Goal: Transaction & Acquisition: Purchase product/service

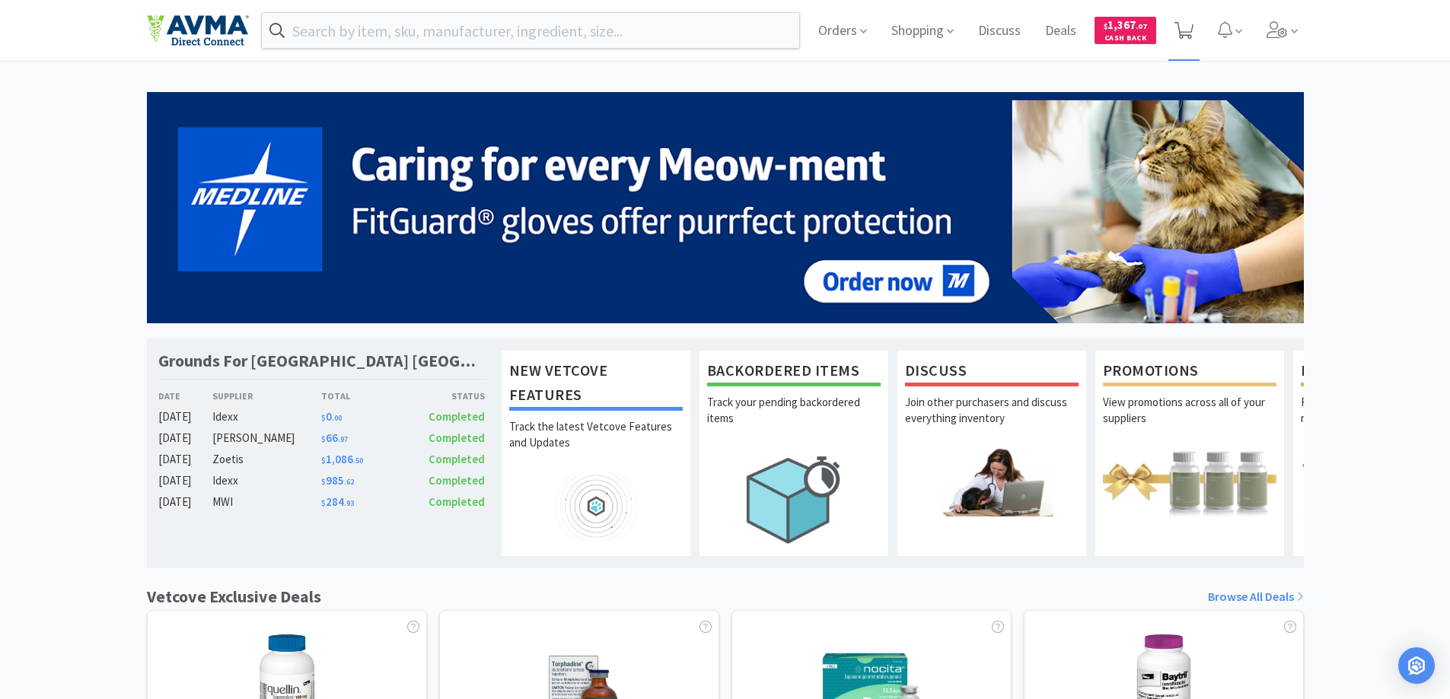
click at [1180, 32] on icon at bounding box center [1183, 30] width 19 height 17
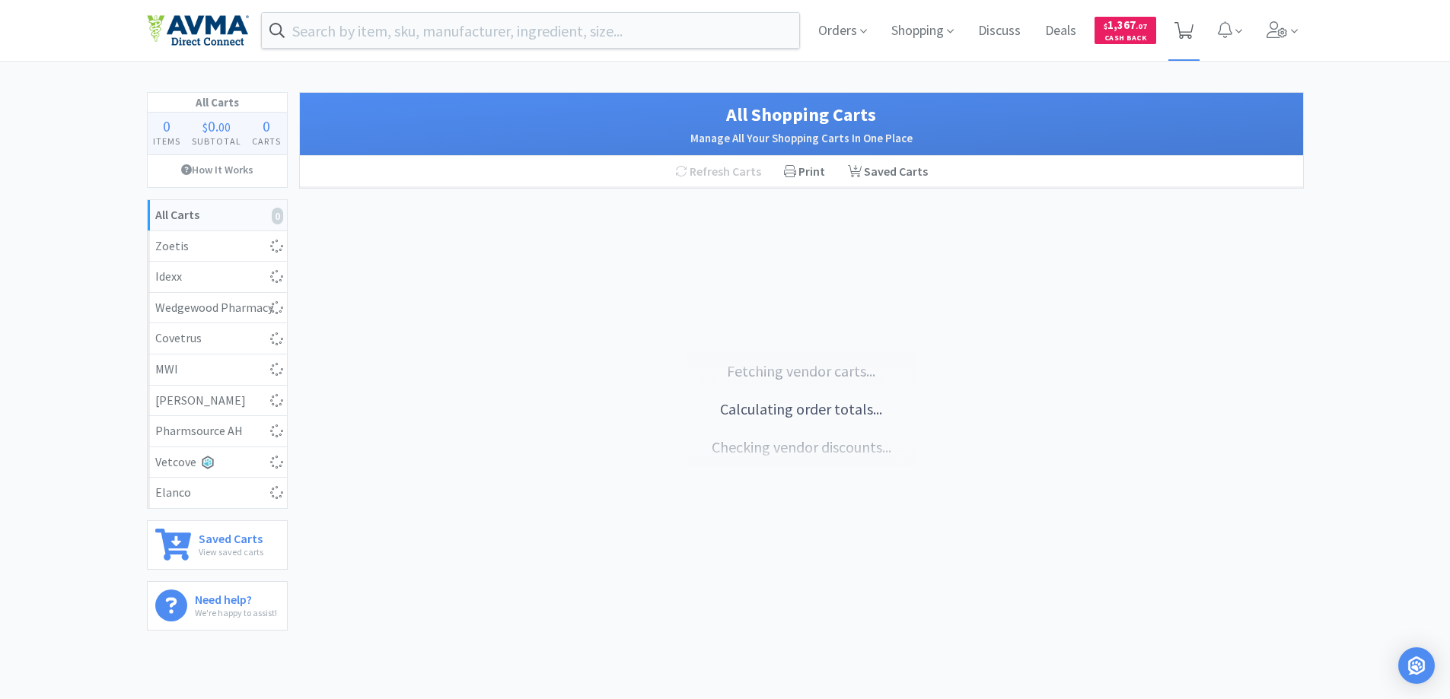
select select "1"
select select "5"
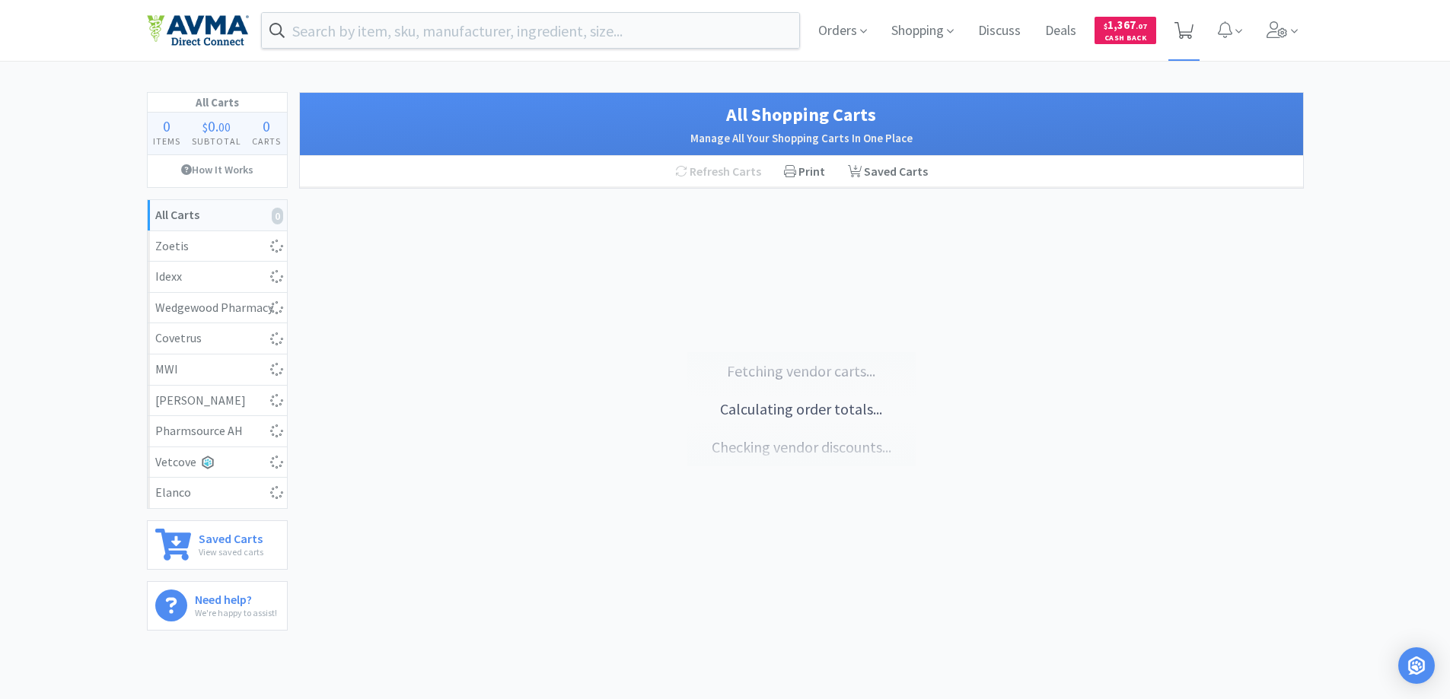
select select "200"
select select "1"
select select "150"
select select "2"
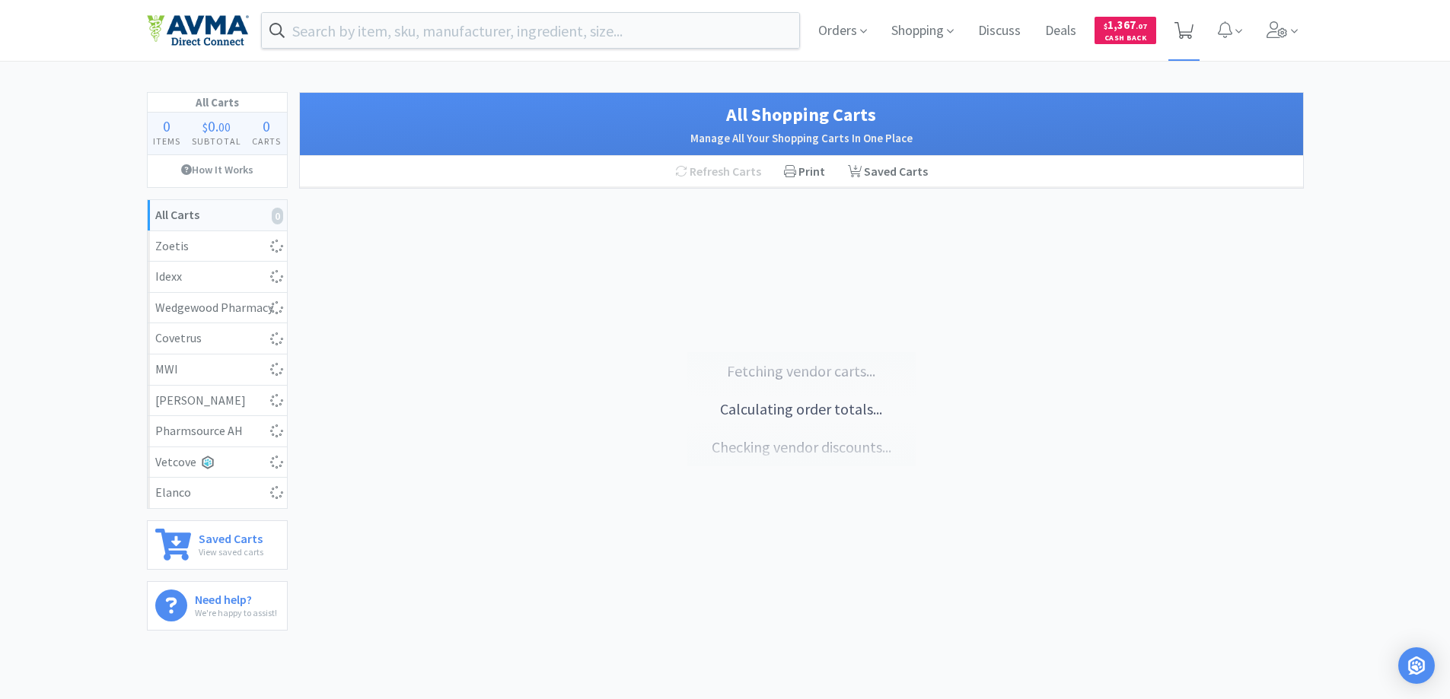
select select "1"
select select "10"
select select "2"
select select "5"
select select "2"
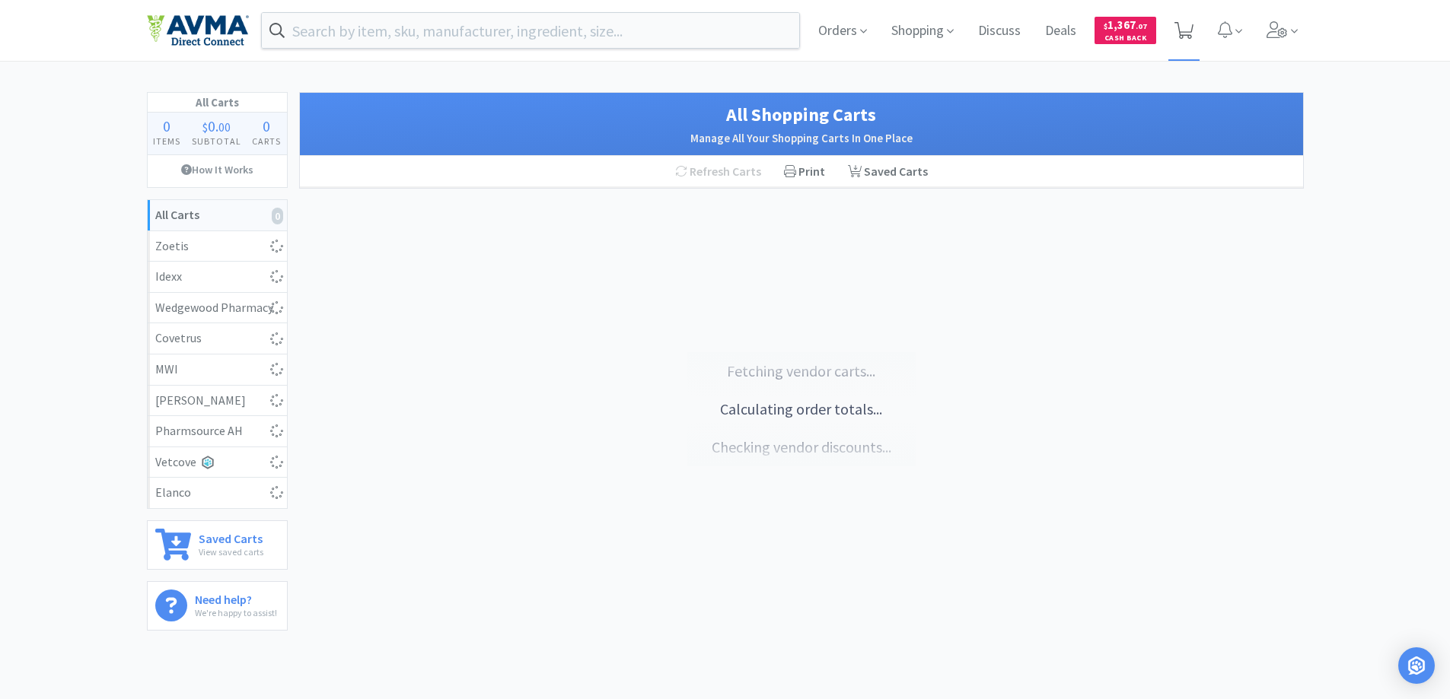
select select "12"
select select "2"
select select "5"
select select "3"
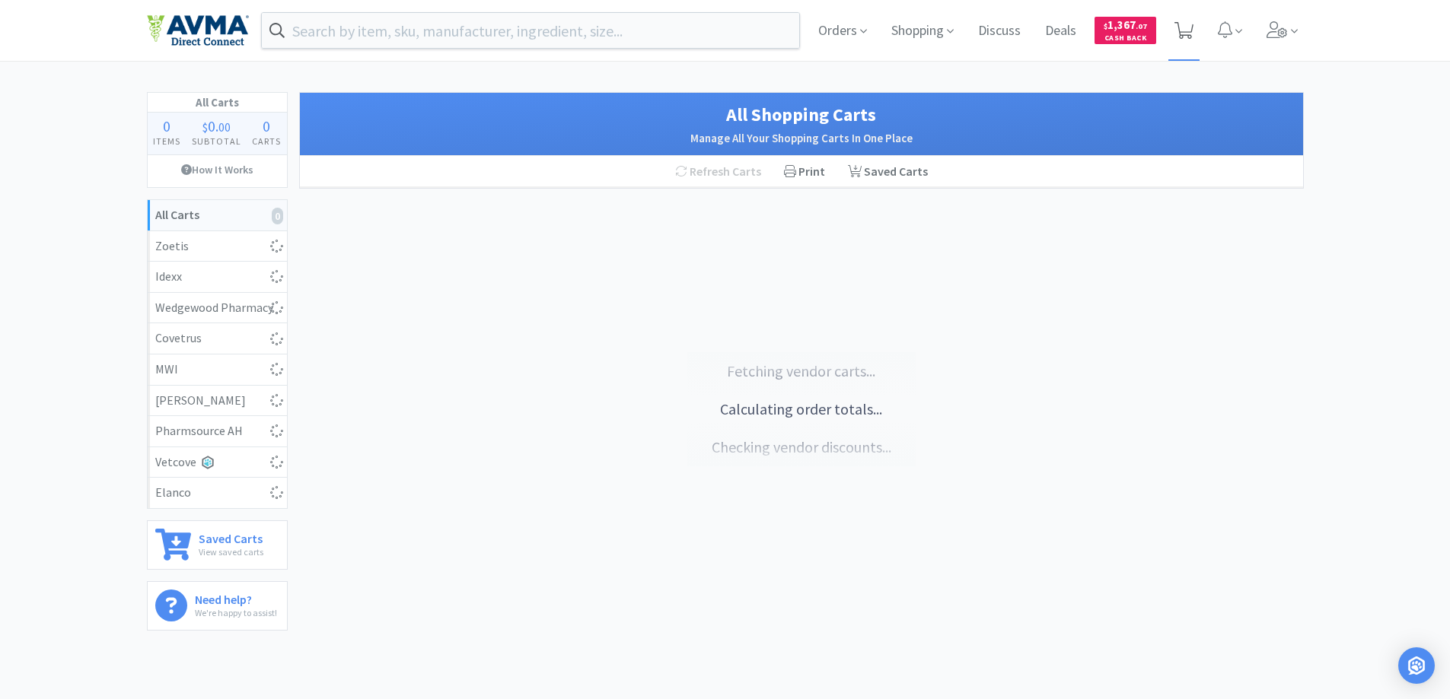
select select "4"
select select "1"
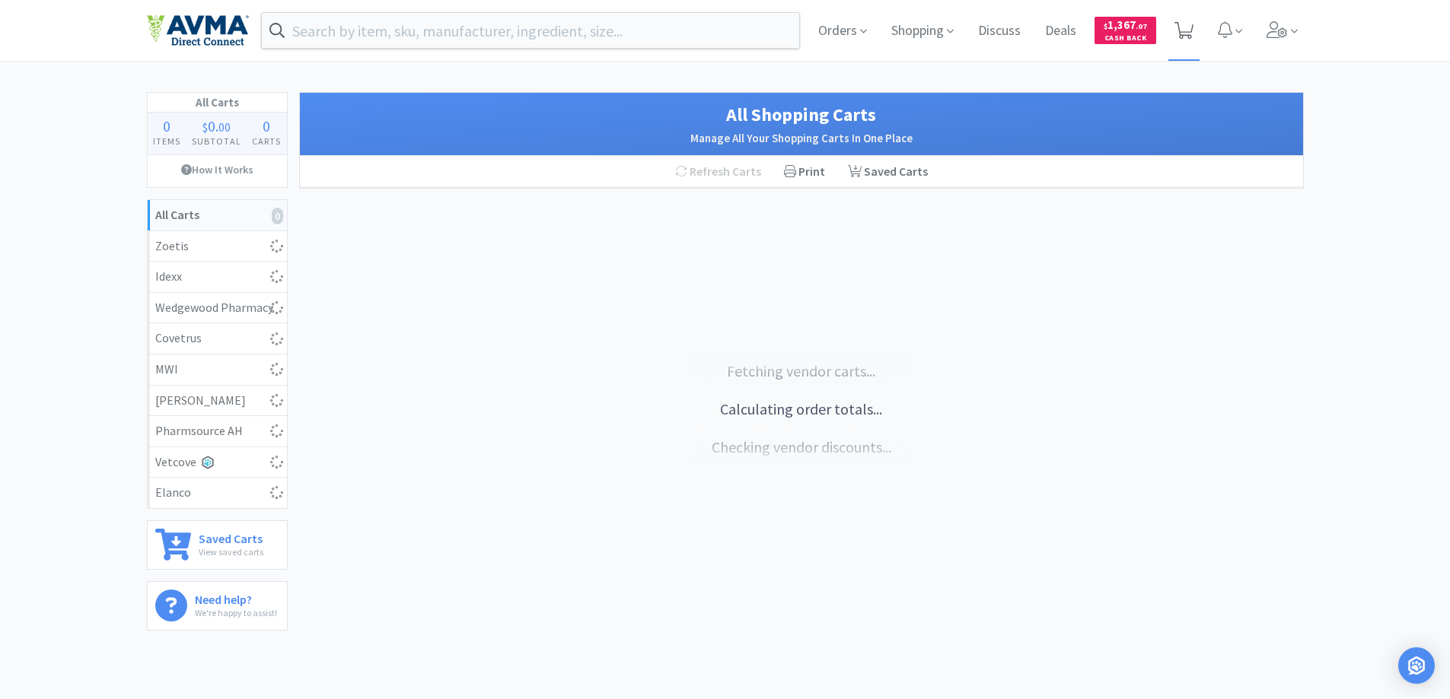
select select "1"
select select "3"
select select "1"
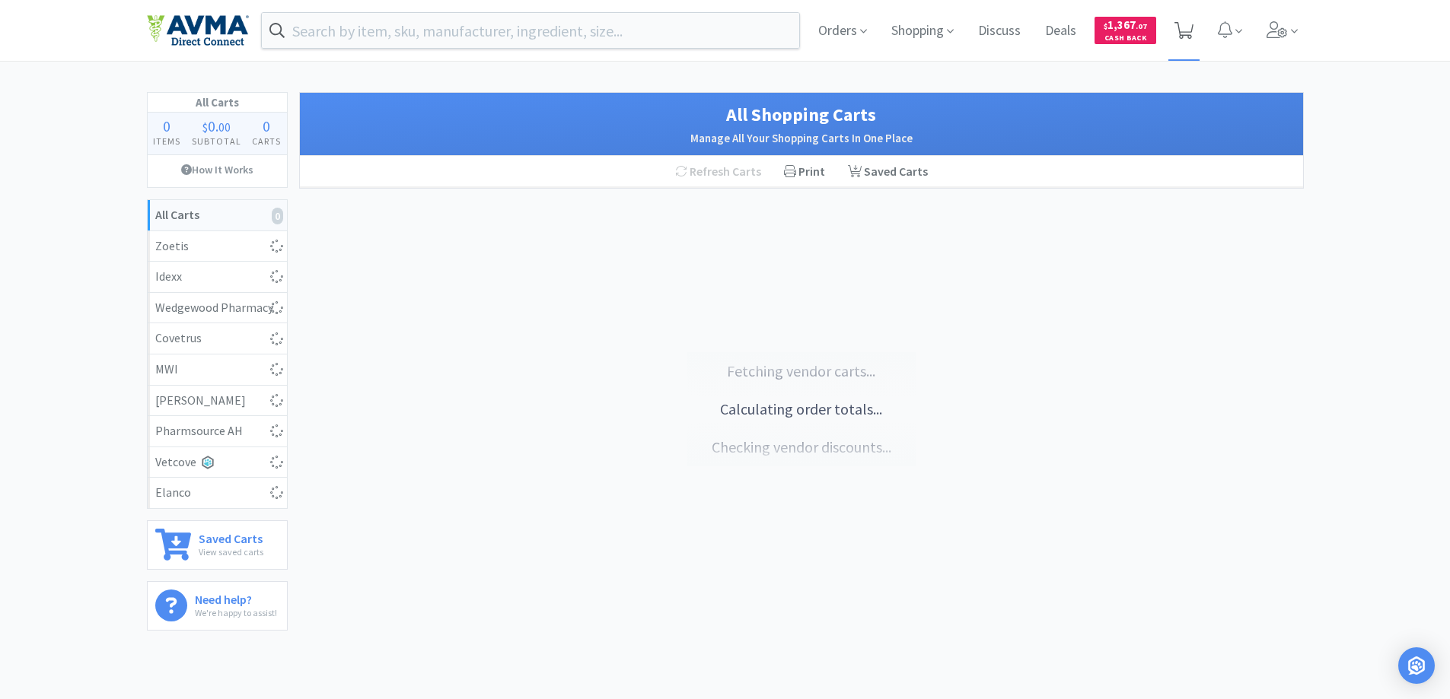
select select "1"
select select "6"
select select "4"
select select "20"
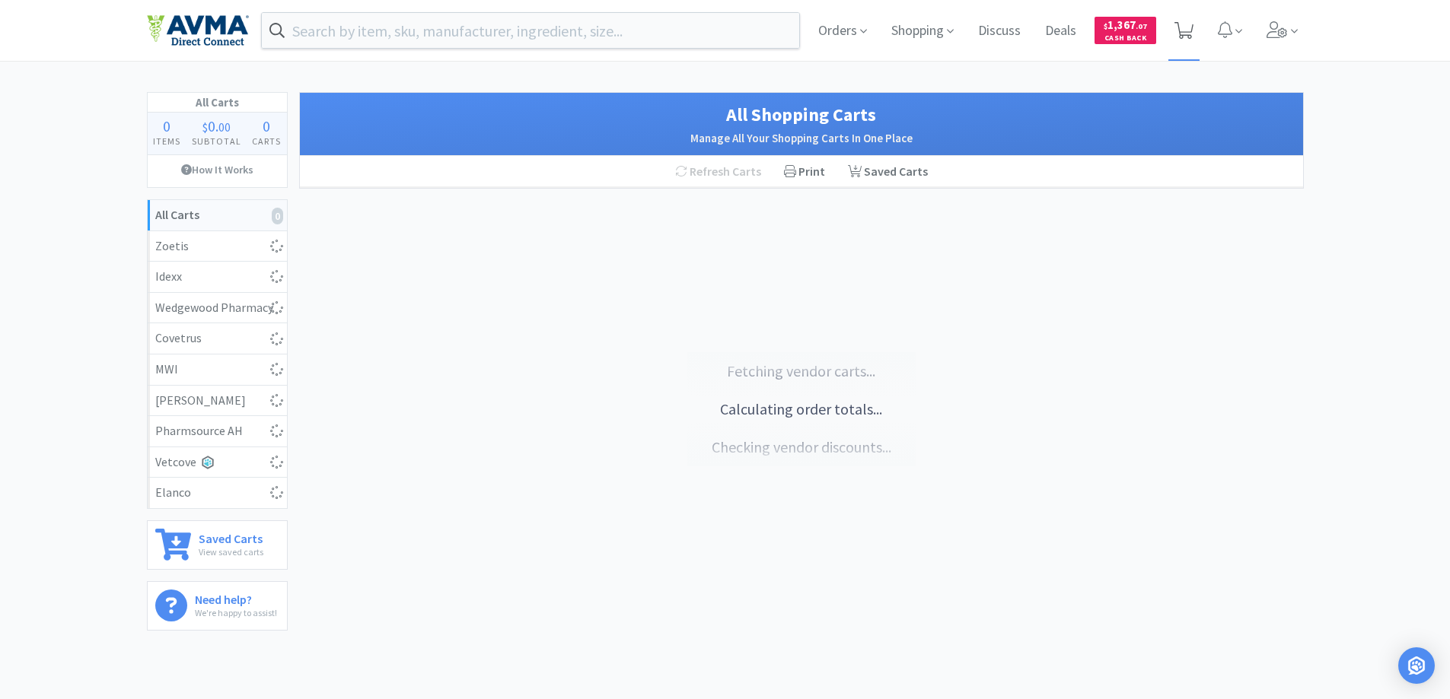
select select "1"
select select "4"
select select "1"
select select "4"
select select "1"
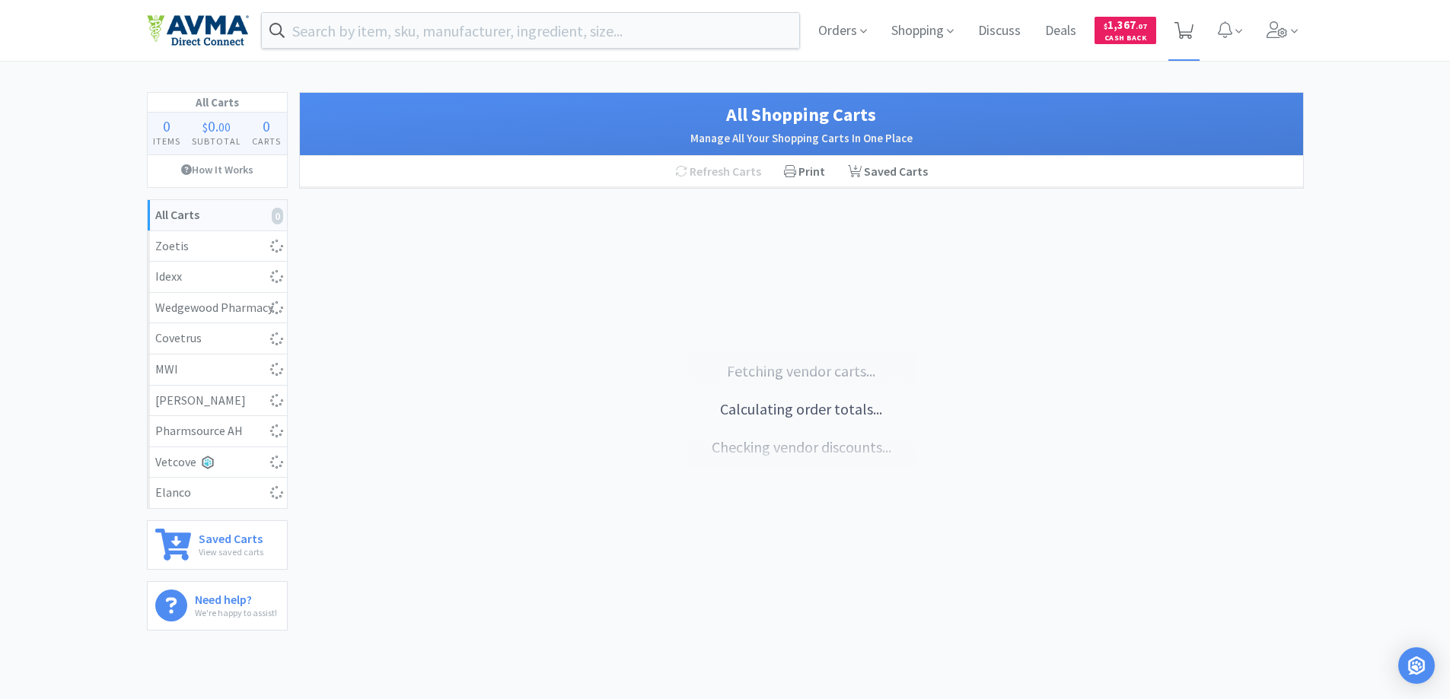
select select "1"
select select "15"
select select "2"
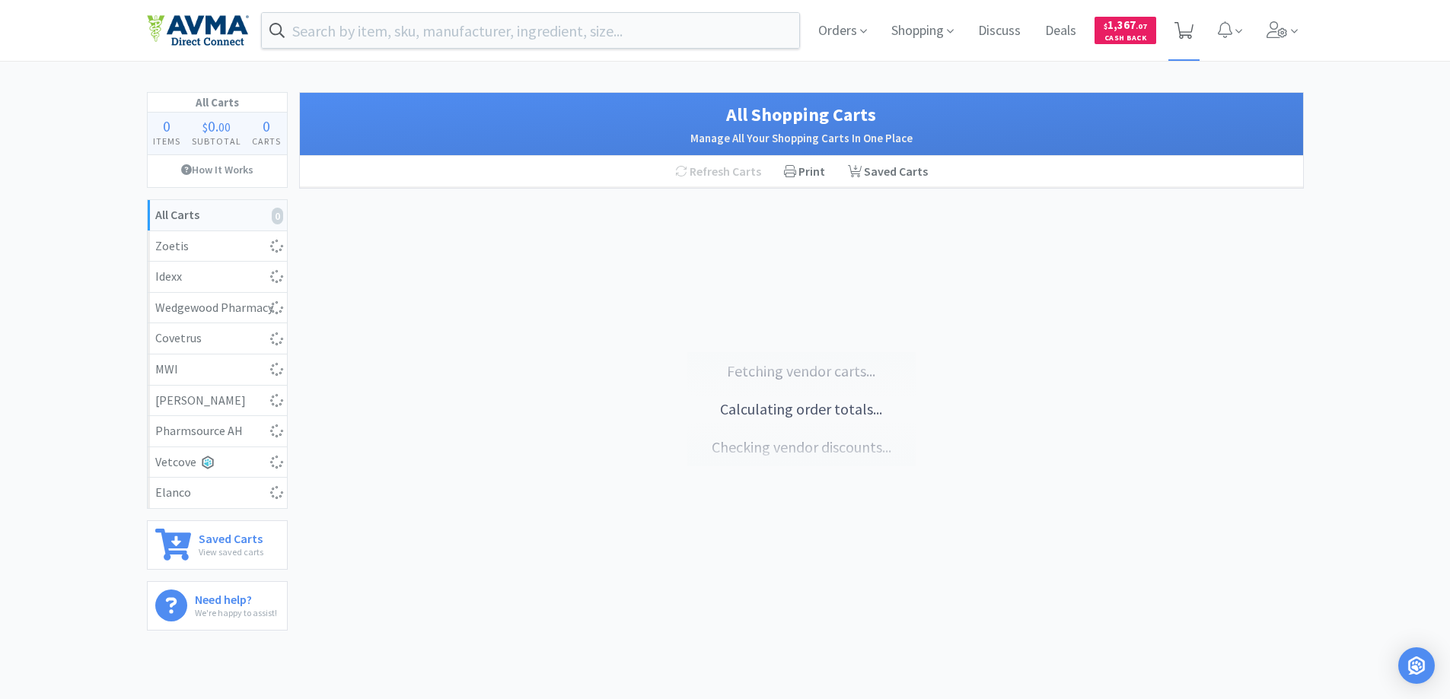
select select "1"
select select "10"
select select "1"
select select "4"
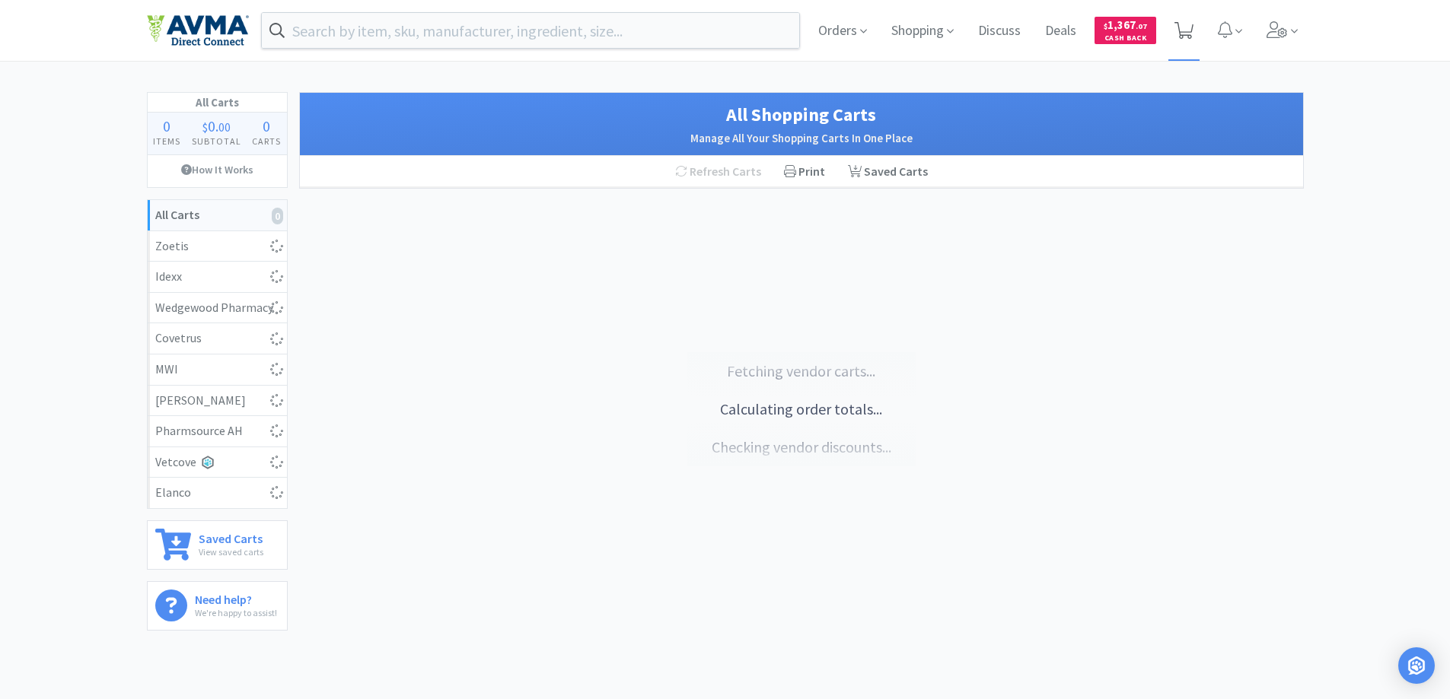
select select "2"
select select "1"
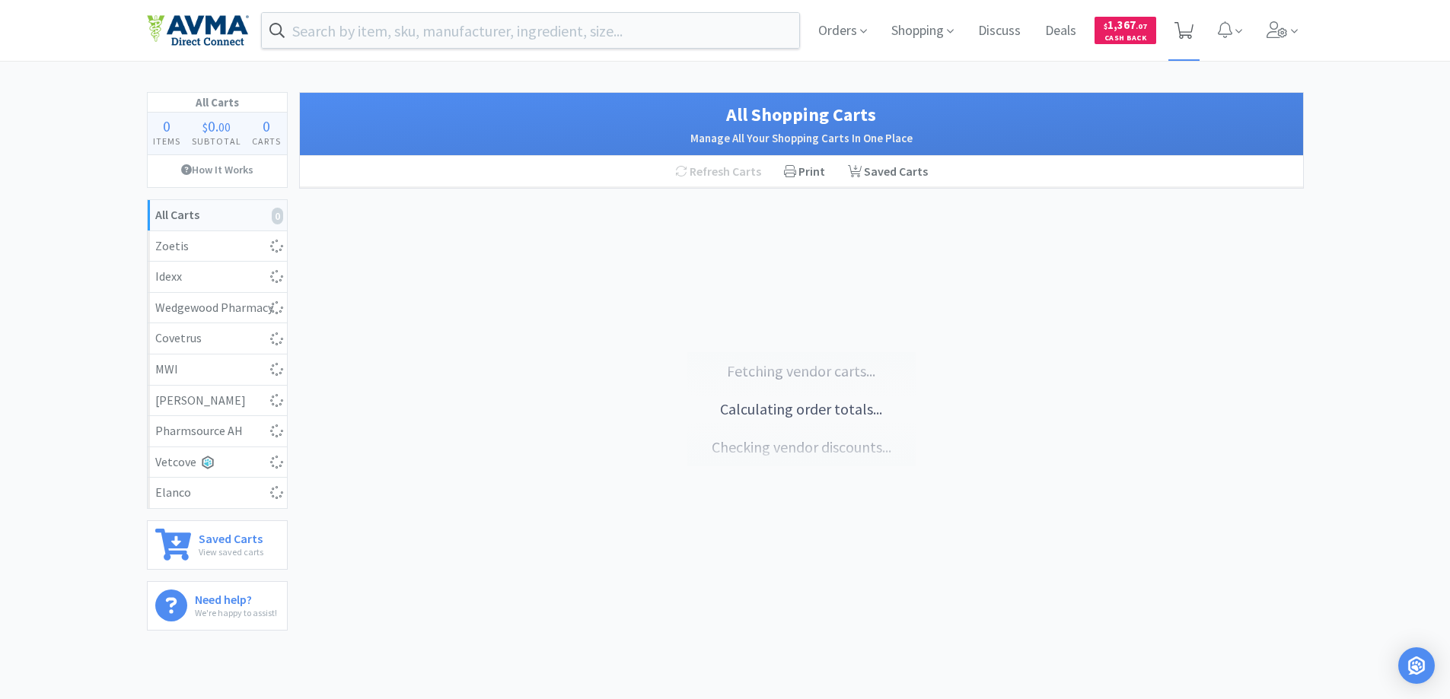
select select "1"
select select "4"
select select "1"
select select "2"
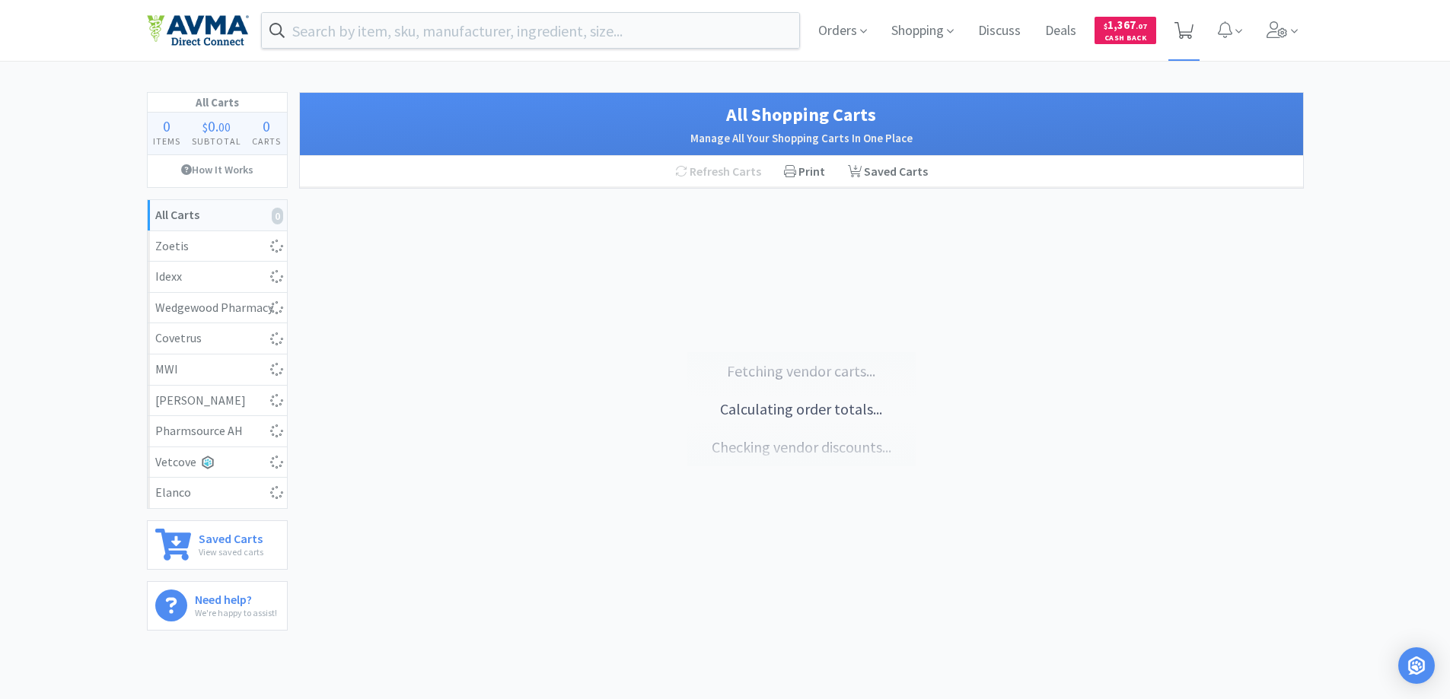
select select "1"
select select "2"
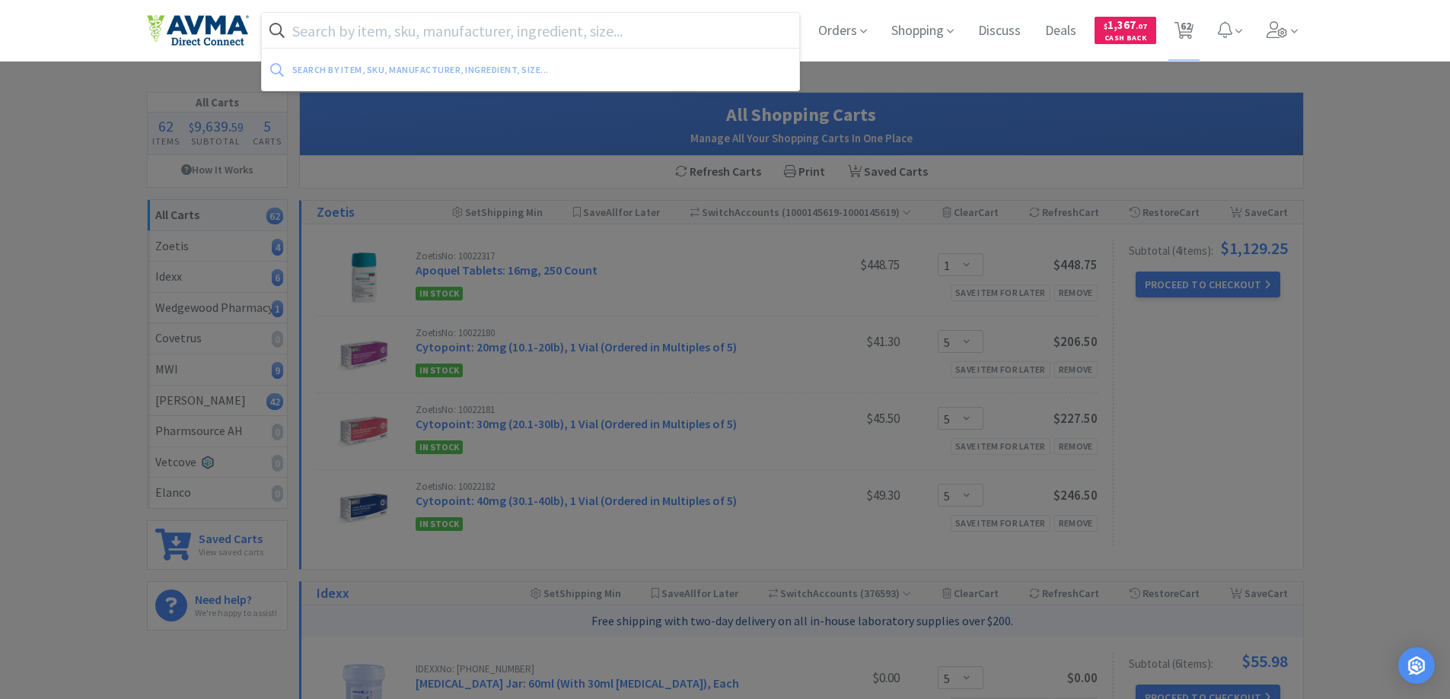
click at [380, 32] on input "text" at bounding box center [531, 30] width 538 height 35
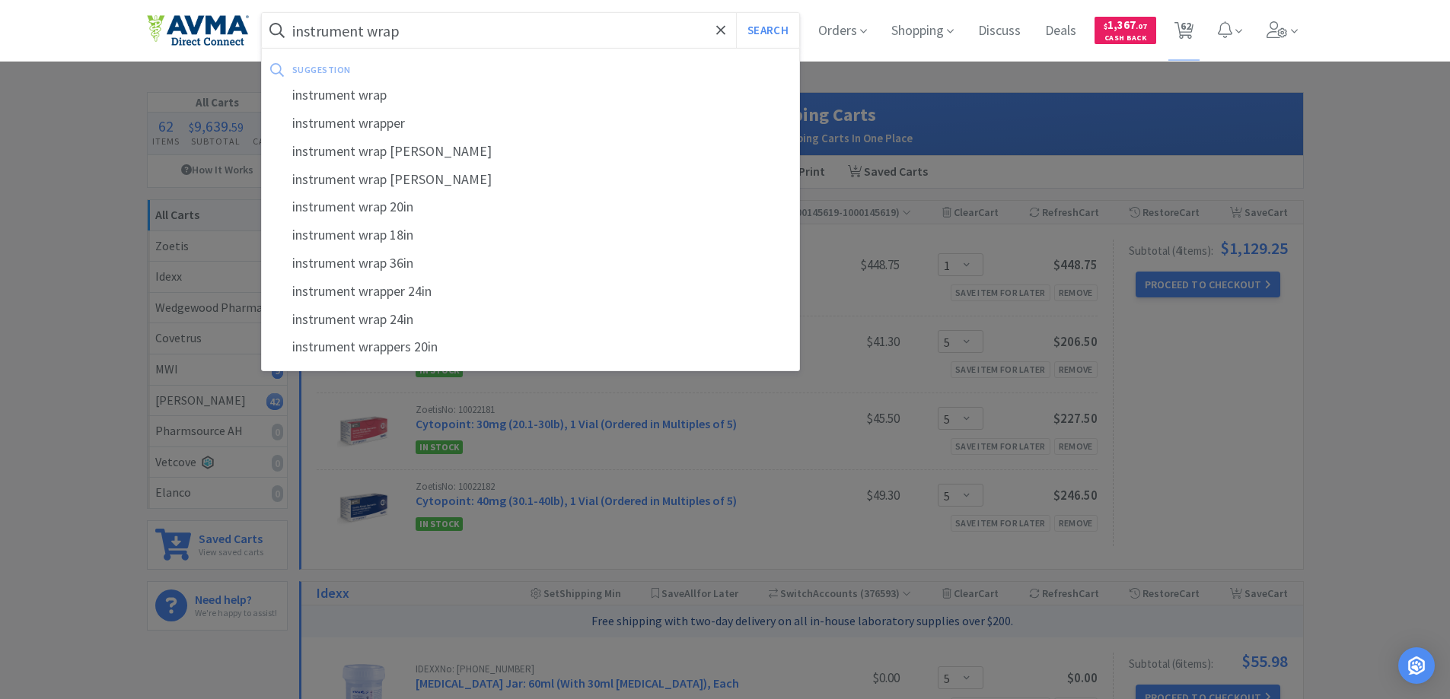
type input "instrument wrap"
click at [736, 13] on button "Search" at bounding box center [767, 30] width 63 height 35
select select "10"
select select "2"
select select "5"
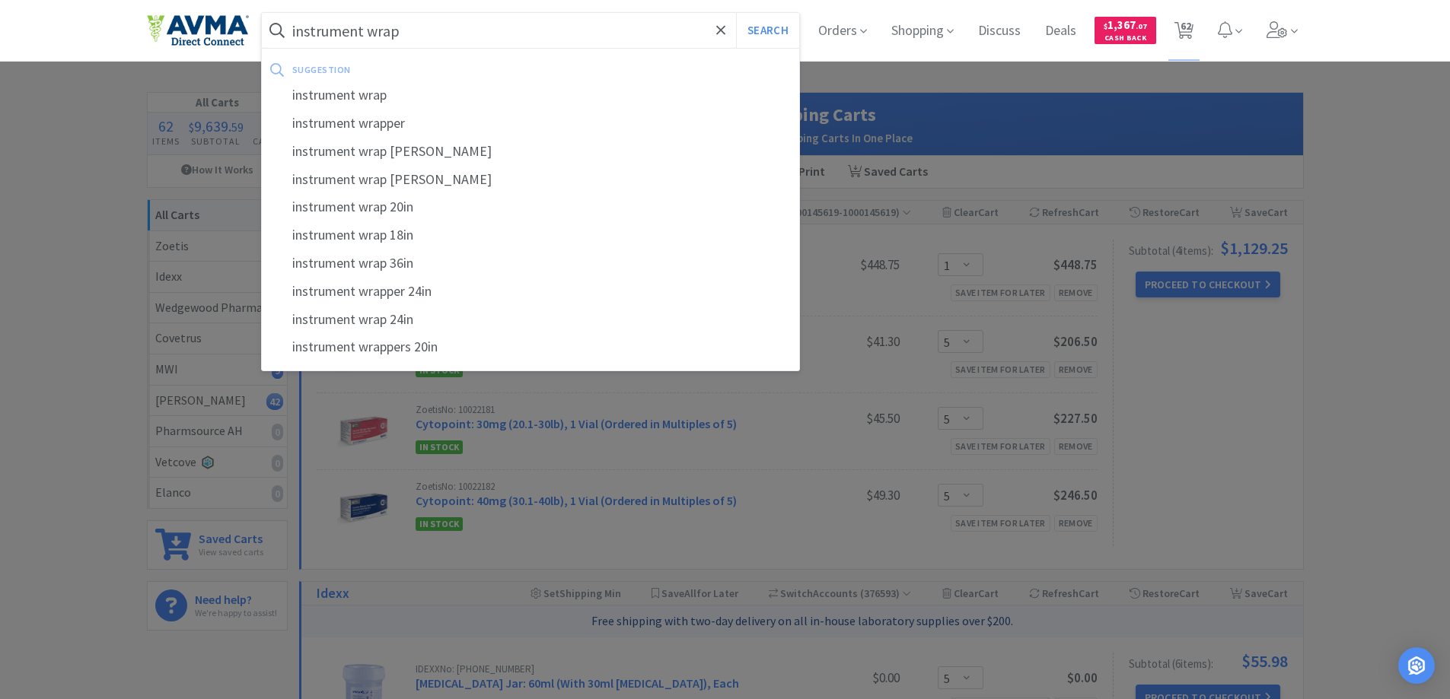
select select "2"
select select "12"
select select "2"
select select "5"
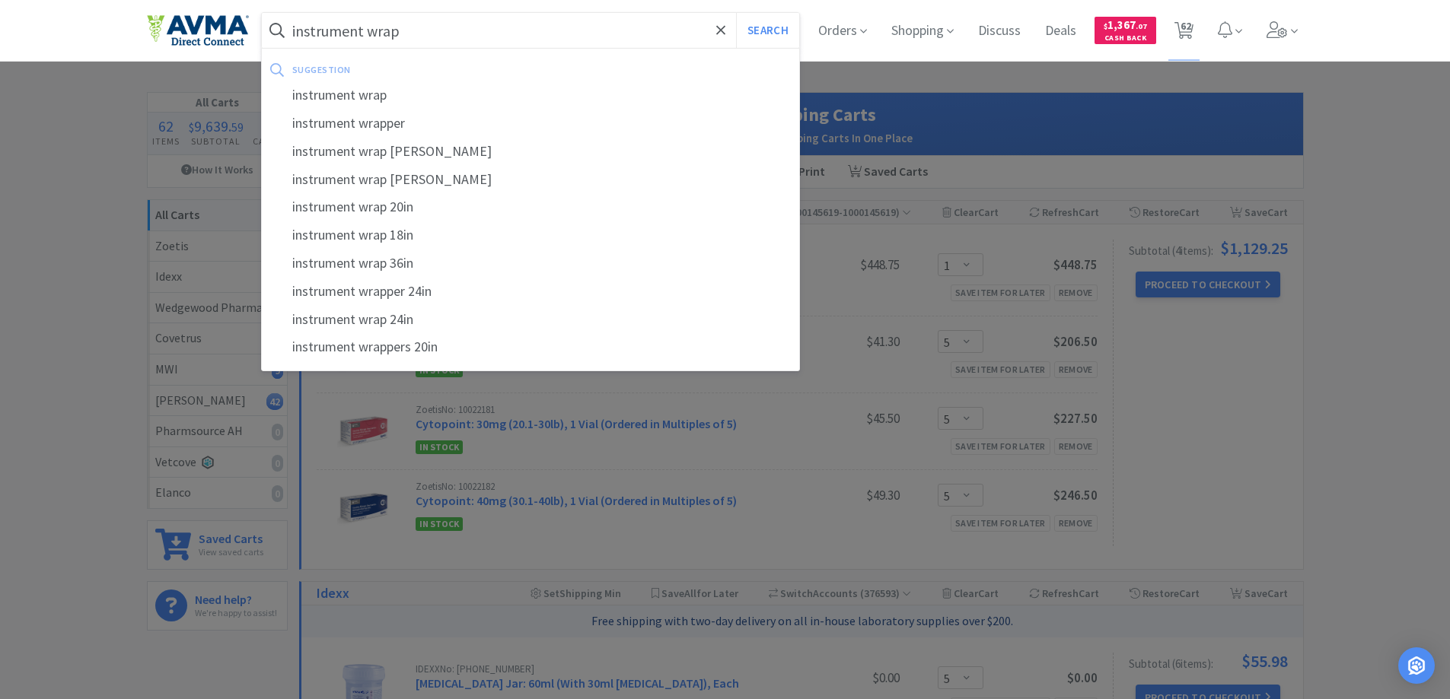
select select "3"
select select "4"
select select "1"
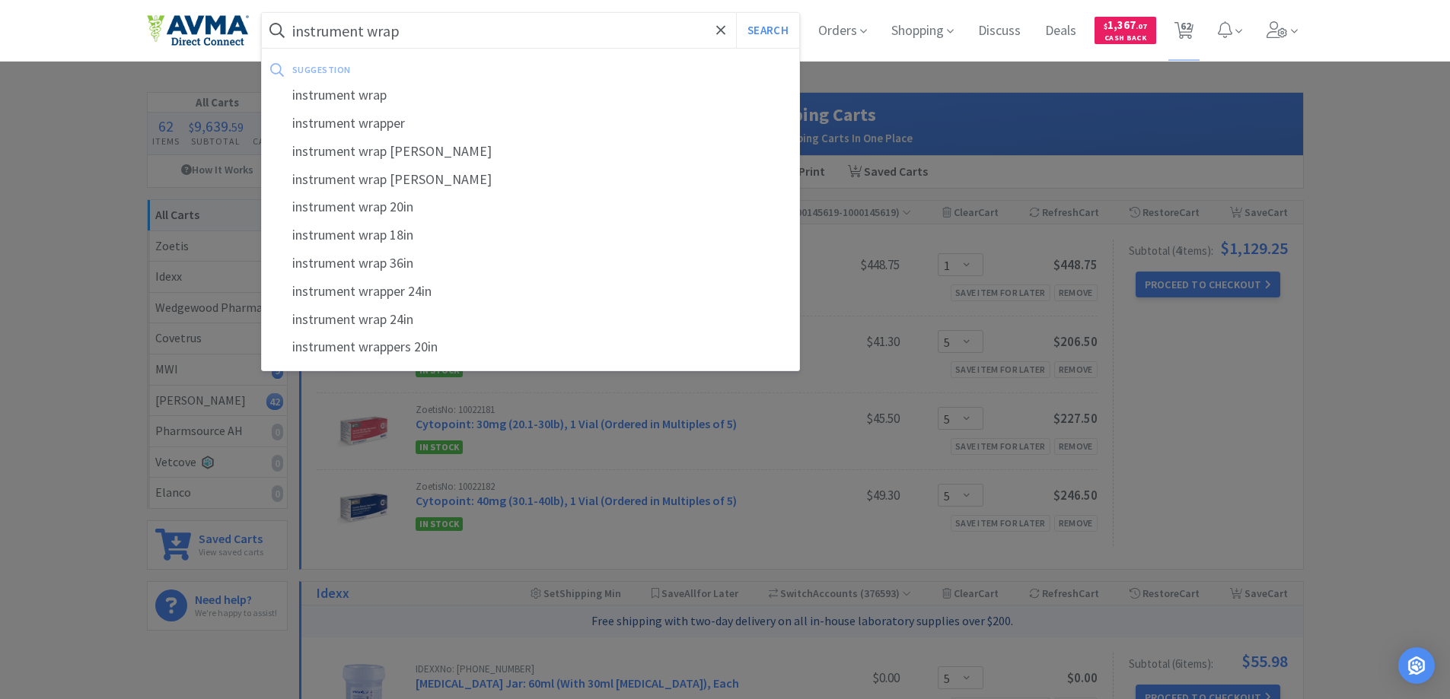
select select "1"
select select "3"
select select "1"
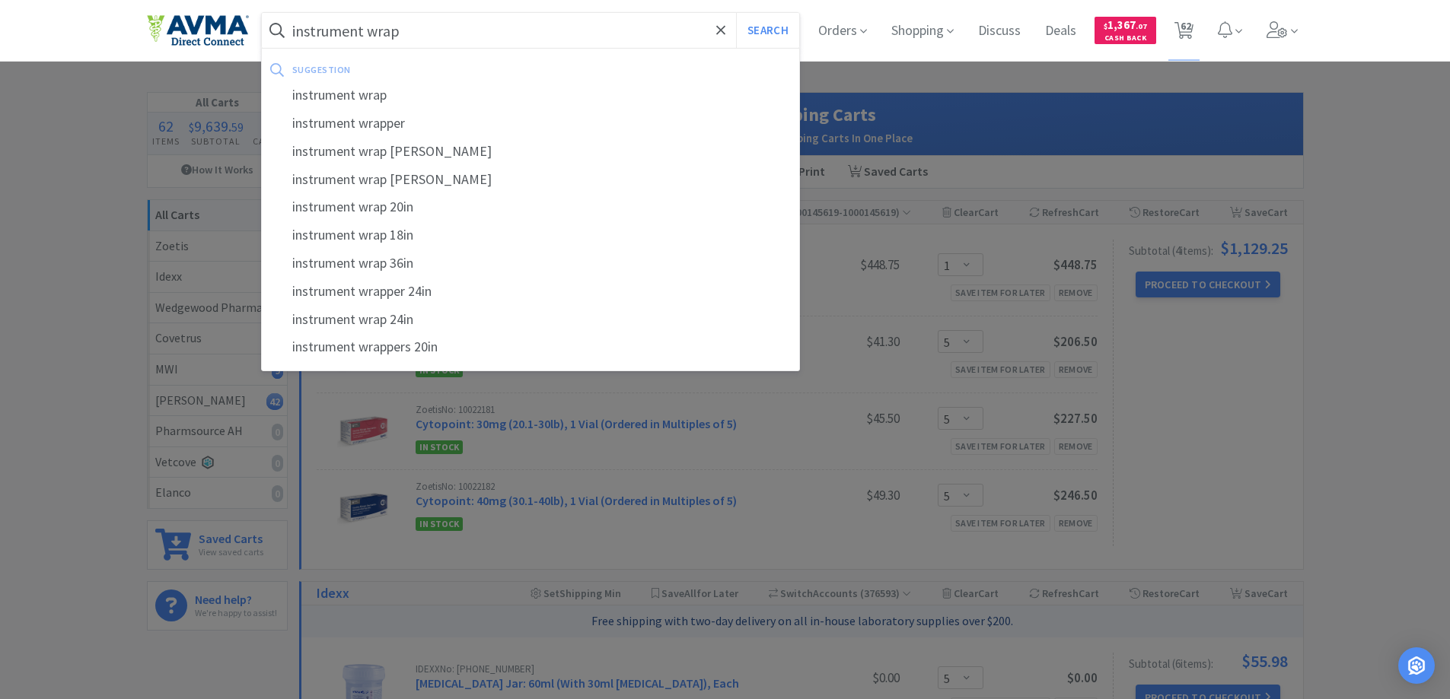
select select "1"
select select "6"
select select "4"
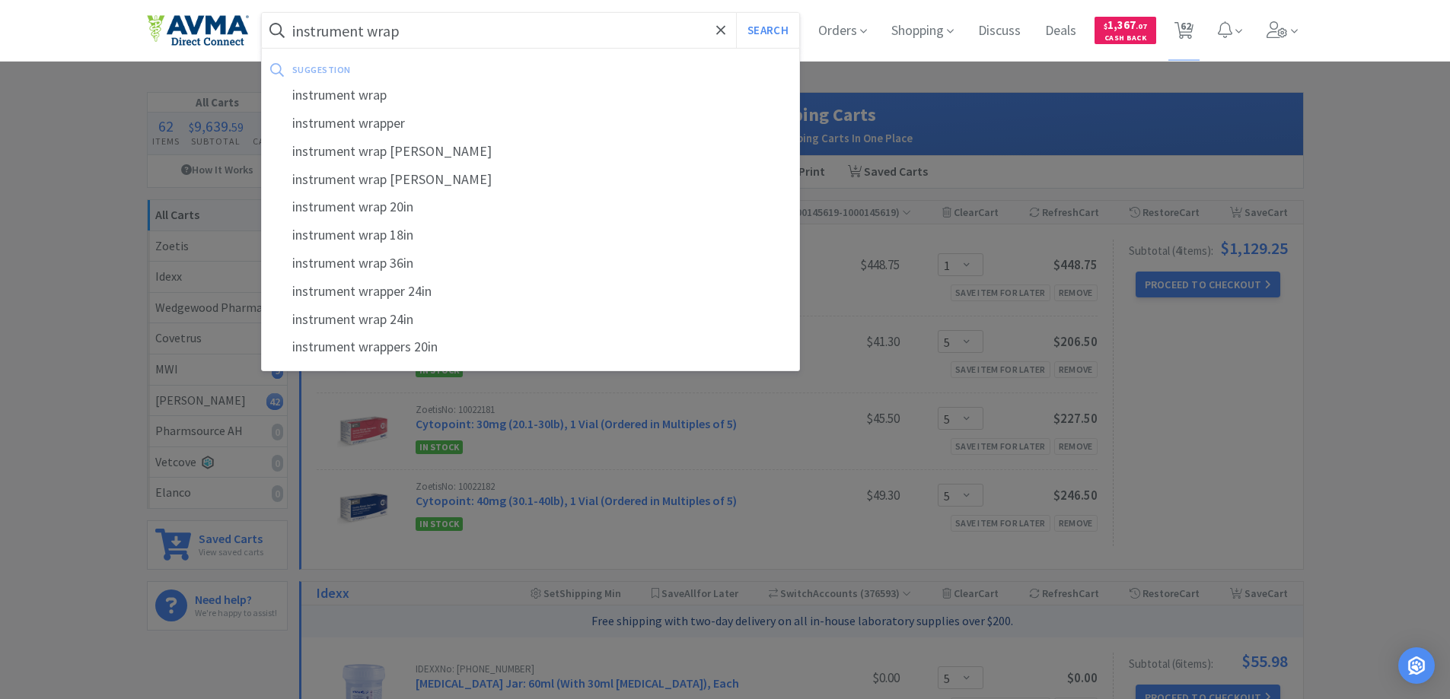
select select "20"
select select "1"
select select "4"
select select "1"
select select "4"
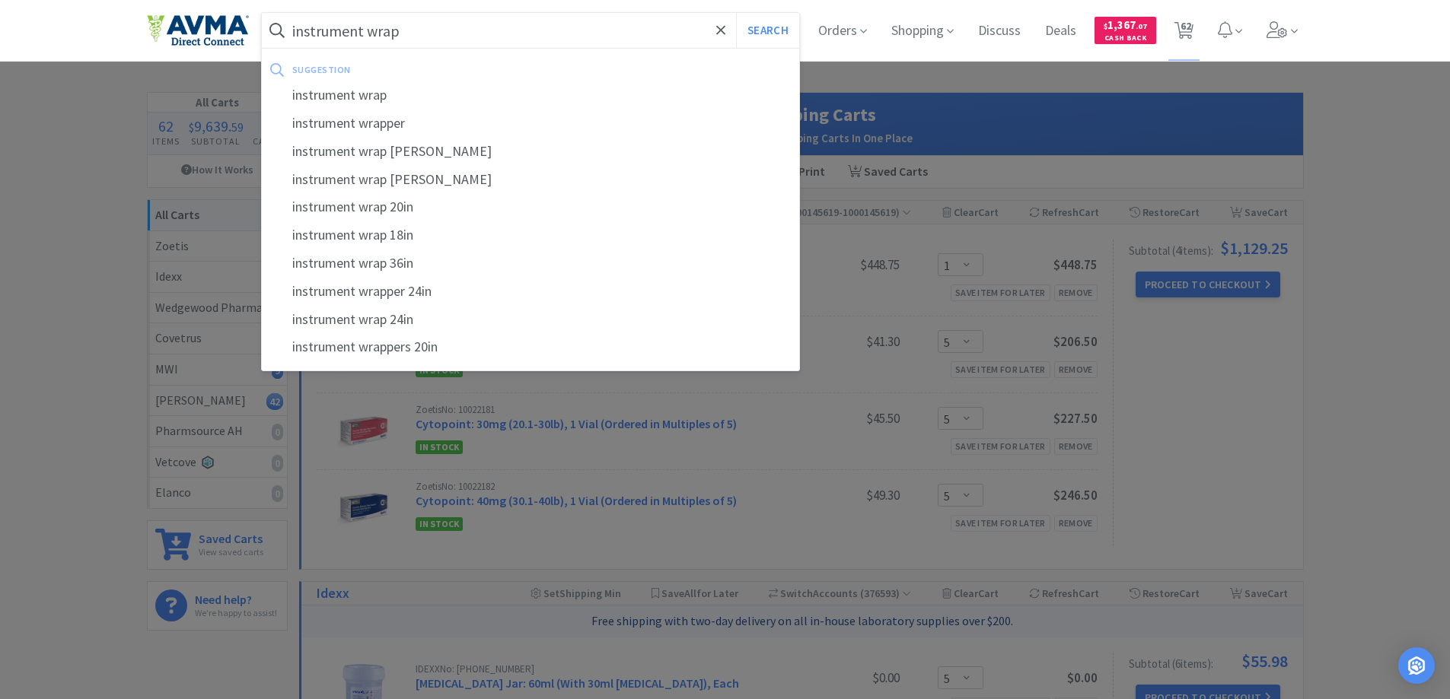
select select "1"
select select "15"
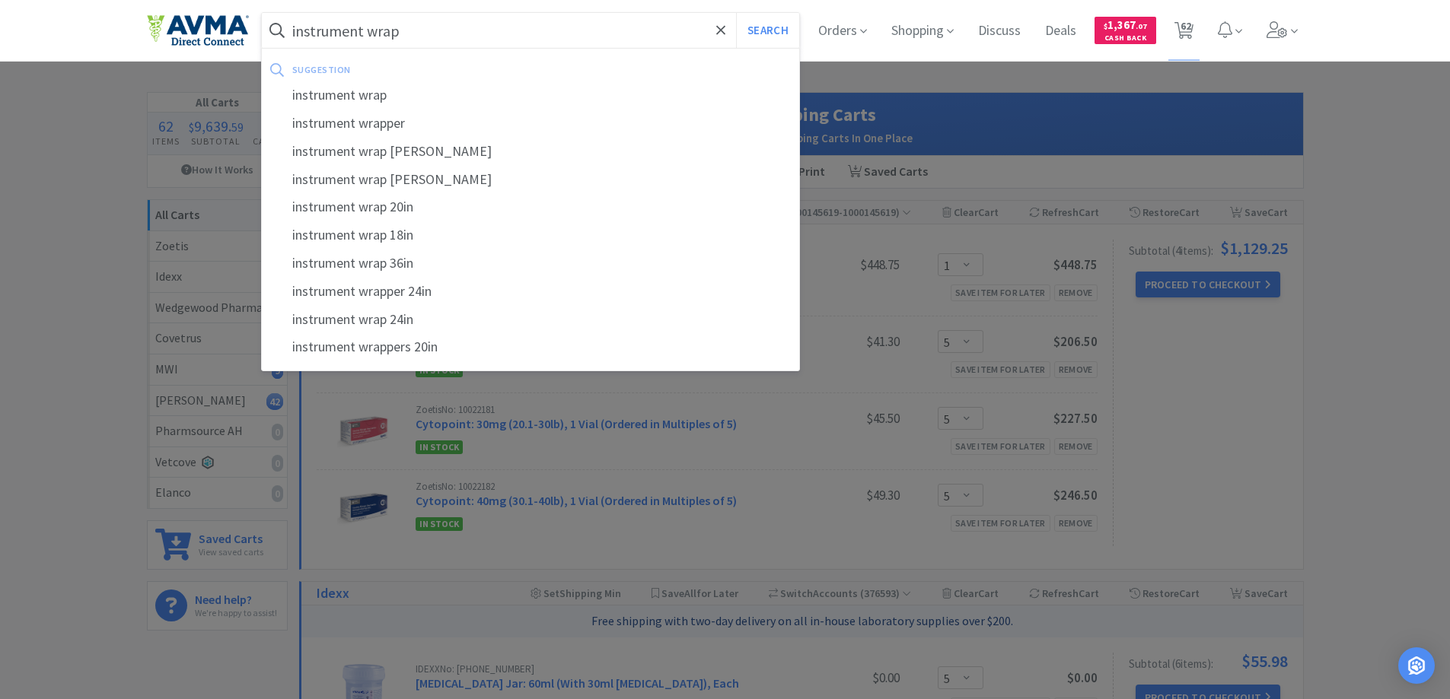
select select "2"
select select "1"
select select "10"
select select "1"
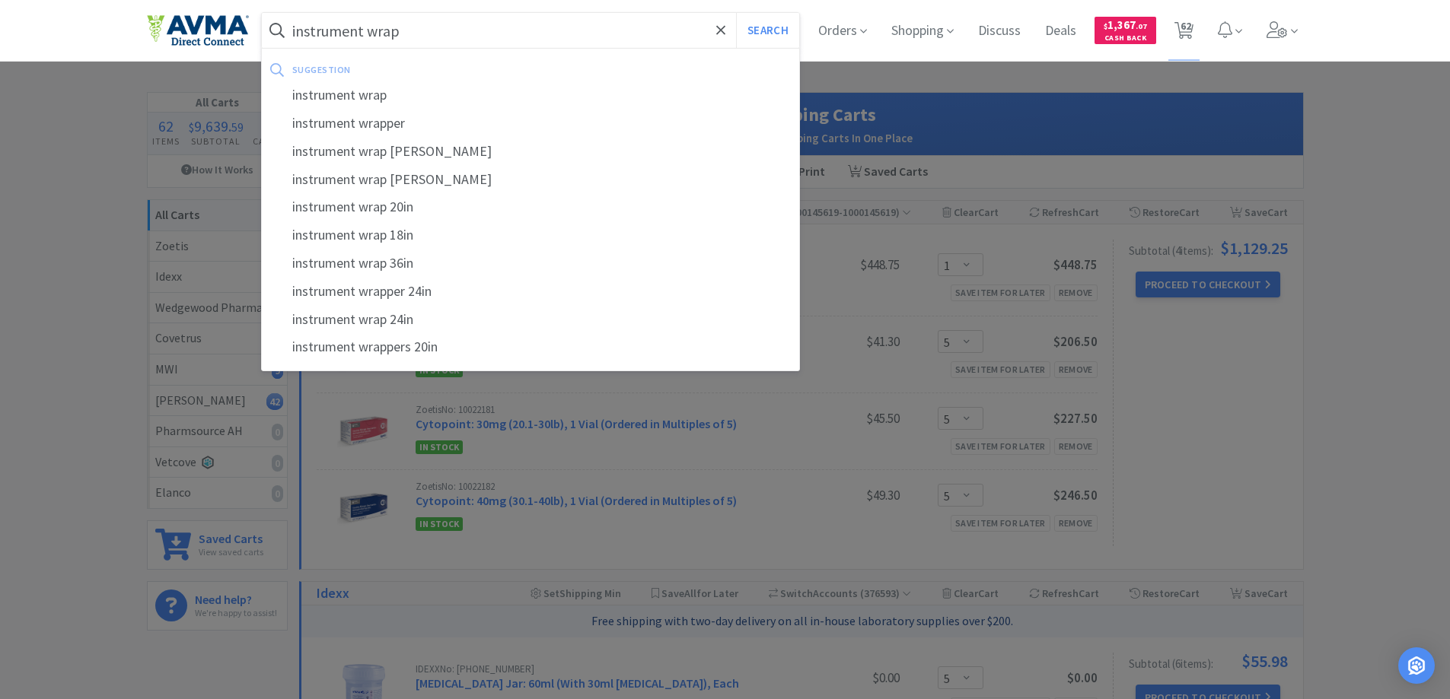
select select "4"
select select "2"
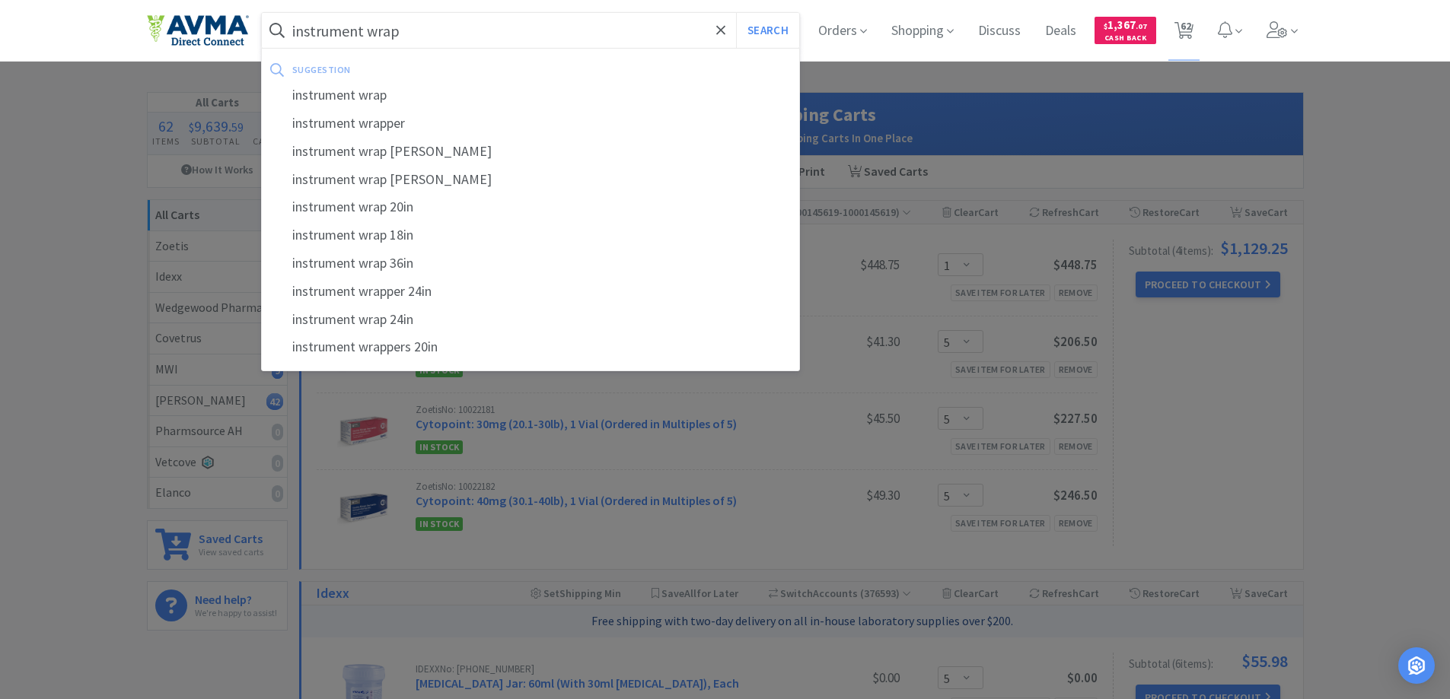
select select "1"
select select "4"
select select "1"
select select "2"
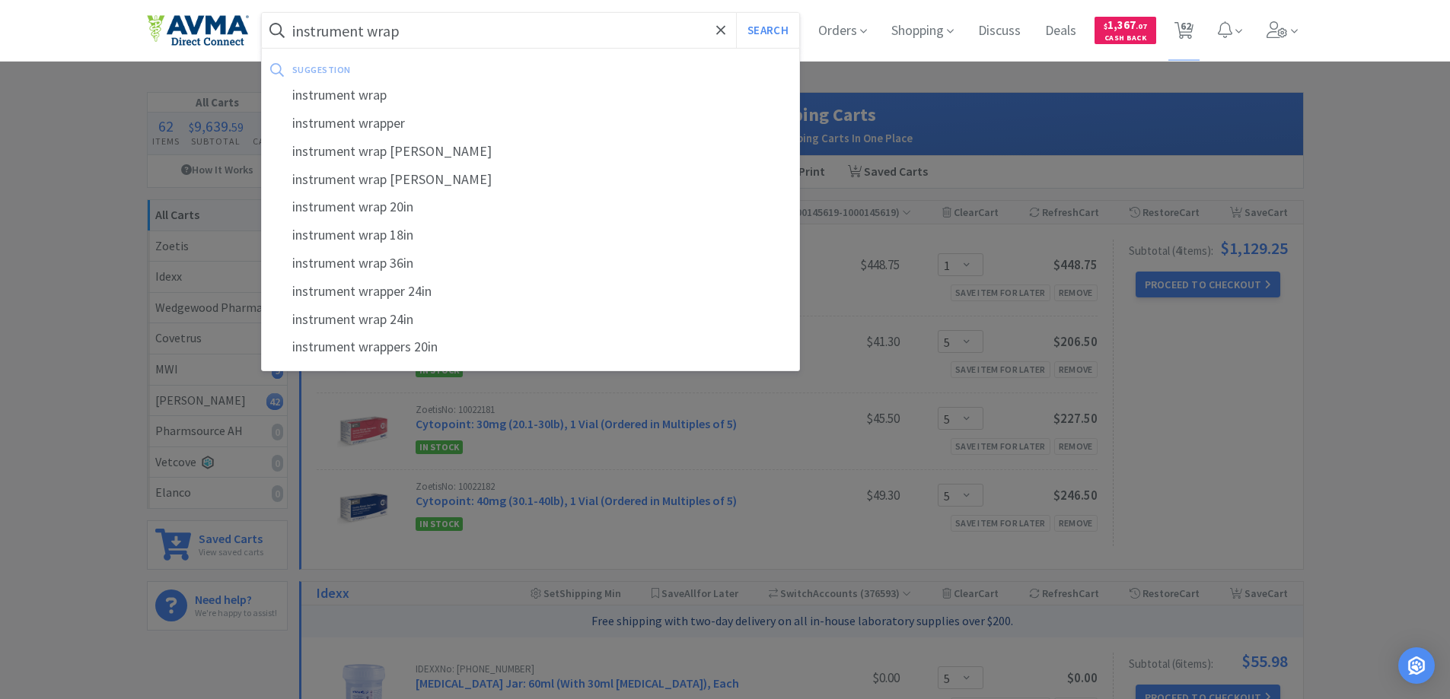
select select "2"
select select "1"
select select "2"
select select "1"
select select "5"
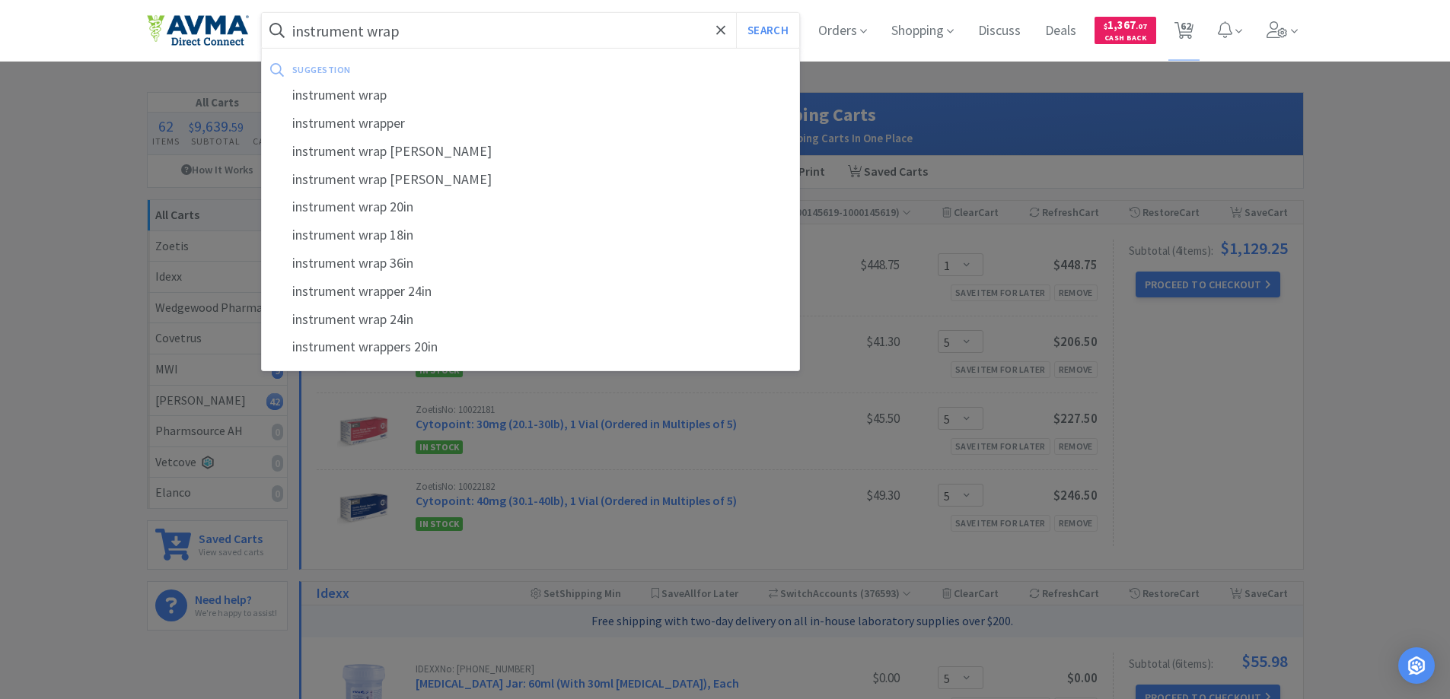
select select "200"
select select "1"
select select "150"
select select "2"
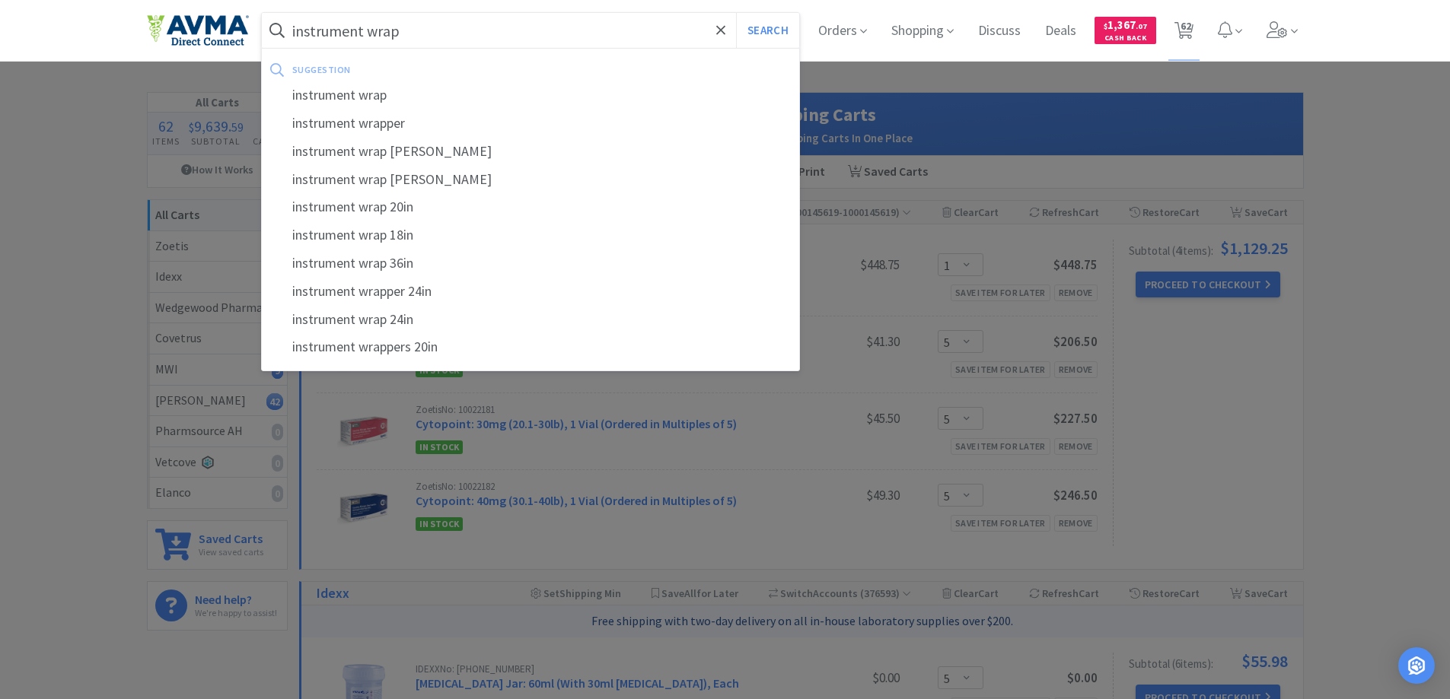
select select "1"
select select "5"
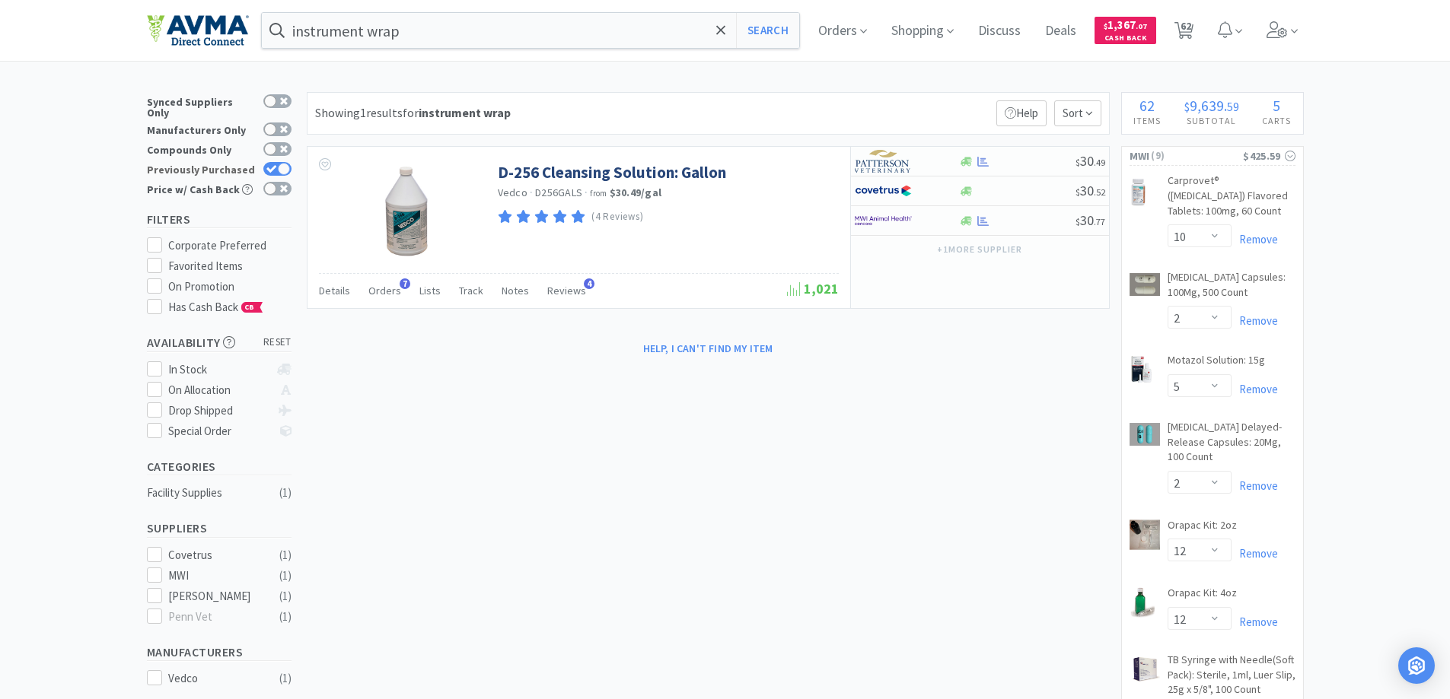
click at [286, 163] on div at bounding box center [284, 169] width 12 height 12
checkbox input "false"
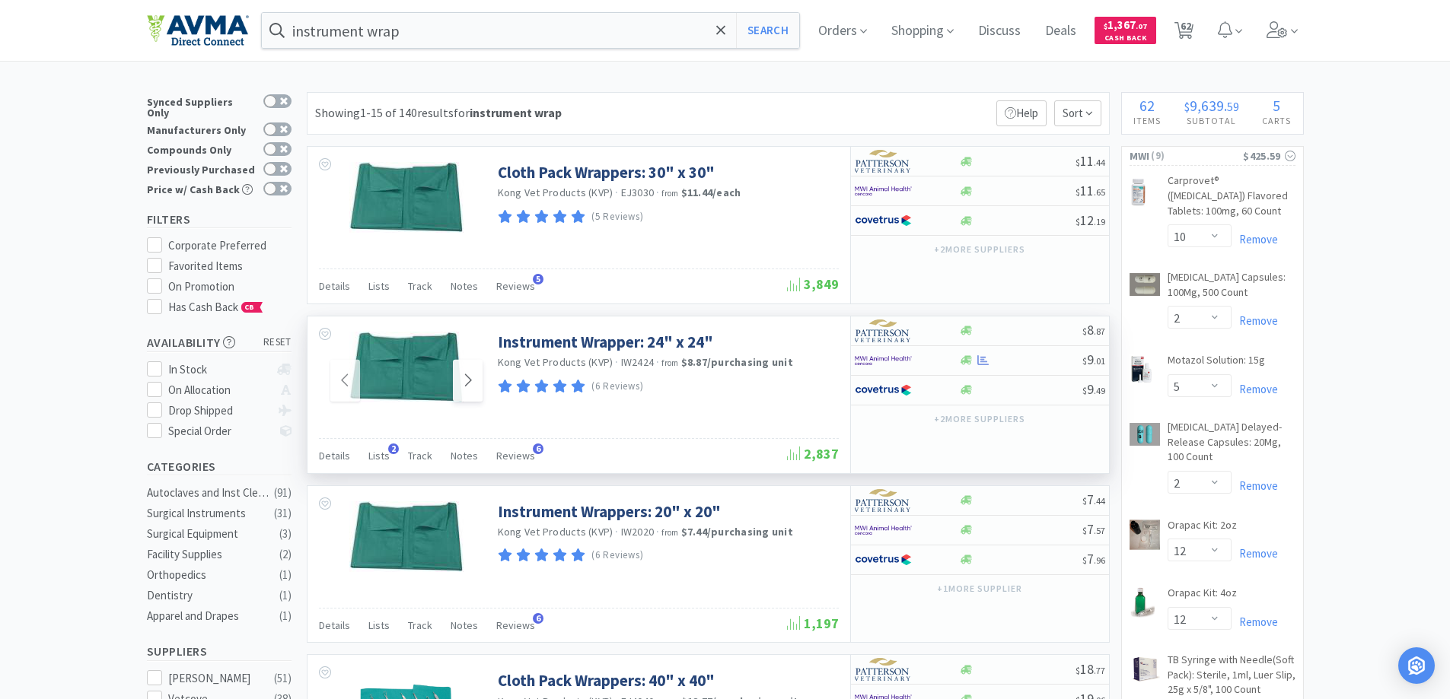
click at [465, 389] on icon at bounding box center [467, 380] width 11 height 18
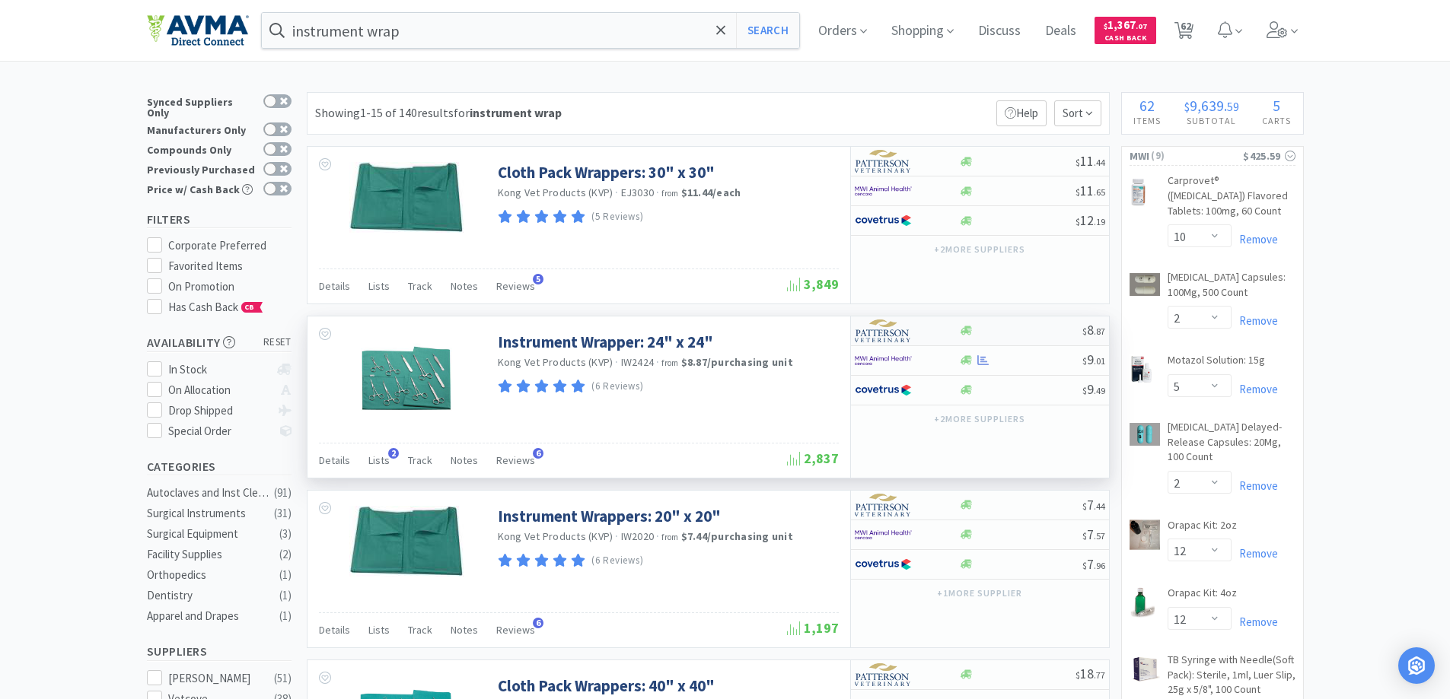
click at [902, 334] on img at bounding box center [883, 331] width 57 height 23
select select "1"
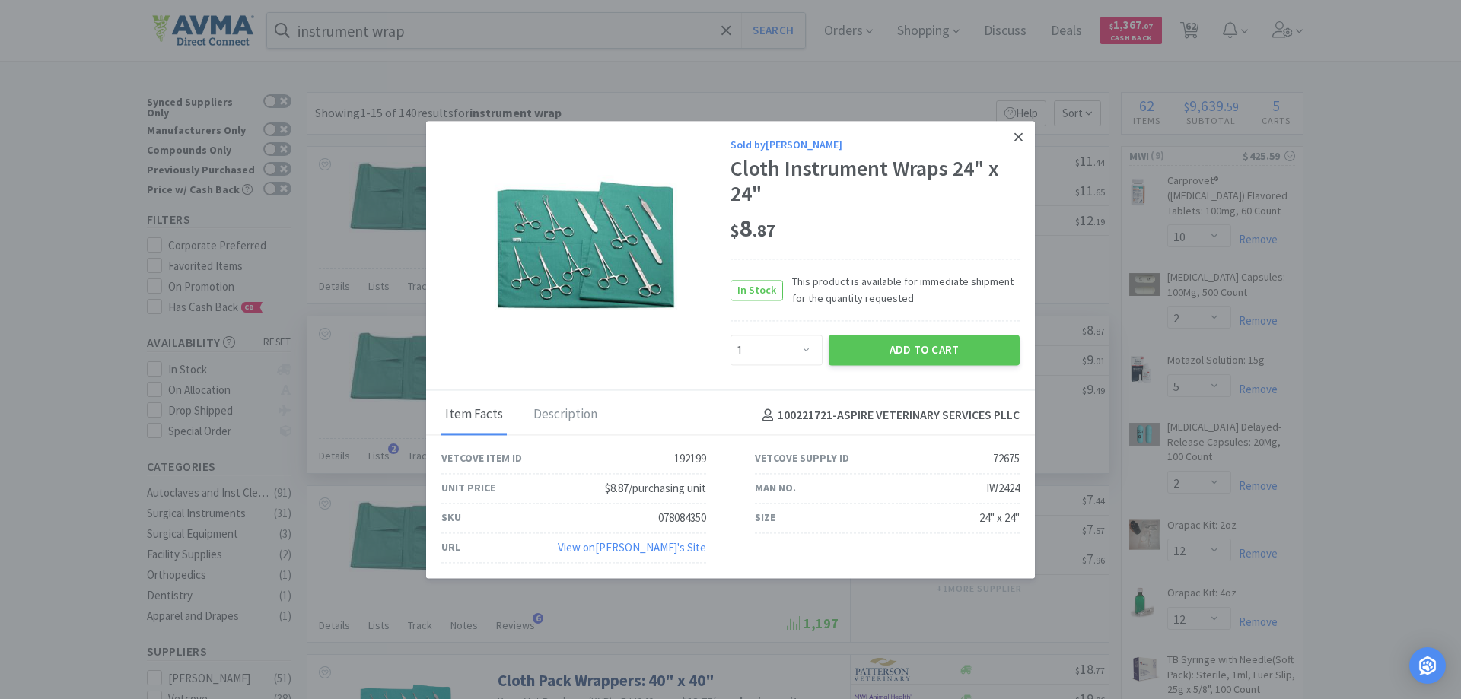
click at [1015, 130] on icon at bounding box center [1018, 137] width 8 height 14
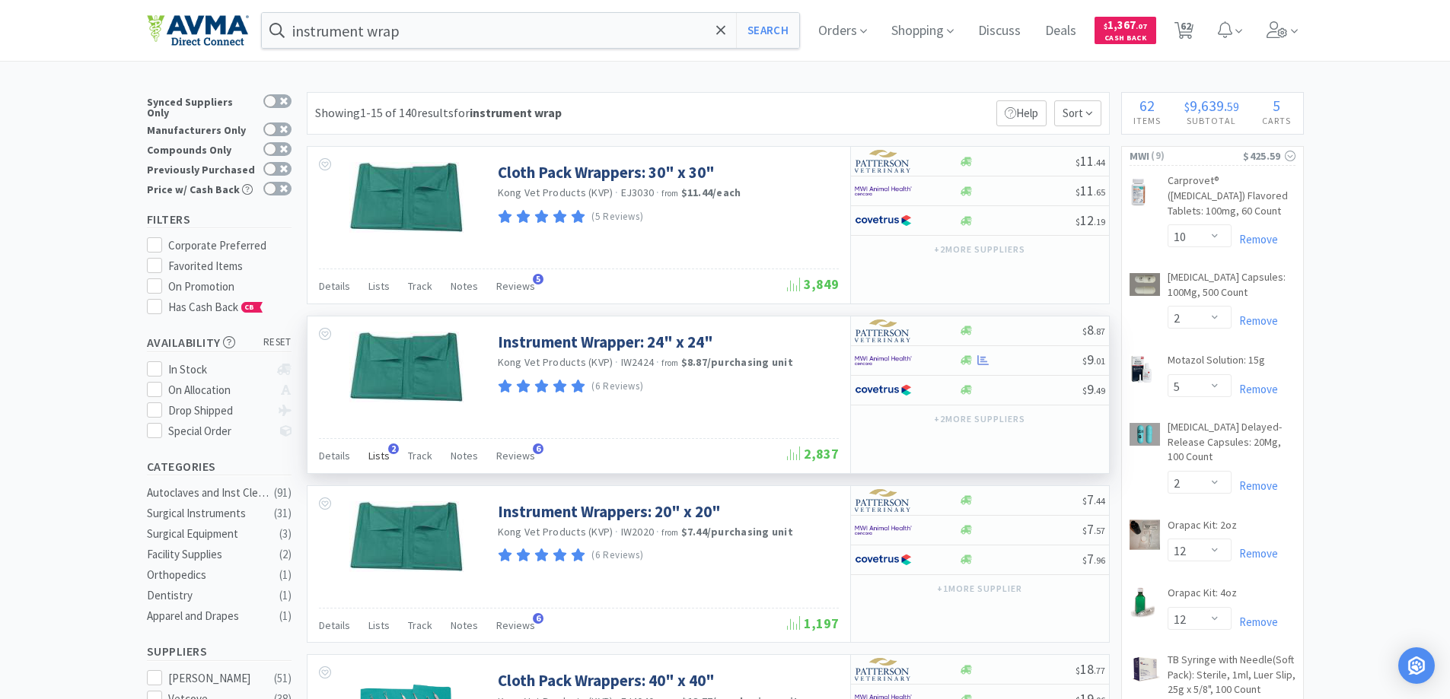
click at [380, 454] on span "Lists" at bounding box center [378, 456] width 21 height 14
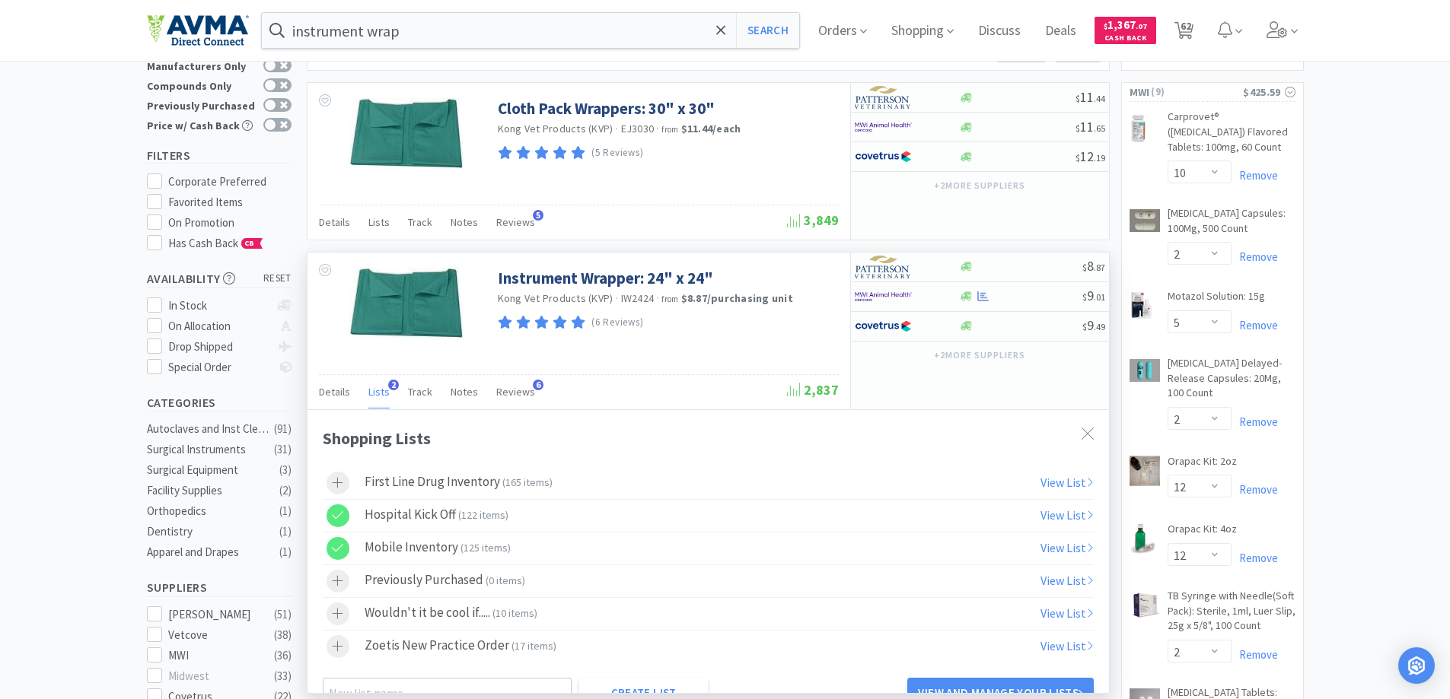
scroll to position [152, 0]
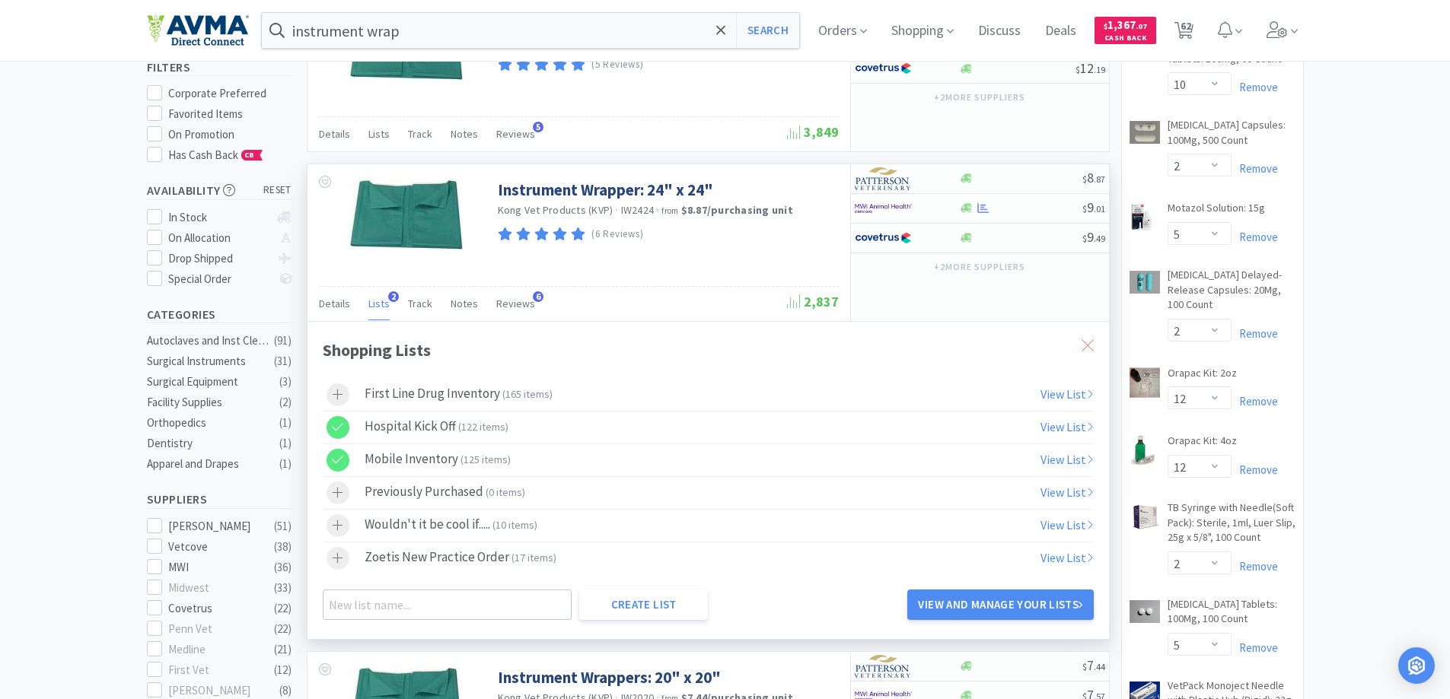
click at [1088, 342] on icon at bounding box center [1087, 345] width 12 height 12
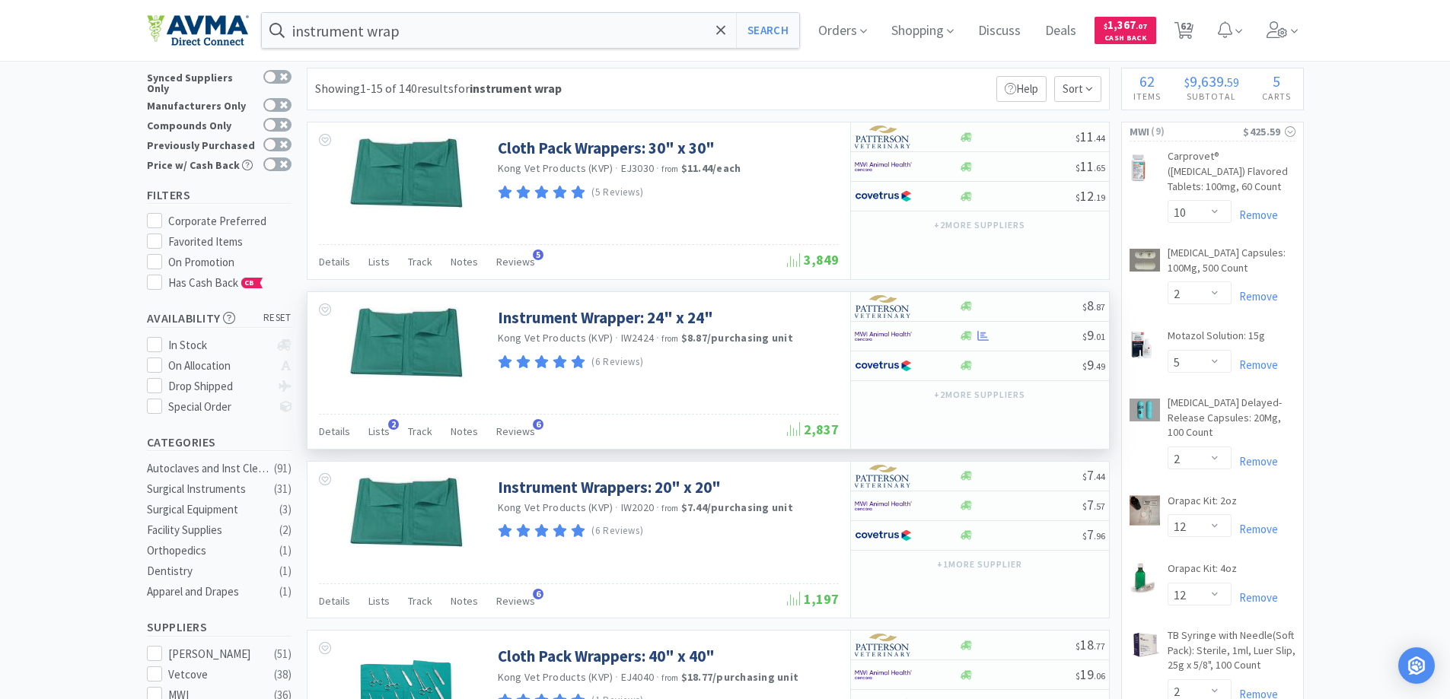
scroll to position [0, 0]
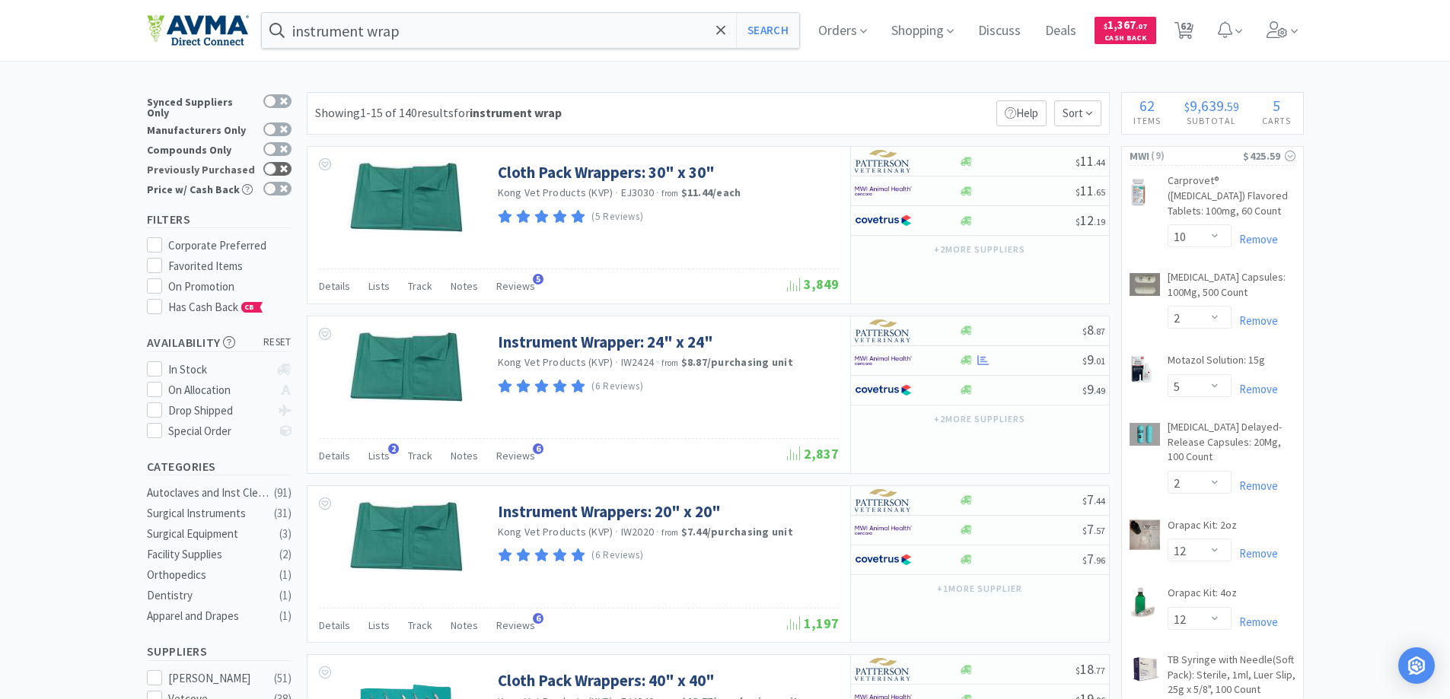
click at [273, 163] on div at bounding box center [270, 169] width 12 height 12
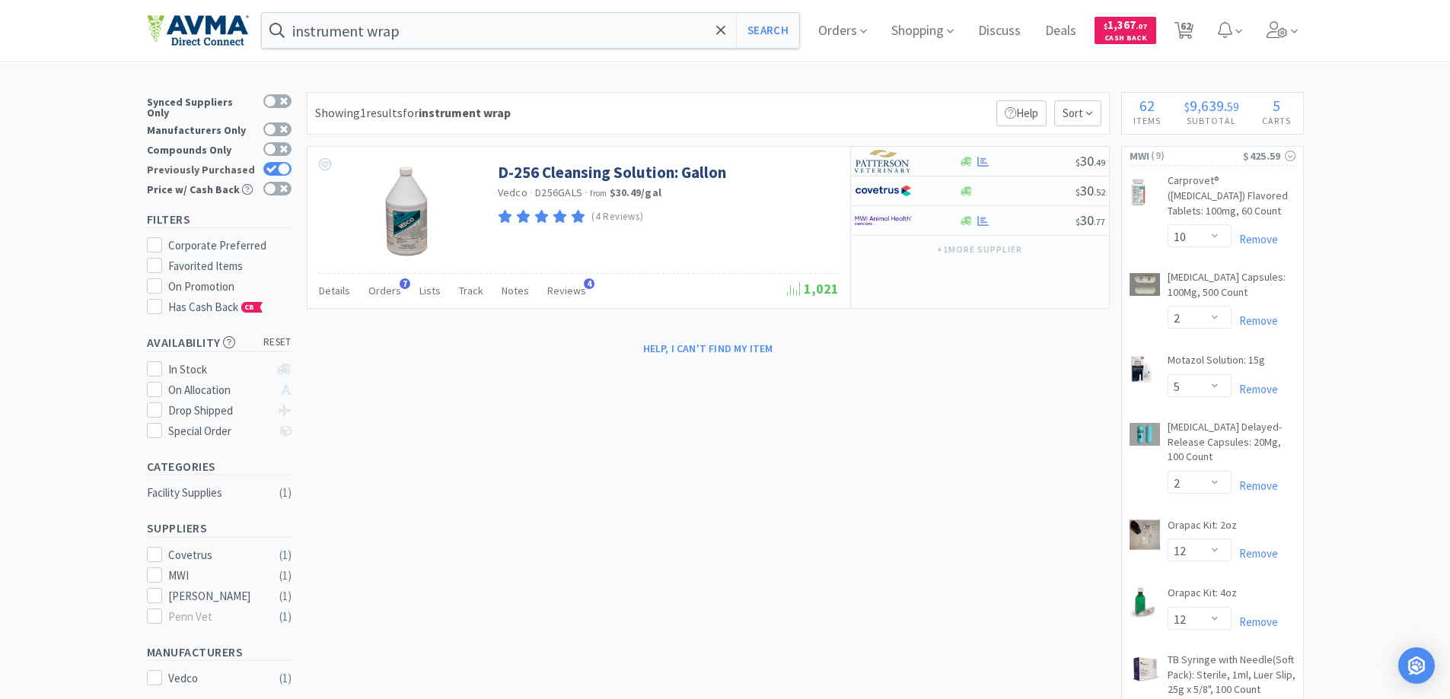
click at [274, 165] on icon at bounding box center [271, 169] width 10 height 8
checkbox input "false"
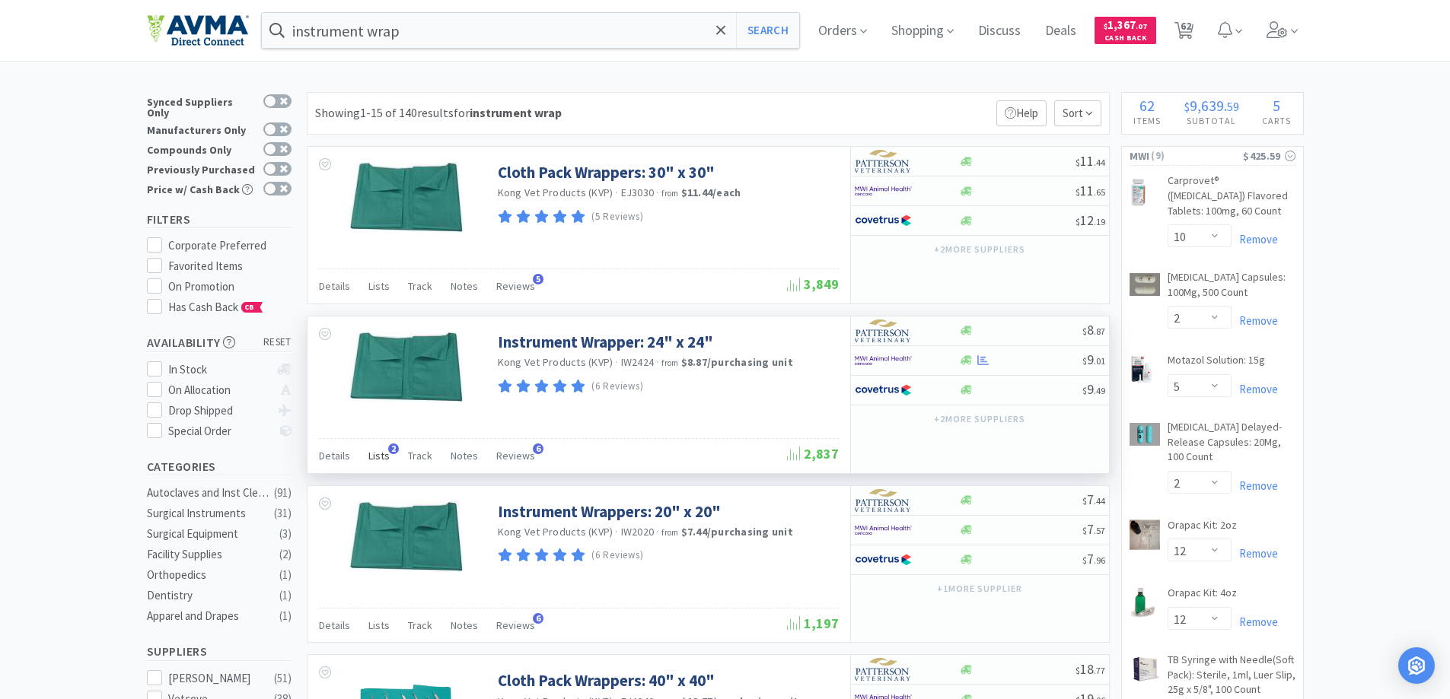
click at [378, 456] on span "Lists" at bounding box center [378, 456] width 21 height 14
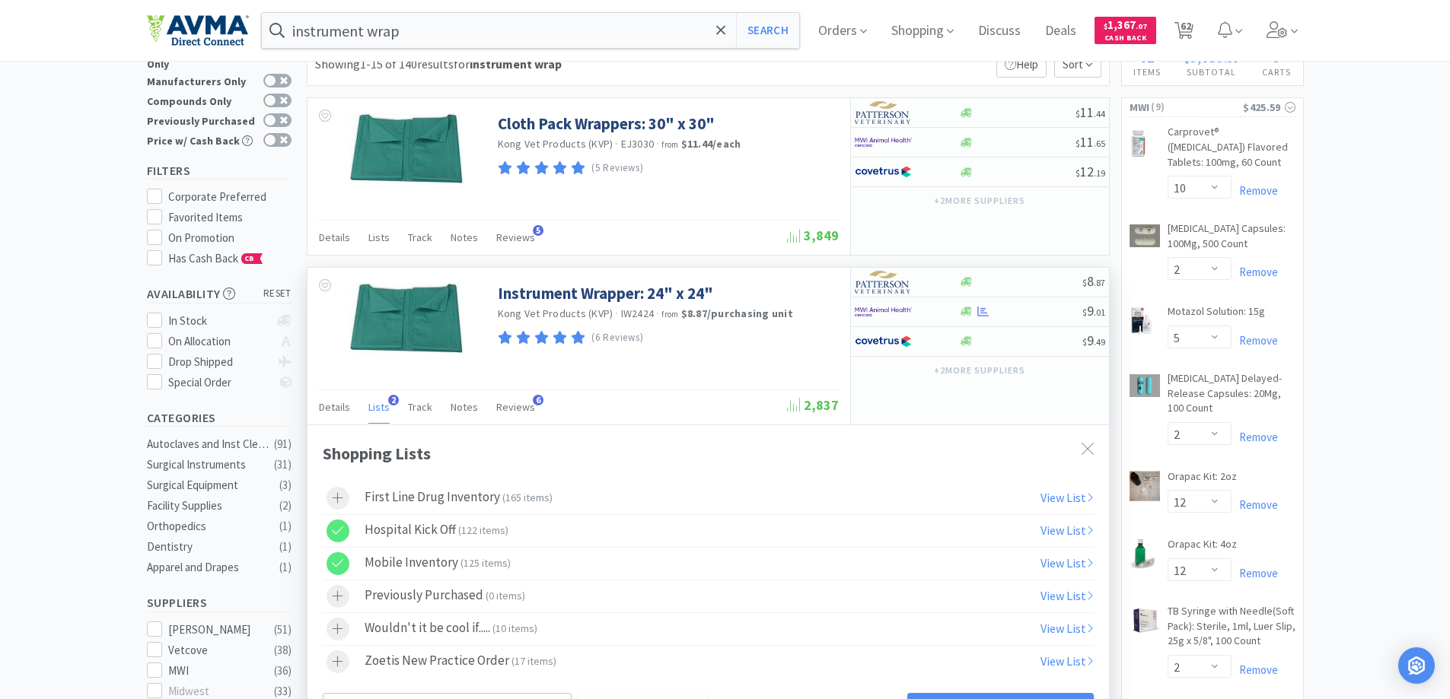
scroll to position [76, 0]
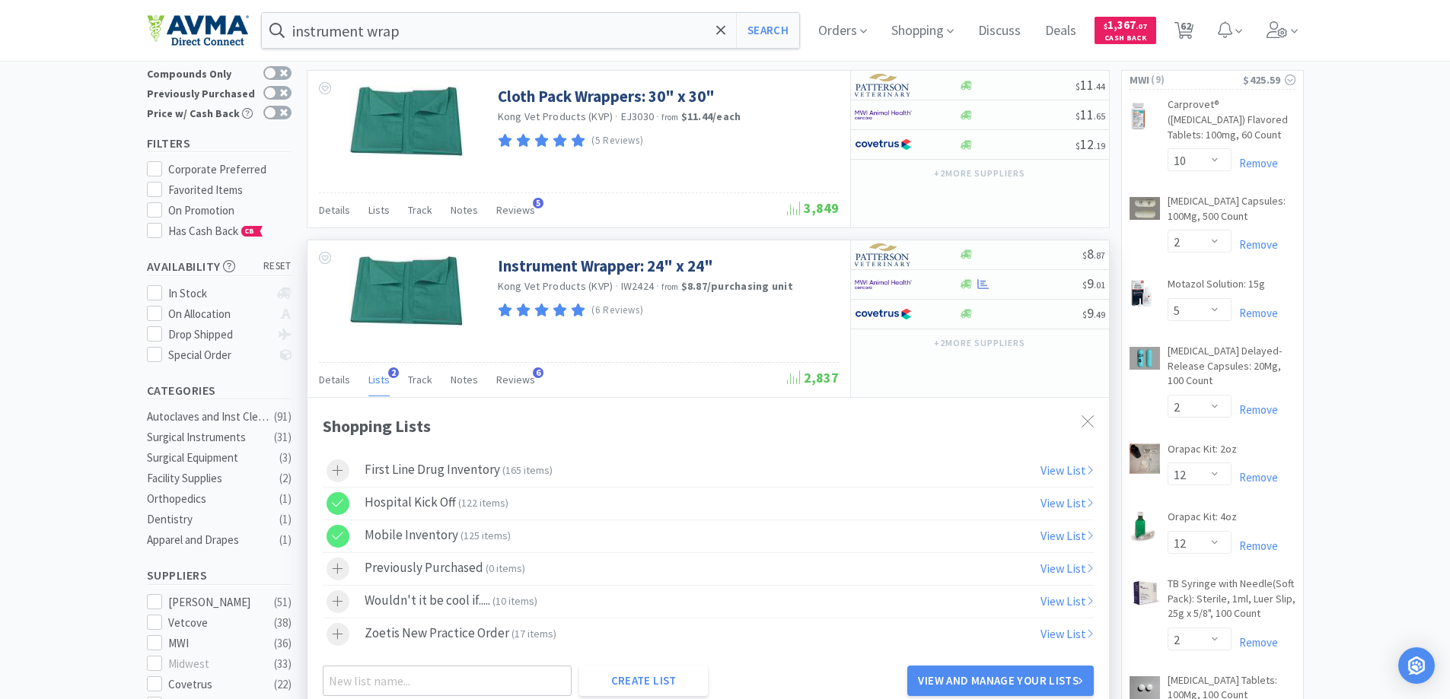
click at [377, 380] on span "Lists" at bounding box center [378, 380] width 21 height 14
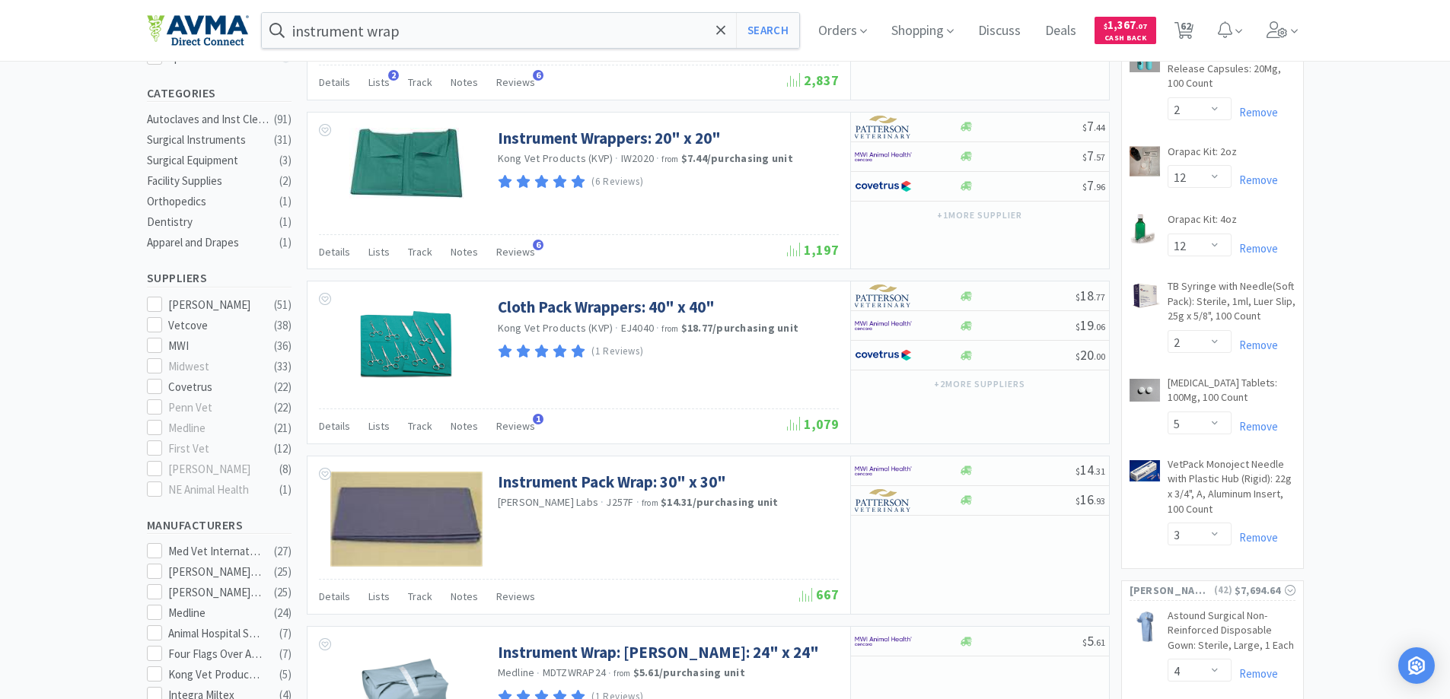
scroll to position [0, 0]
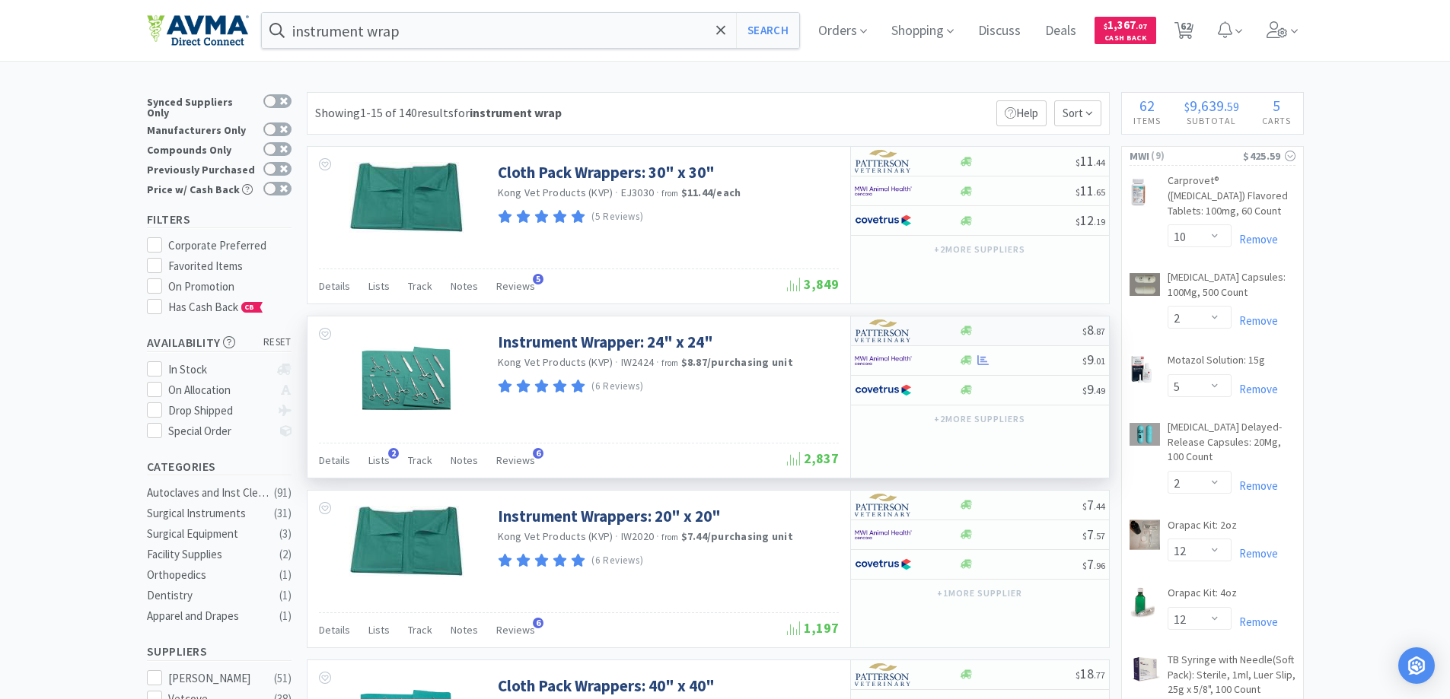
click at [927, 336] on div at bounding box center [897, 331] width 84 height 26
select select "1"
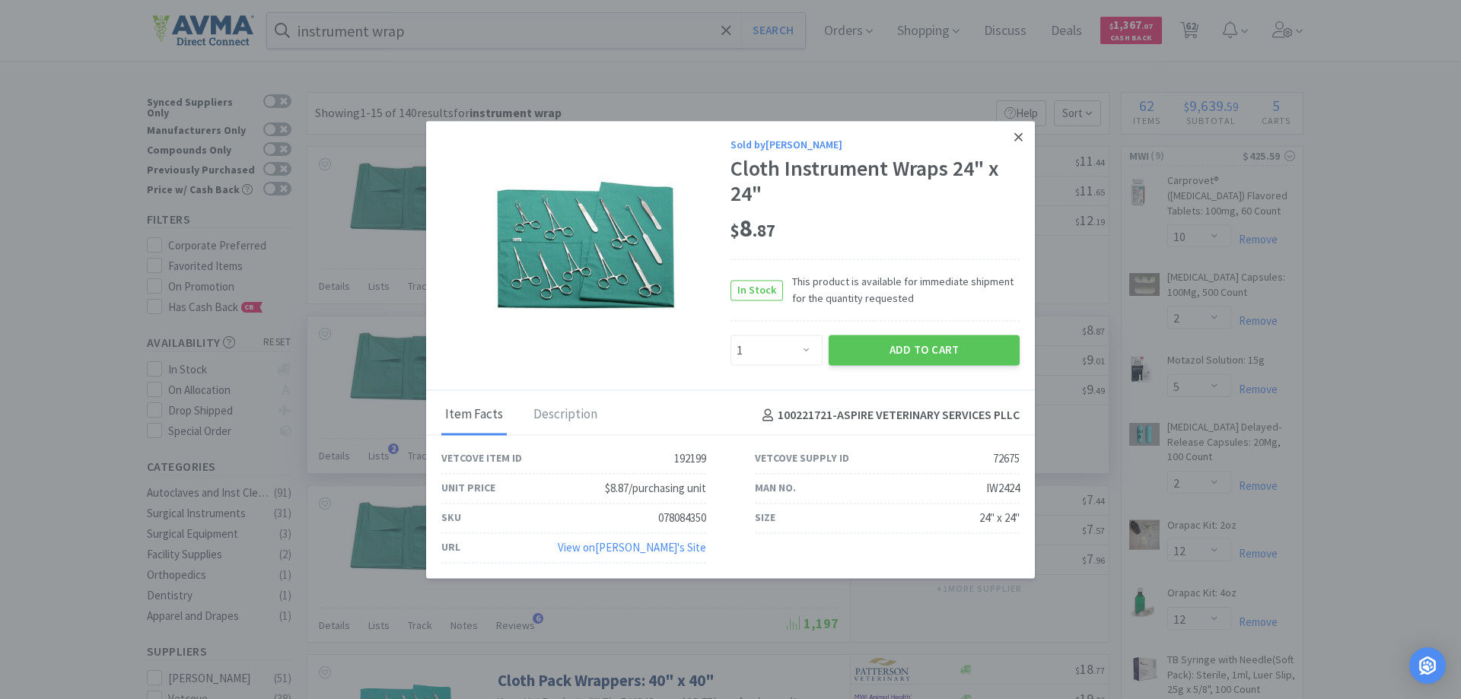
click at [1022, 141] on icon at bounding box center [1018, 136] width 8 height 8
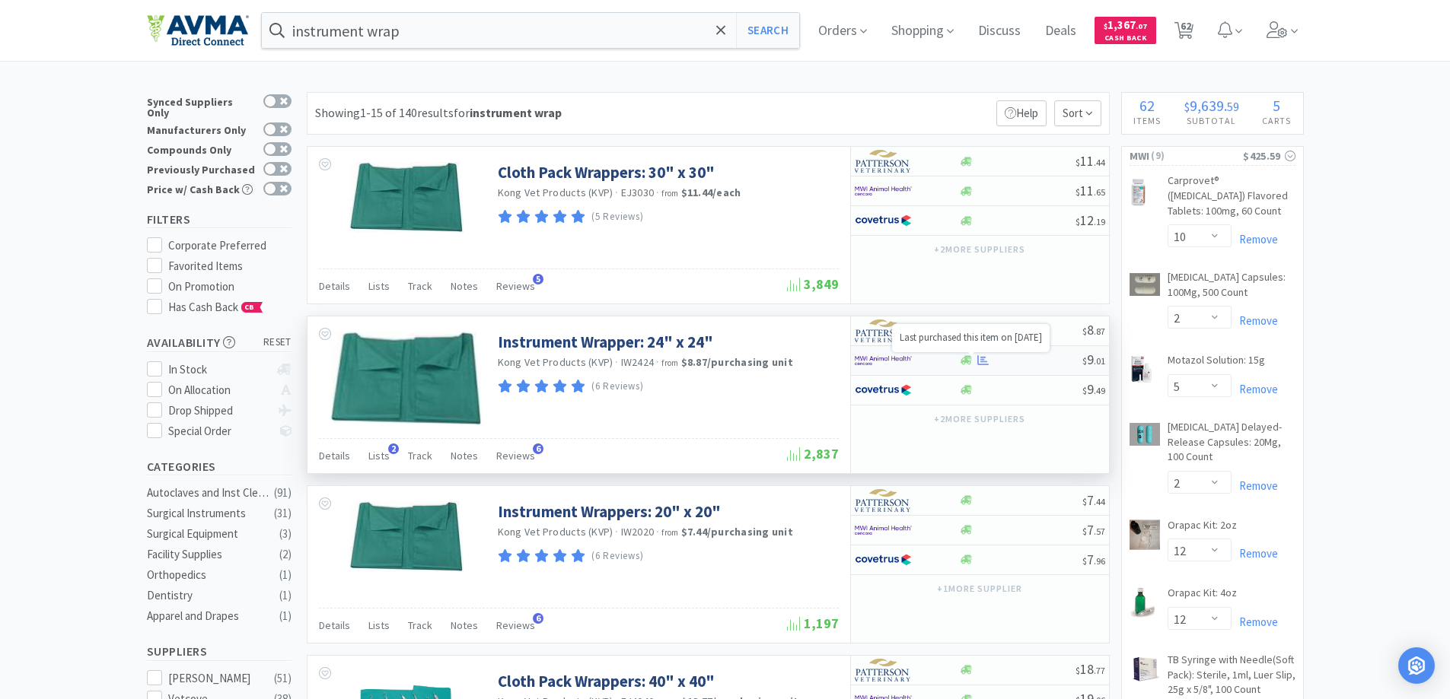
click at [984, 360] on icon at bounding box center [982, 360] width 11 height 10
select select "1"
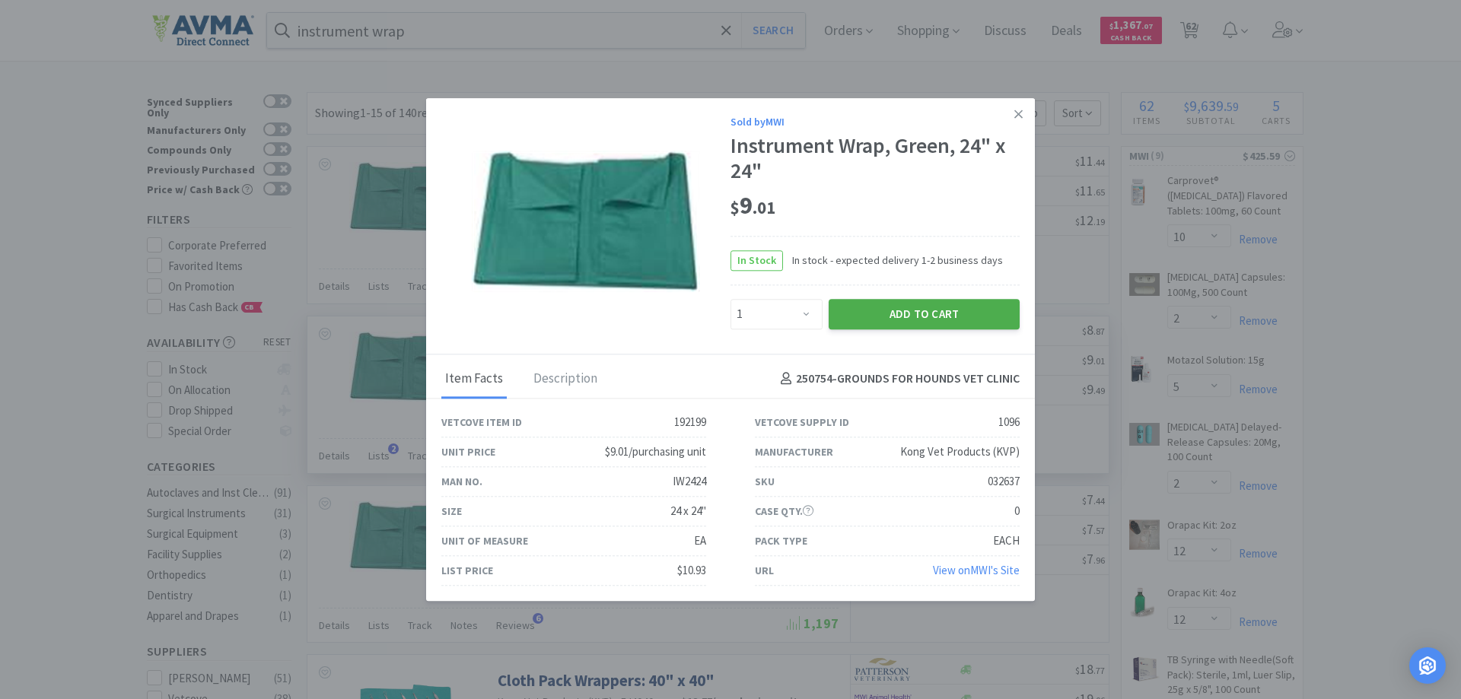
click at [914, 314] on button "Add to Cart" at bounding box center [924, 314] width 191 height 30
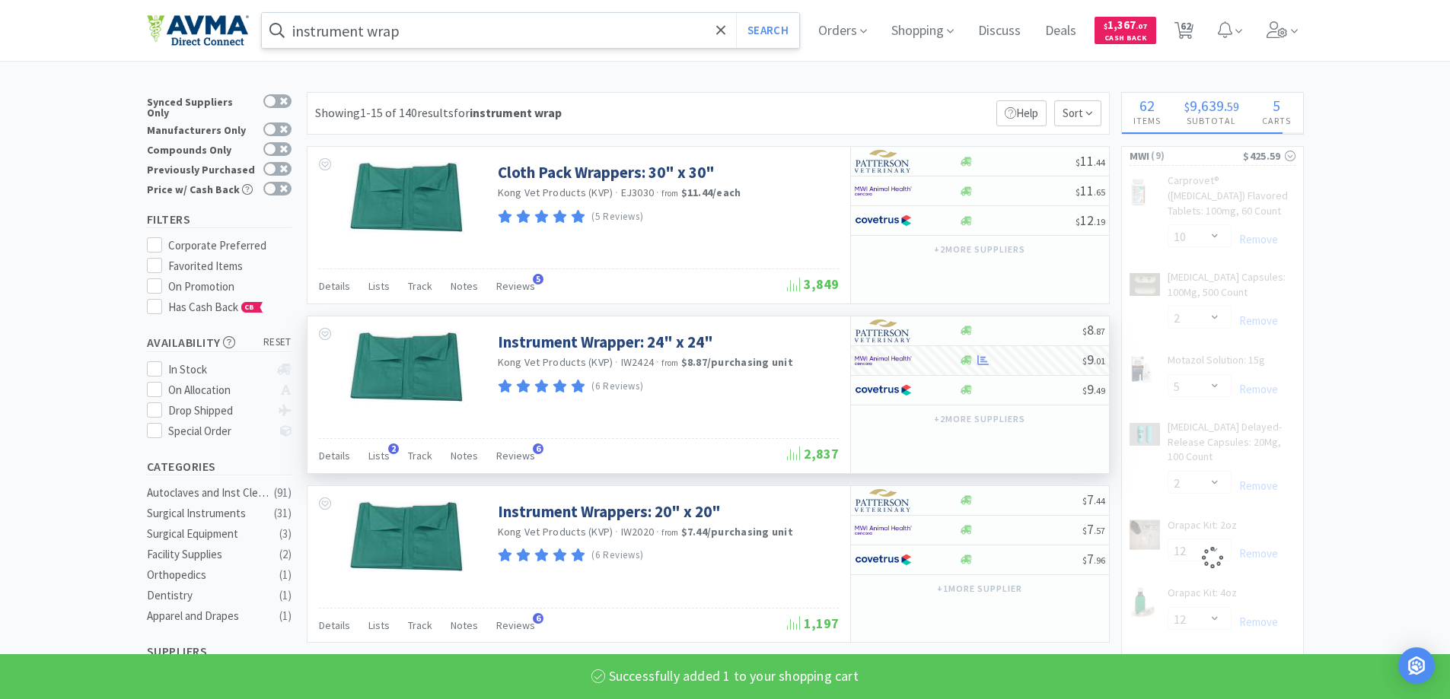
select select "1"
select select "5"
select select "12"
select select "2"
select select "5"
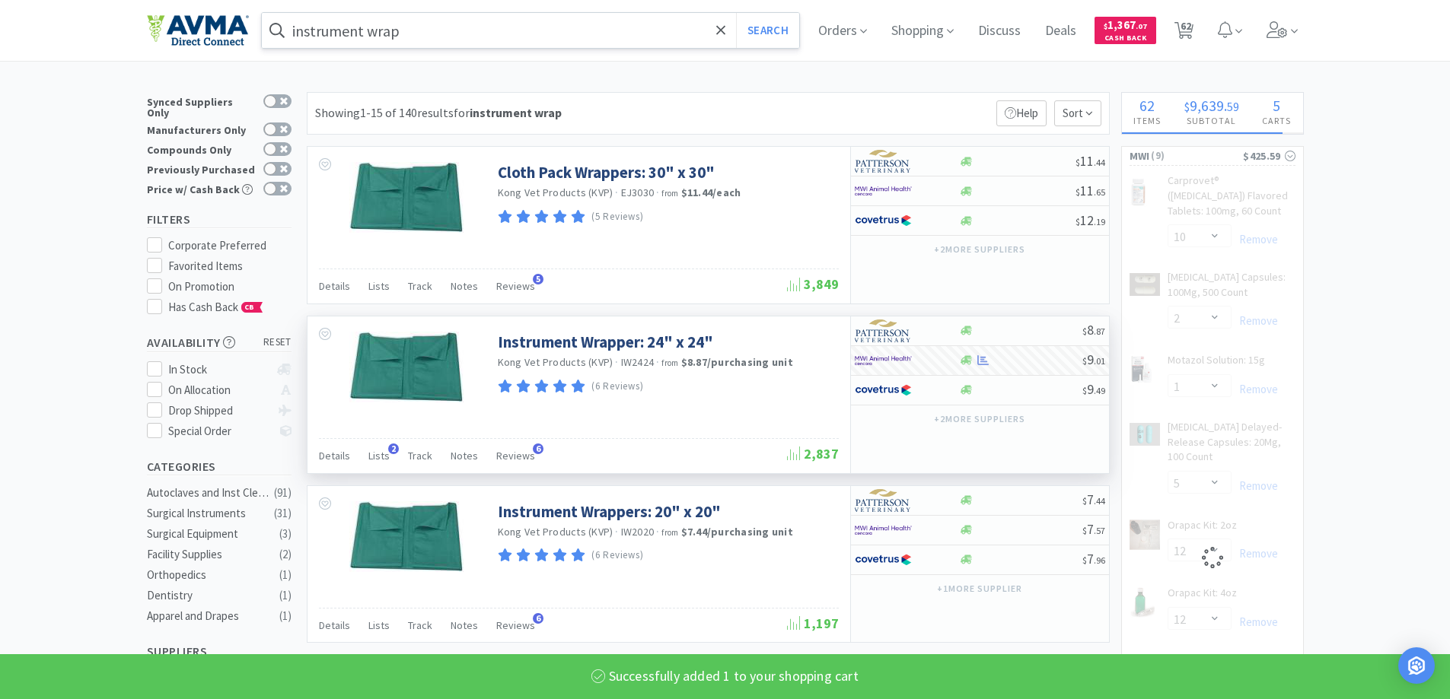
select select "2"
select select "3"
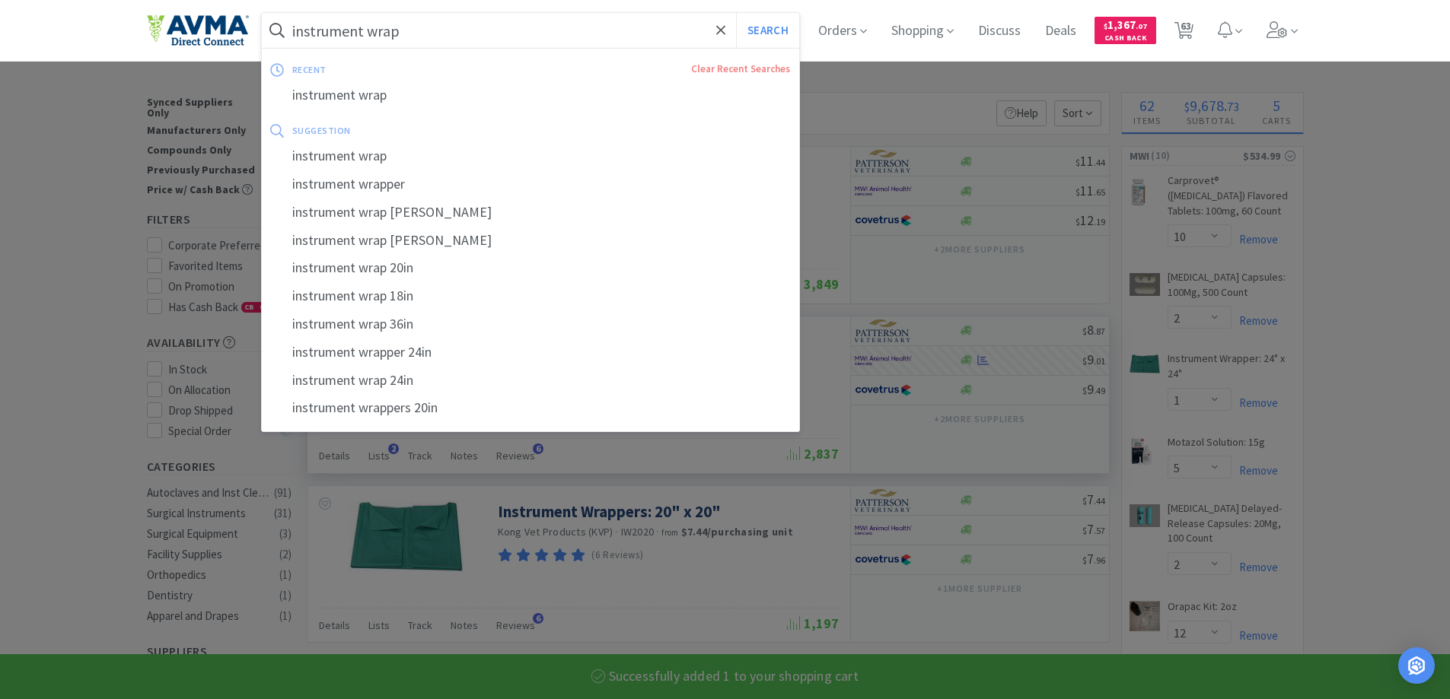
click at [582, 37] on input "instrument wrap" at bounding box center [531, 30] width 538 height 35
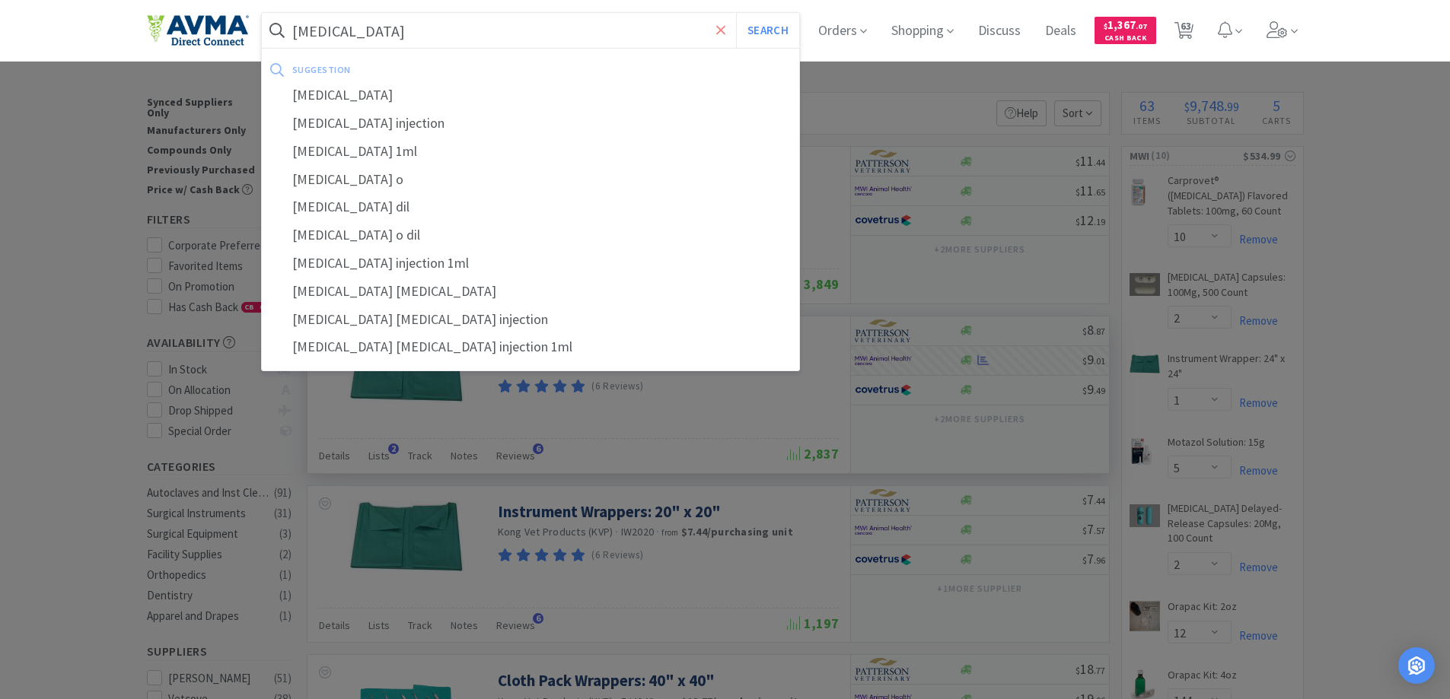
type input "[MEDICAL_DATA]"
click at [719, 28] on icon at bounding box center [721, 30] width 10 height 15
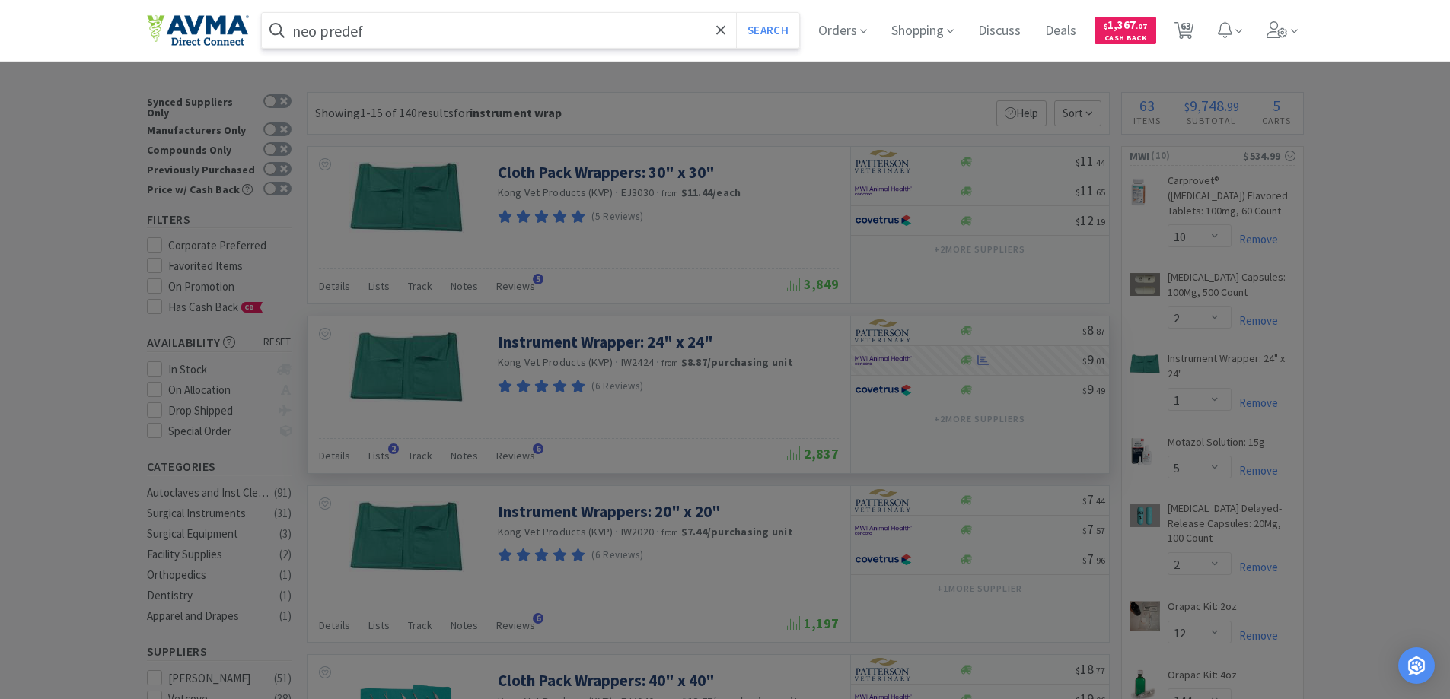
type input "neo predef"
click at [736, 13] on button "Search" at bounding box center [767, 30] width 63 height 35
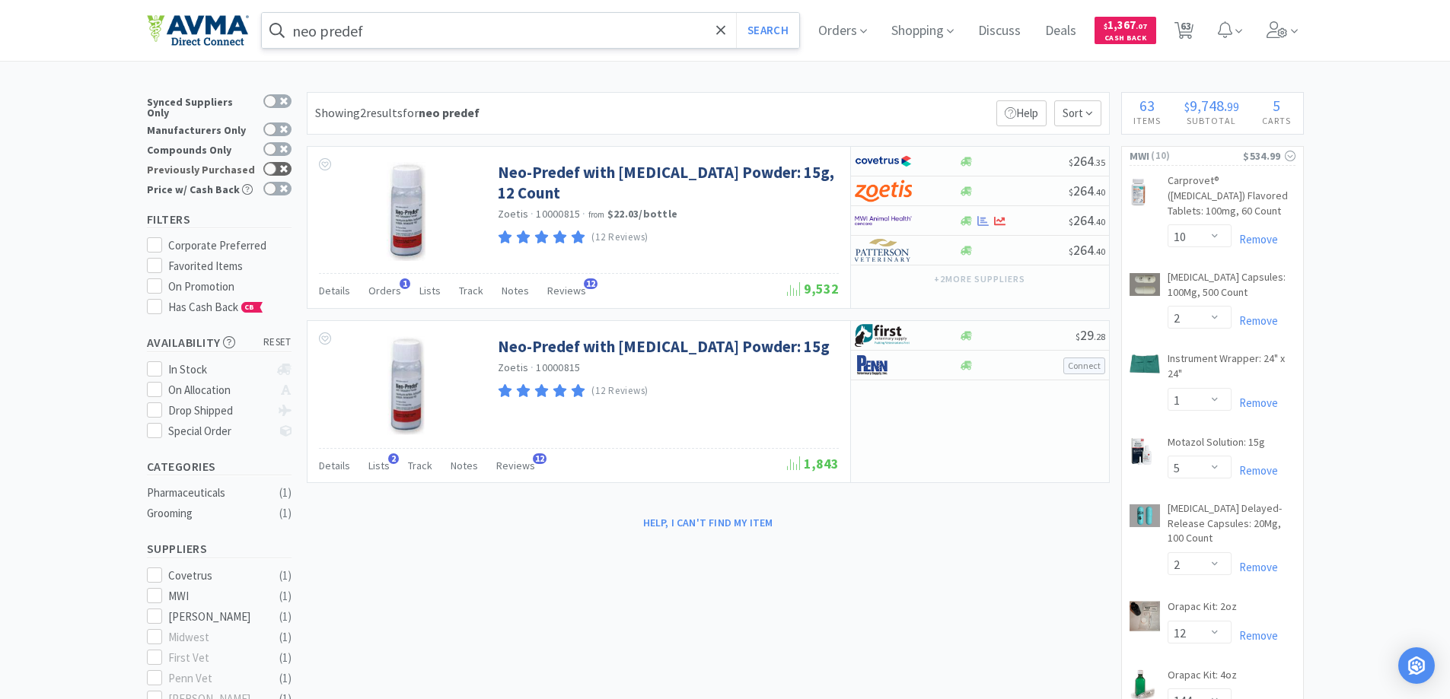
click at [267, 163] on div at bounding box center [270, 169] width 12 height 12
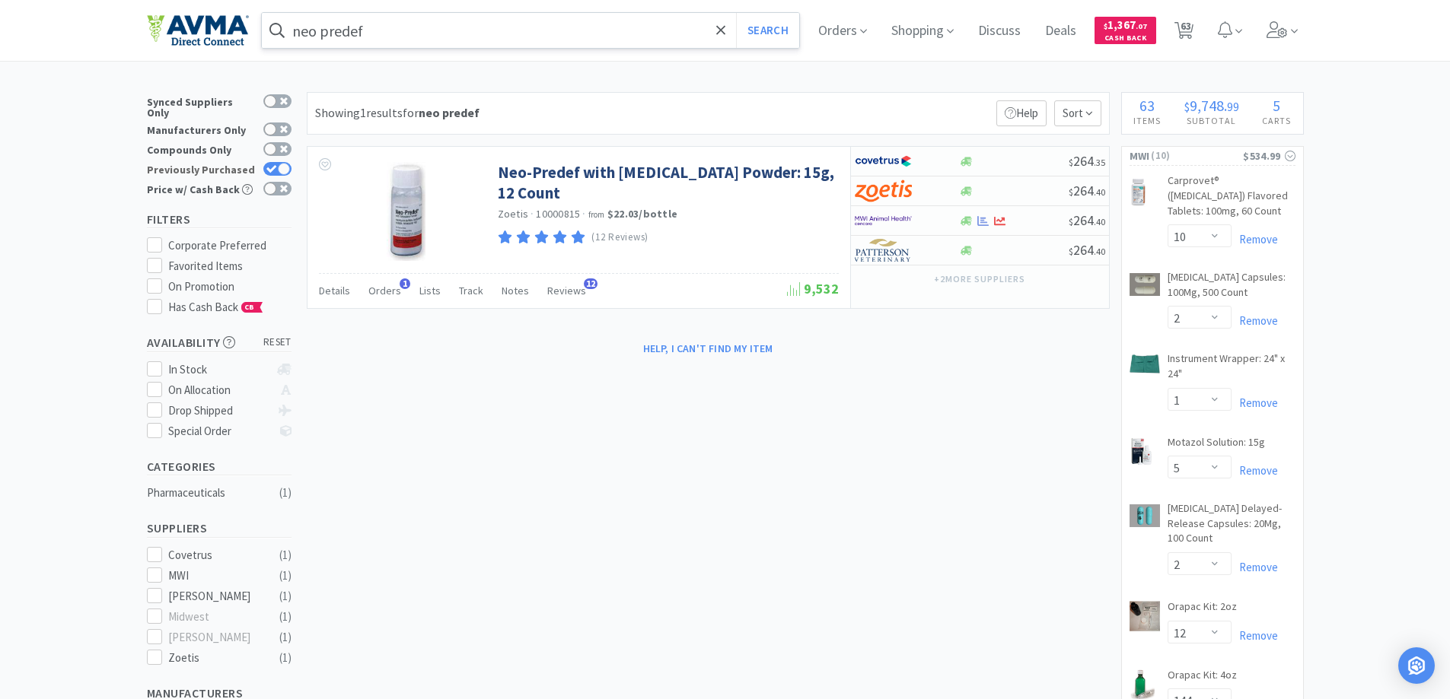
click at [272, 165] on icon at bounding box center [271, 169] width 10 height 8
checkbox input "false"
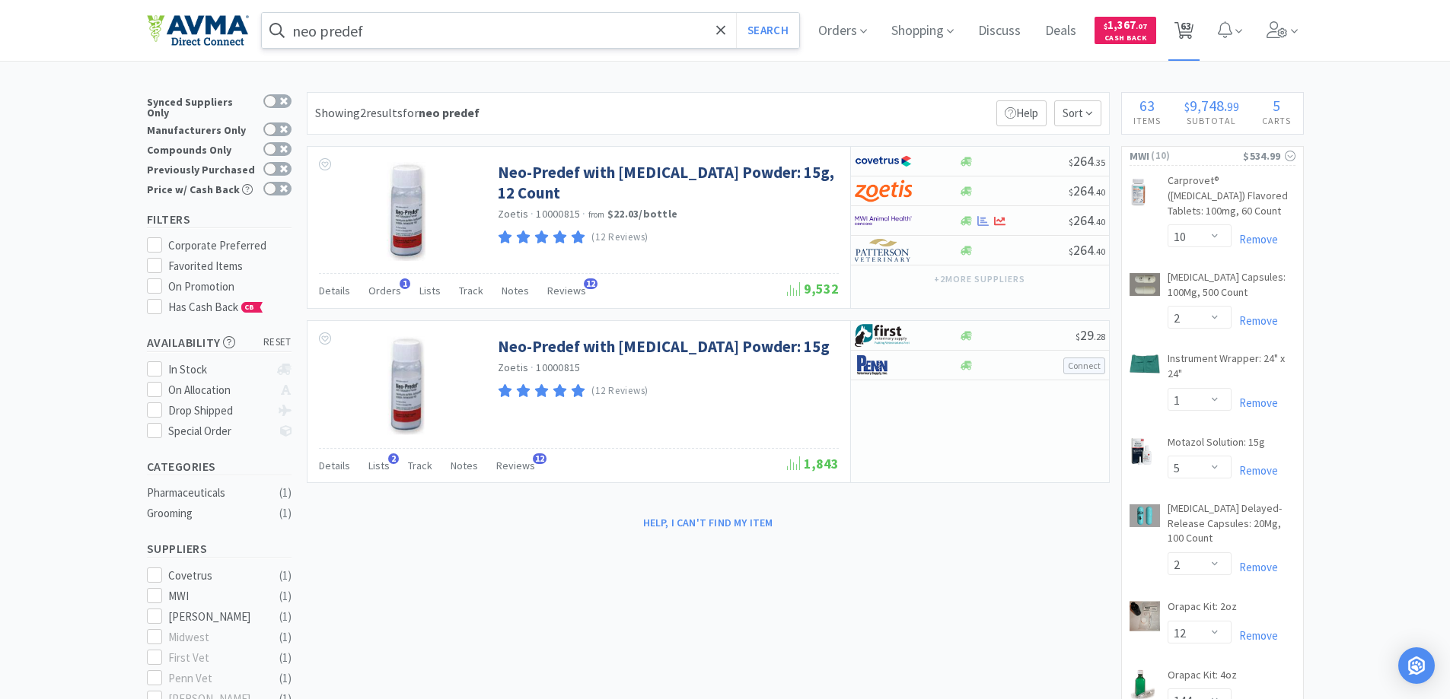
click at [1189, 31] on span "63" at bounding box center [1185, 25] width 11 height 61
select select "1"
select select "5"
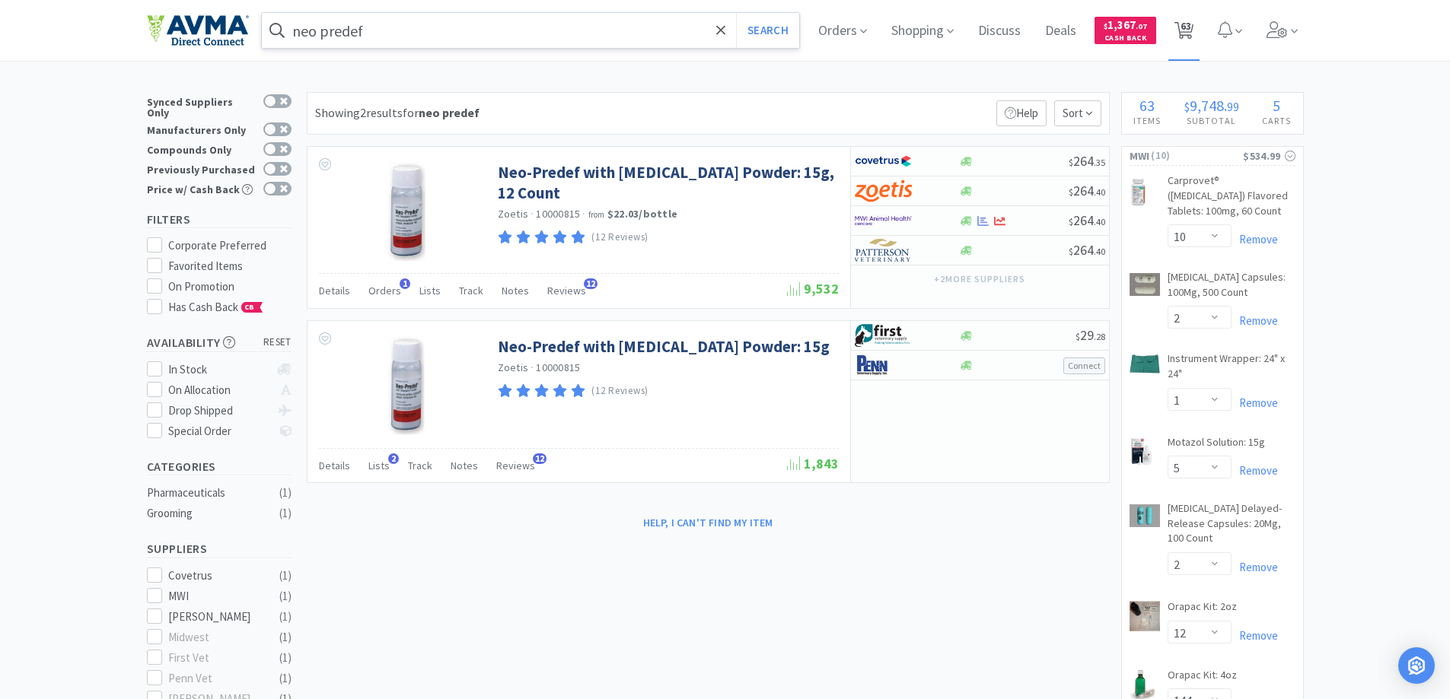
select select "5"
select select "200"
select select "1"
select select "150"
select select "2"
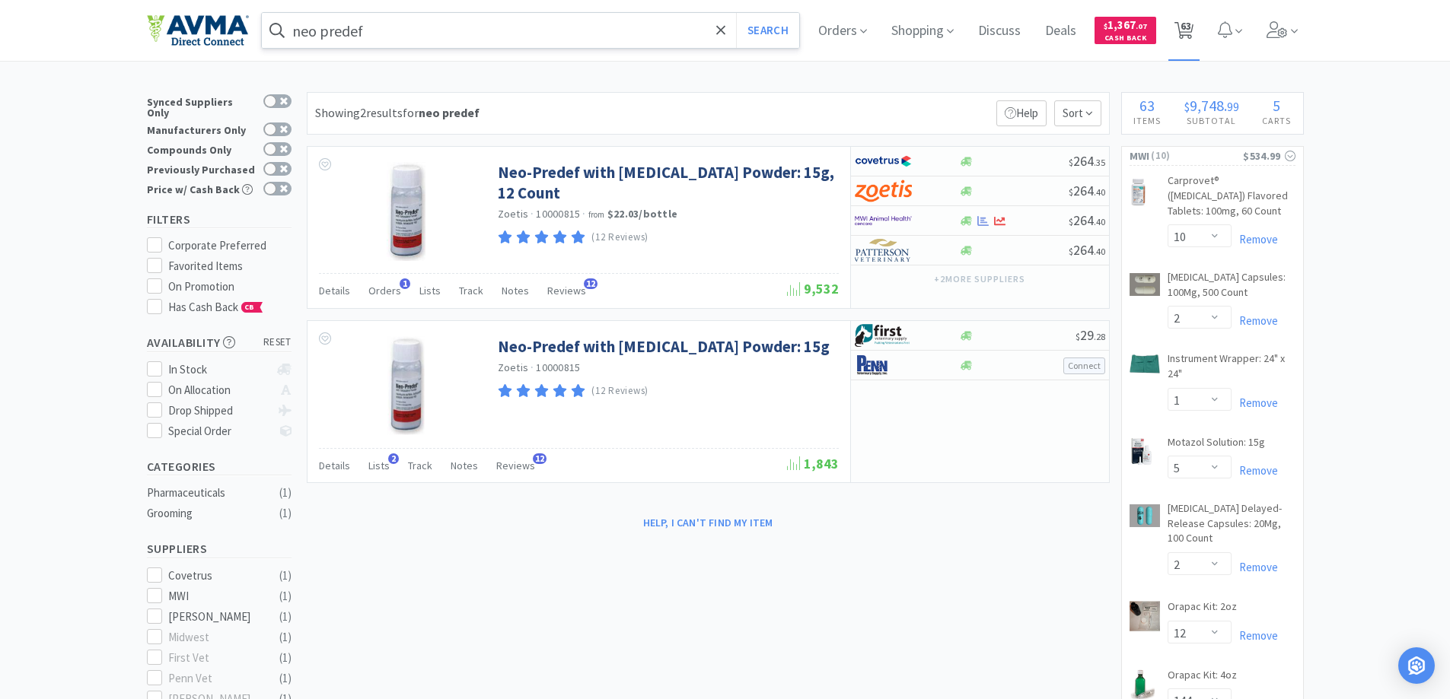
select select "2"
select select "1"
select select "10"
select select "2"
select select "1"
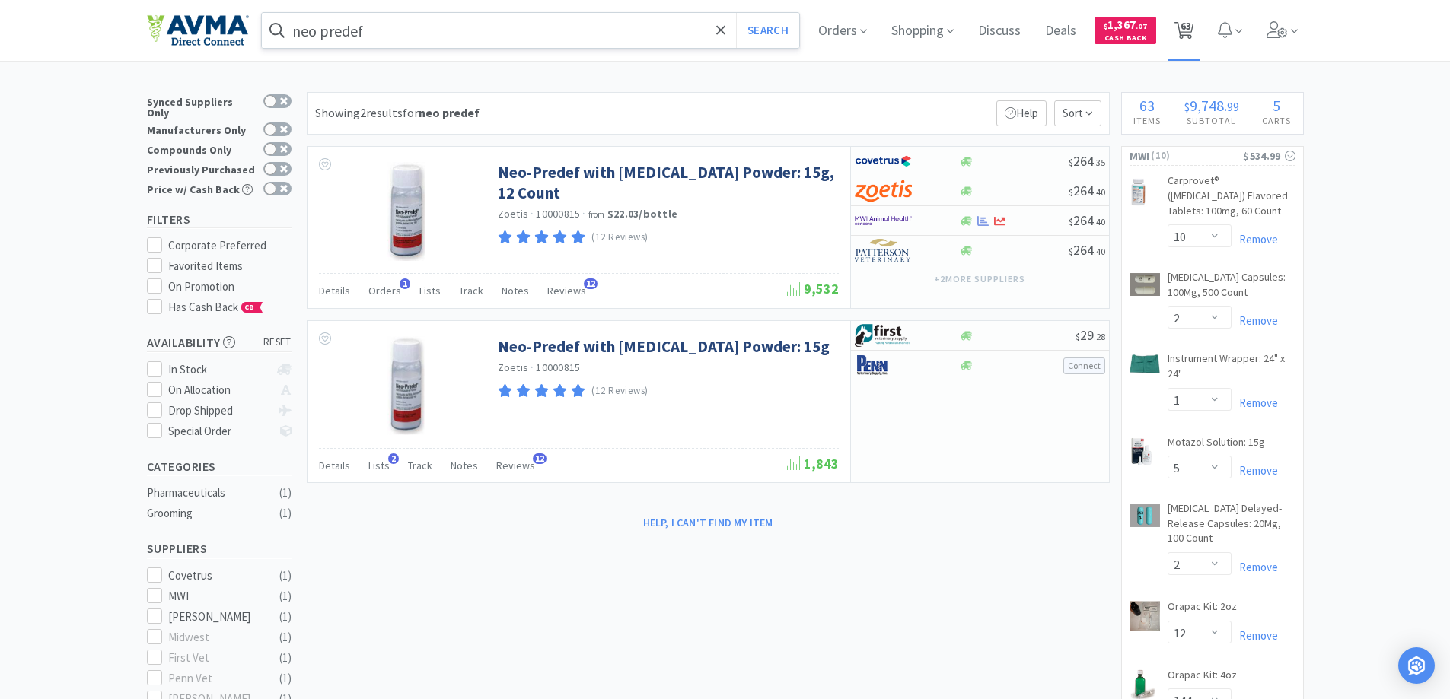
select select "5"
select select "2"
select select "12"
select select "2"
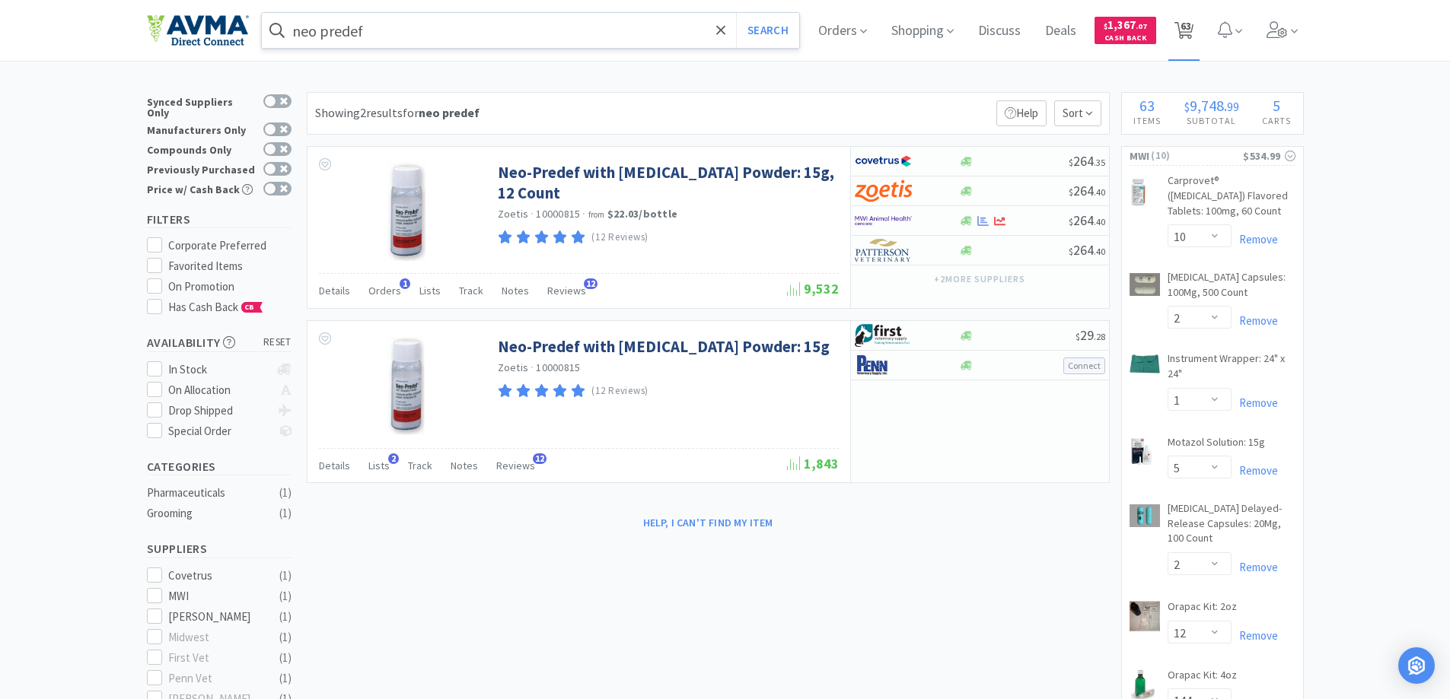
select select "5"
select select "3"
select select "4"
select select "1"
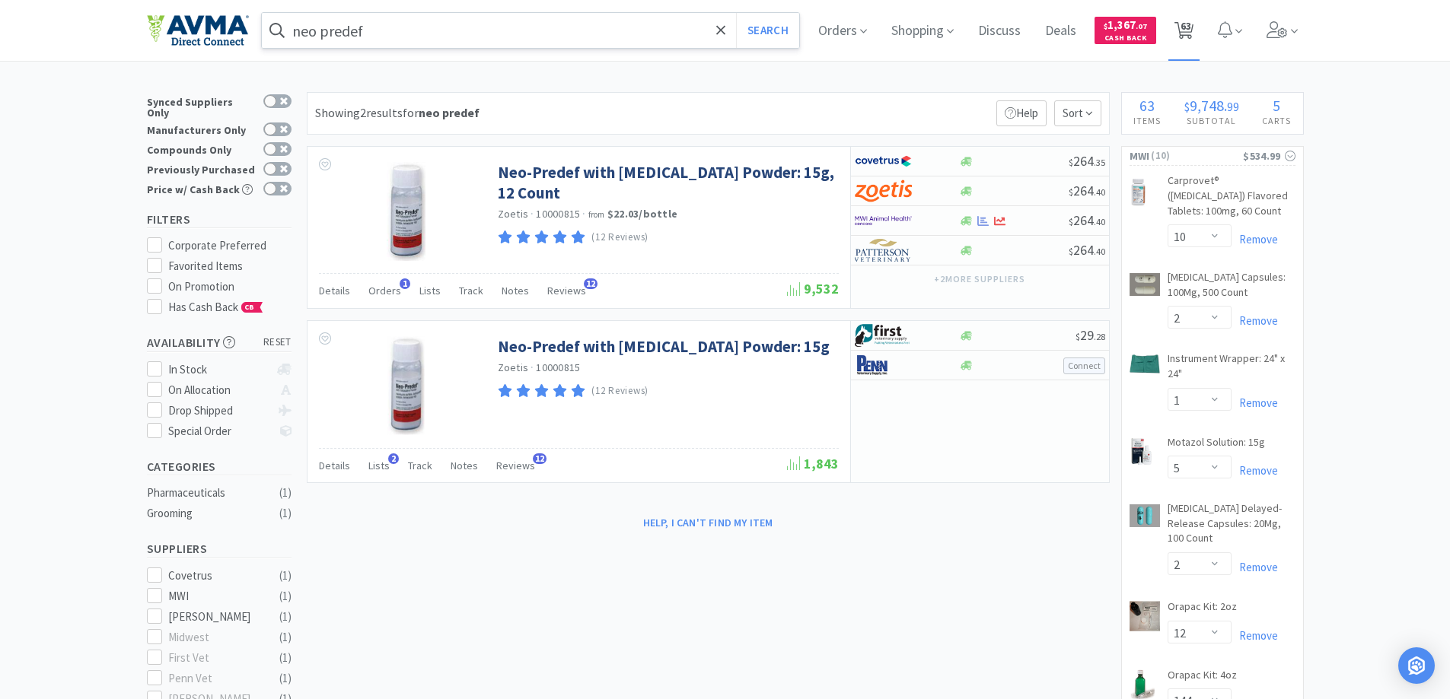
select select "1"
select select "3"
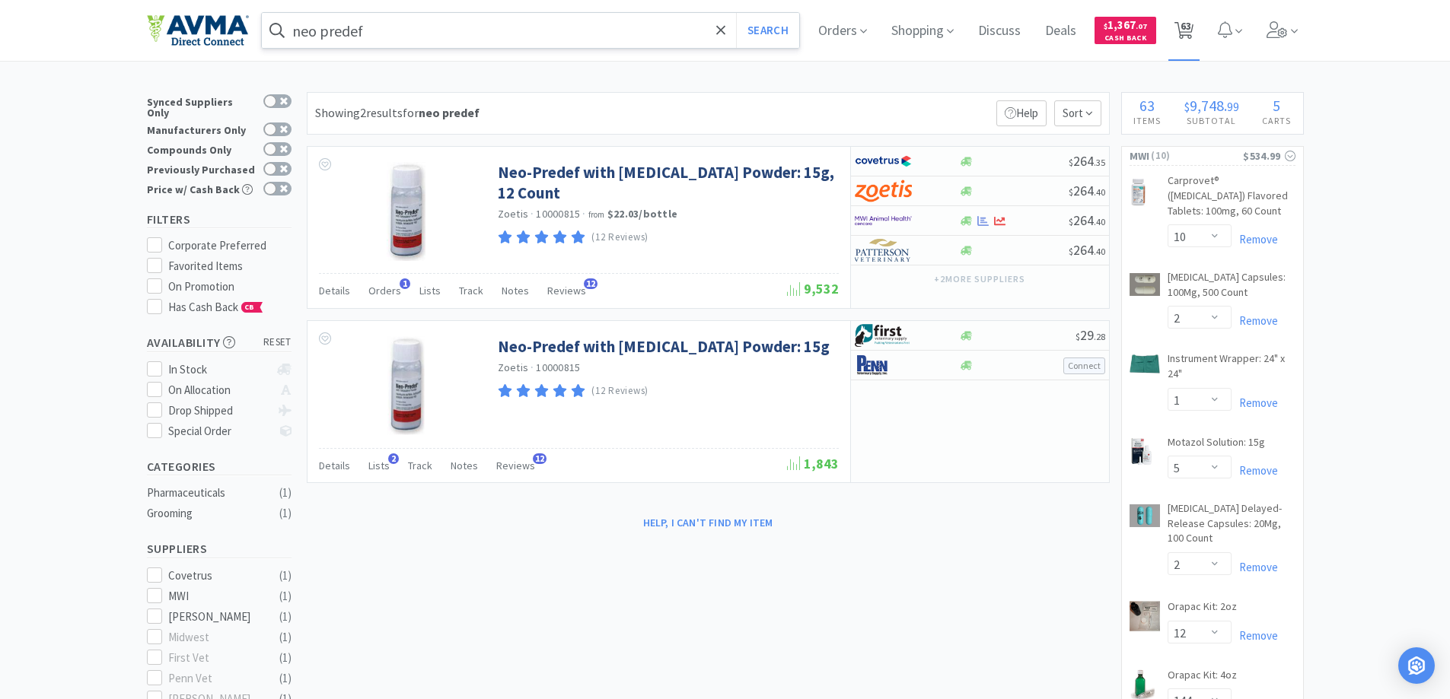
select select "1"
select select "6"
select select "4"
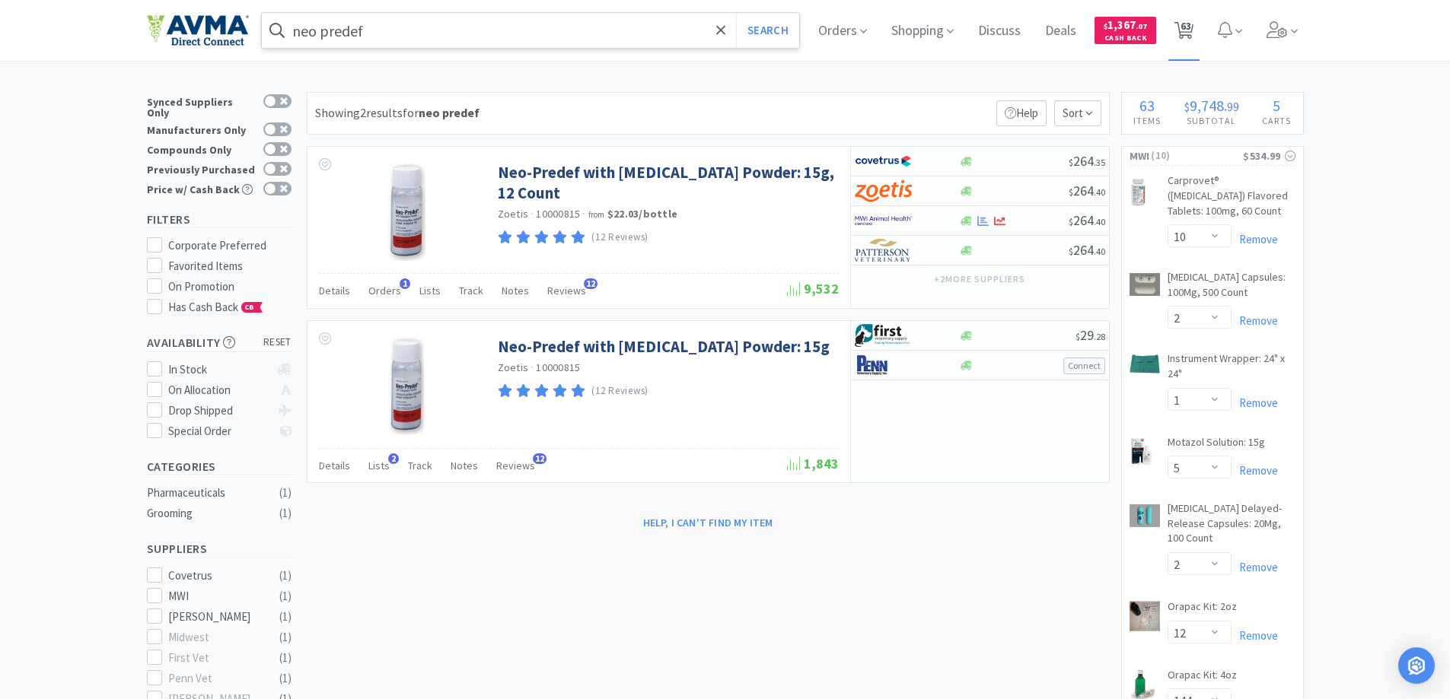
select select "4"
select select "20"
select select "1"
select select "4"
select select "1"
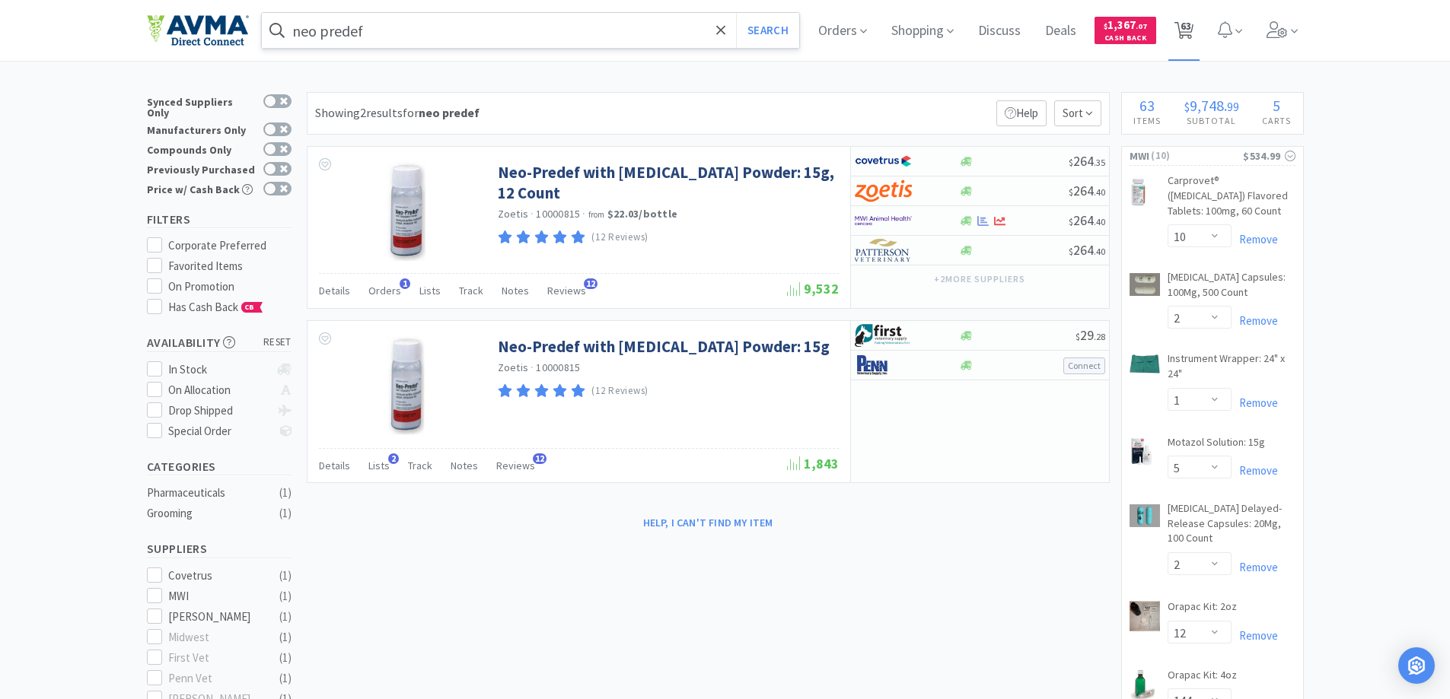
select select "4"
select select "1"
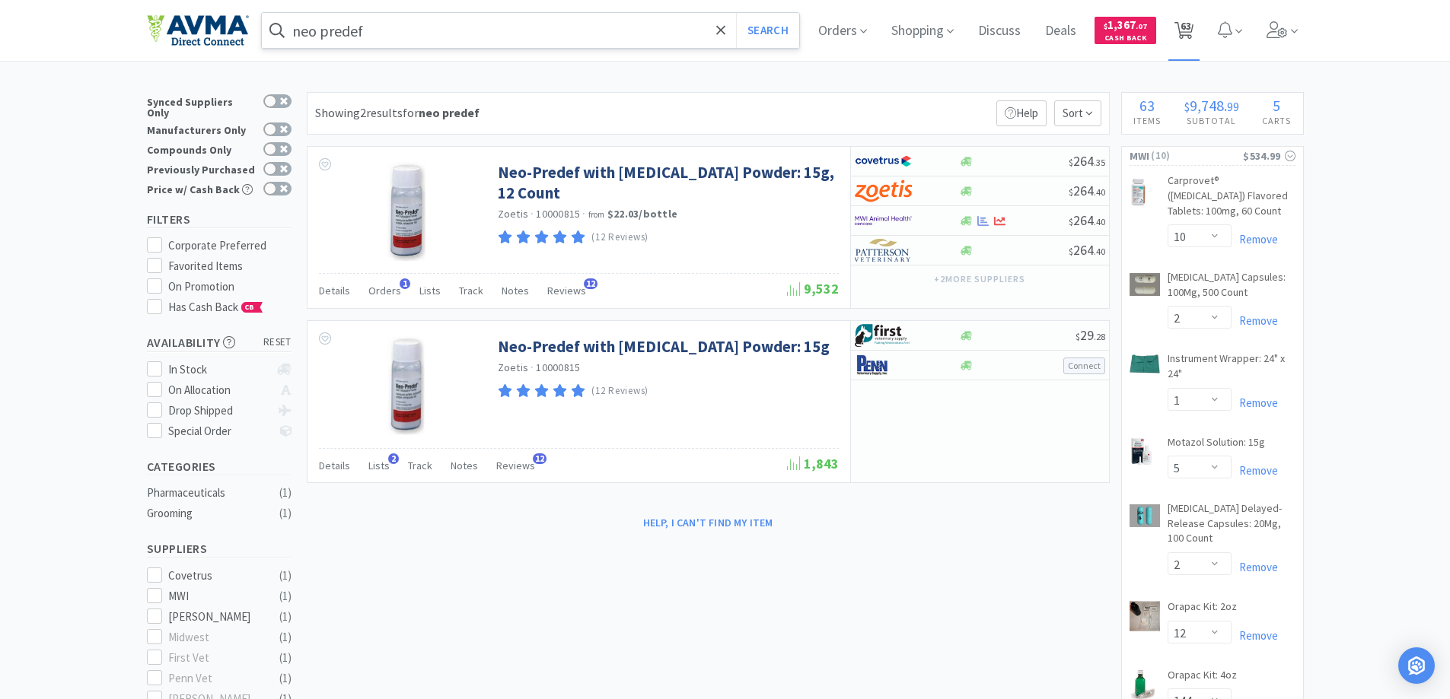
select select "15"
select select "2"
select select "1"
select select "10"
select select "1"
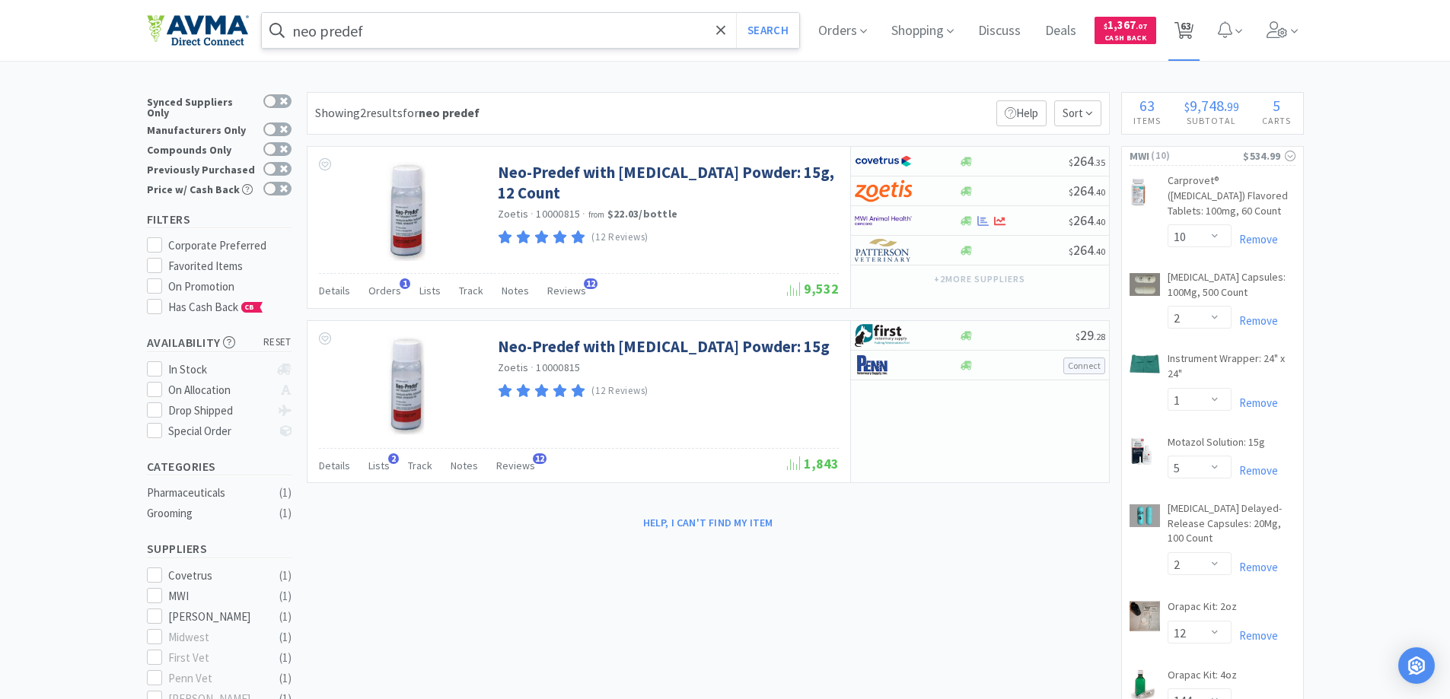
select select "1"
select select "4"
select select "2"
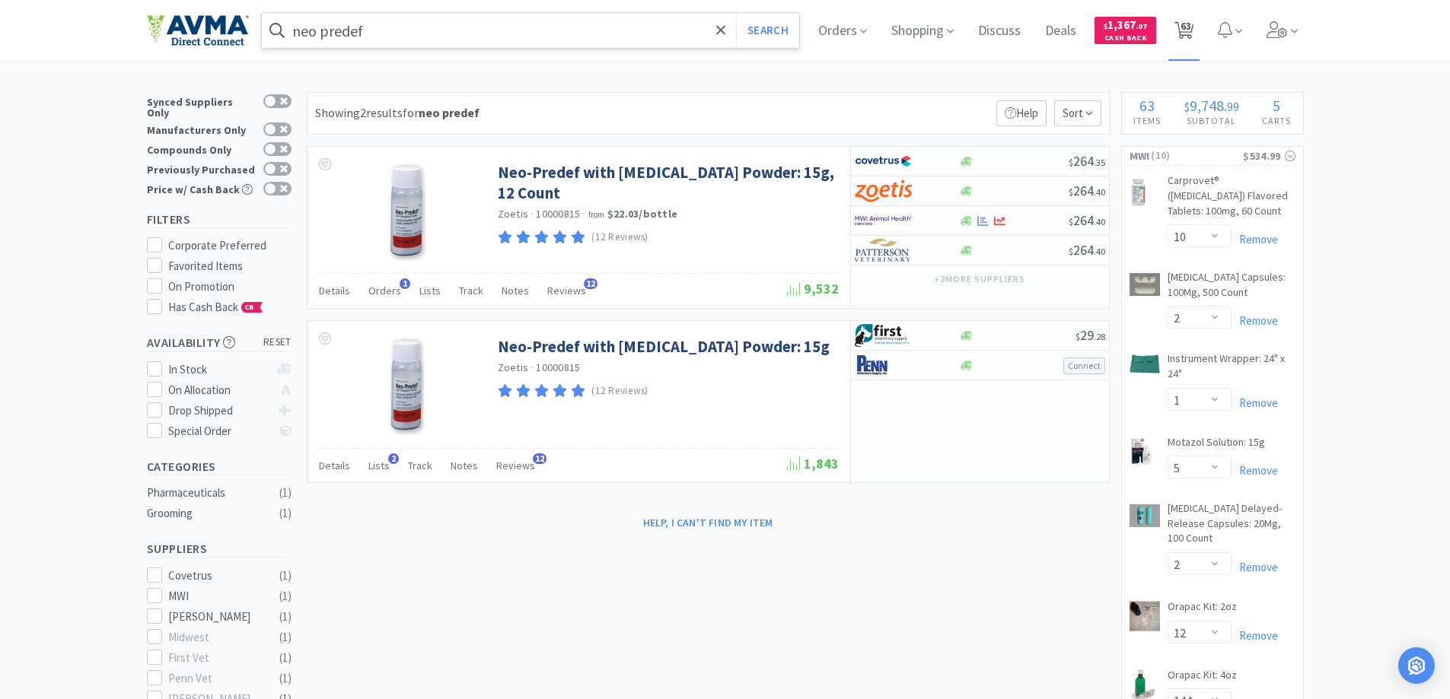
select select "2"
select select "1"
select select "4"
select select "1"
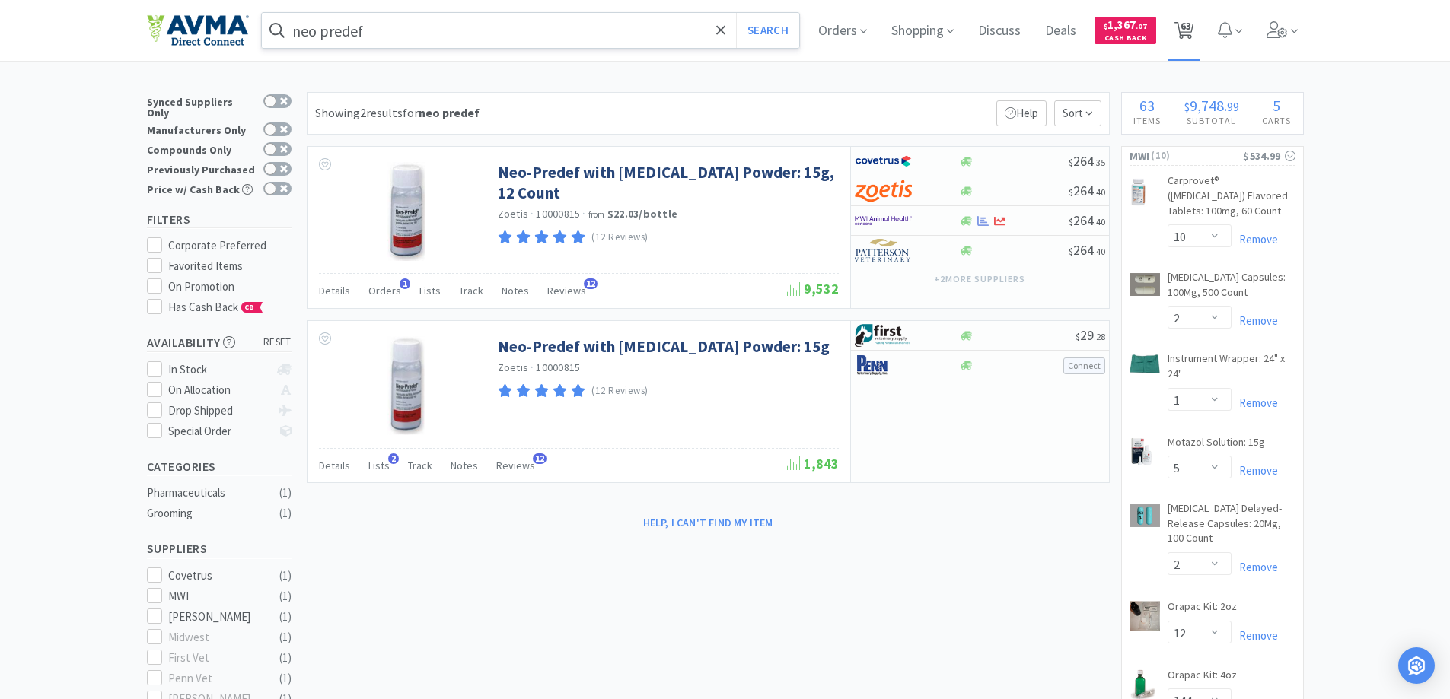
select select "2"
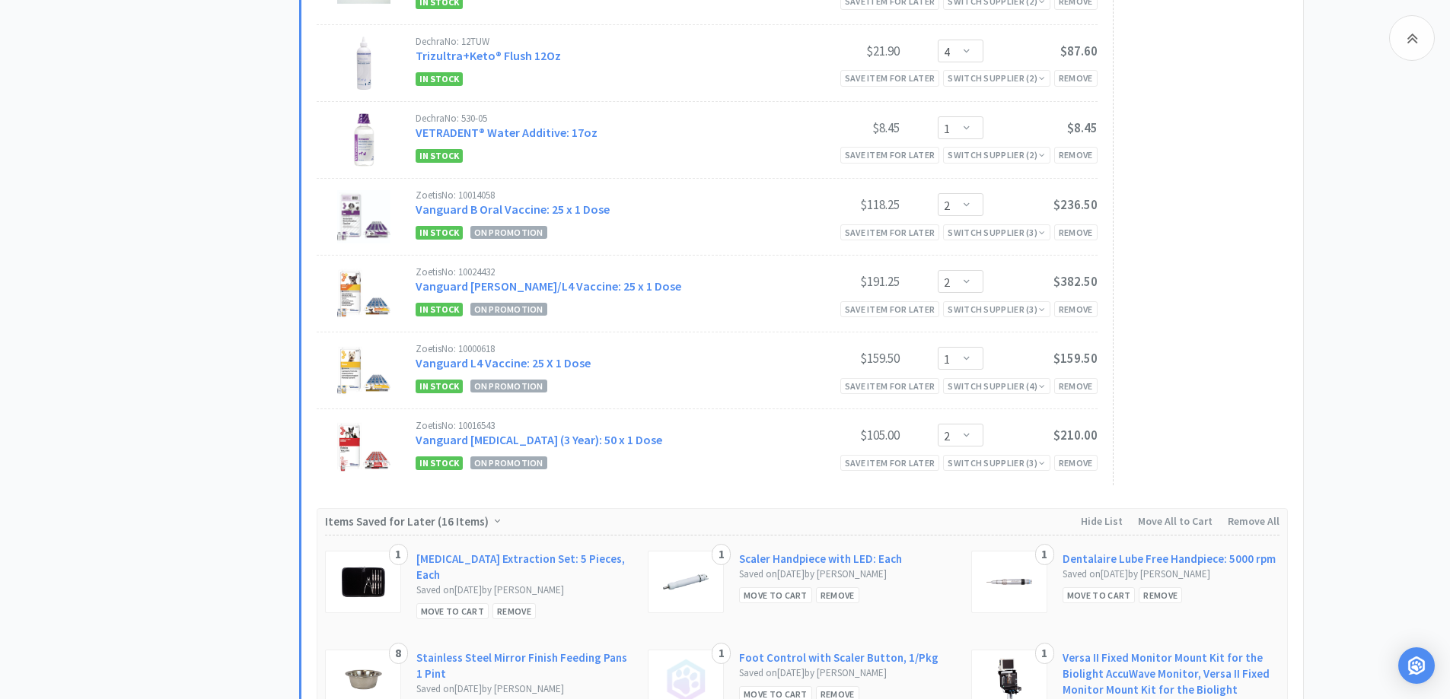
scroll to position [6849, 0]
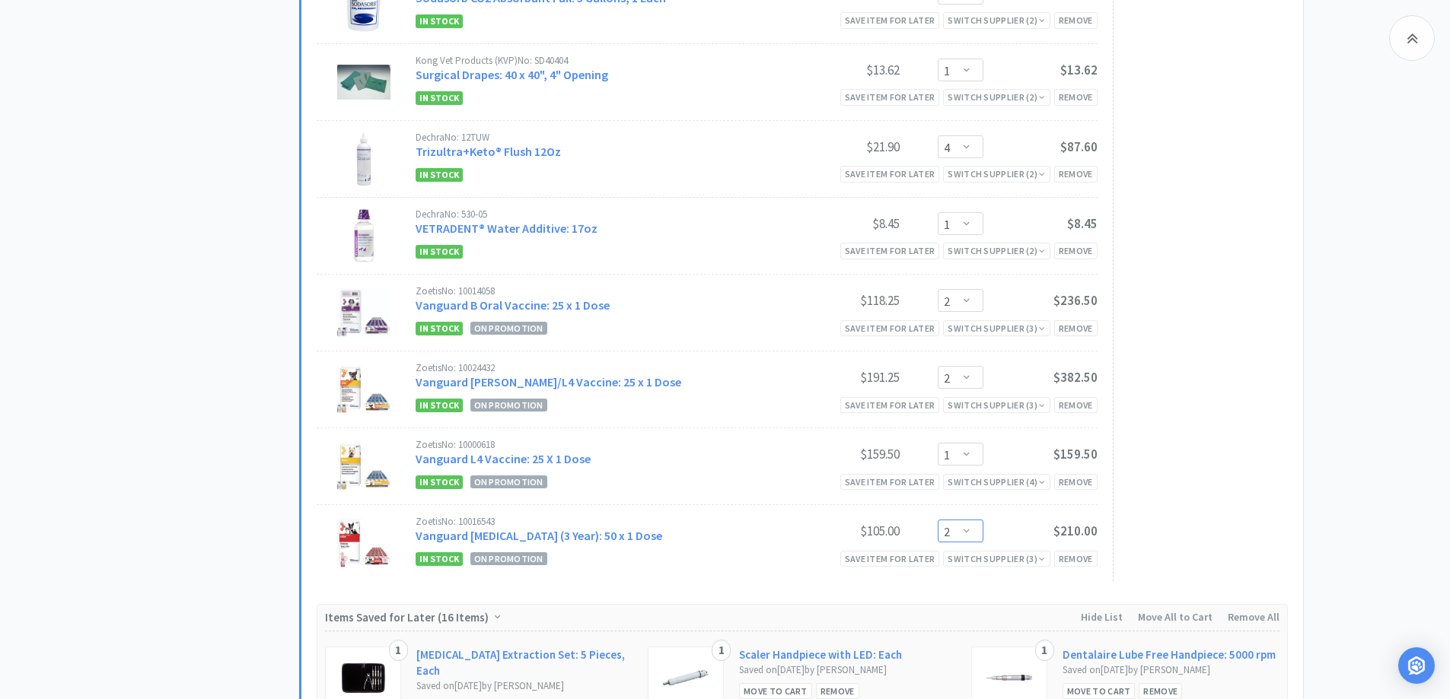
click at [953, 520] on select "Enter Quantity 1 2 3 4 5 6 7 8 9 10 11 12 13 14 15 16 17 18 19 20 Enter Quantity" at bounding box center [961, 531] width 46 height 23
click at [938, 520] on select "Enter Quantity 1 2 3 4 5 6 7 8 9 10 11 12 13 14 15 16 17 18 19 20 Enter Quantity" at bounding box center [961, 531] width 46 height 23
click at [960, 289] on select "Enter Quantity 1 2 3 4 5 6 7 8 9 10 11 12 13 14 15 16 17 18 19 20 Enter Quantity" at bounding box center [961, 300] width 46 height 23
click at [961, 289] on select "Enter Quantity 1 2 3 4 5 6 7 8 9 10 11 12 13 14 15 16 17 18 19 20 Enter Quantity" at bounding box center [961, 300] width 46 height 23
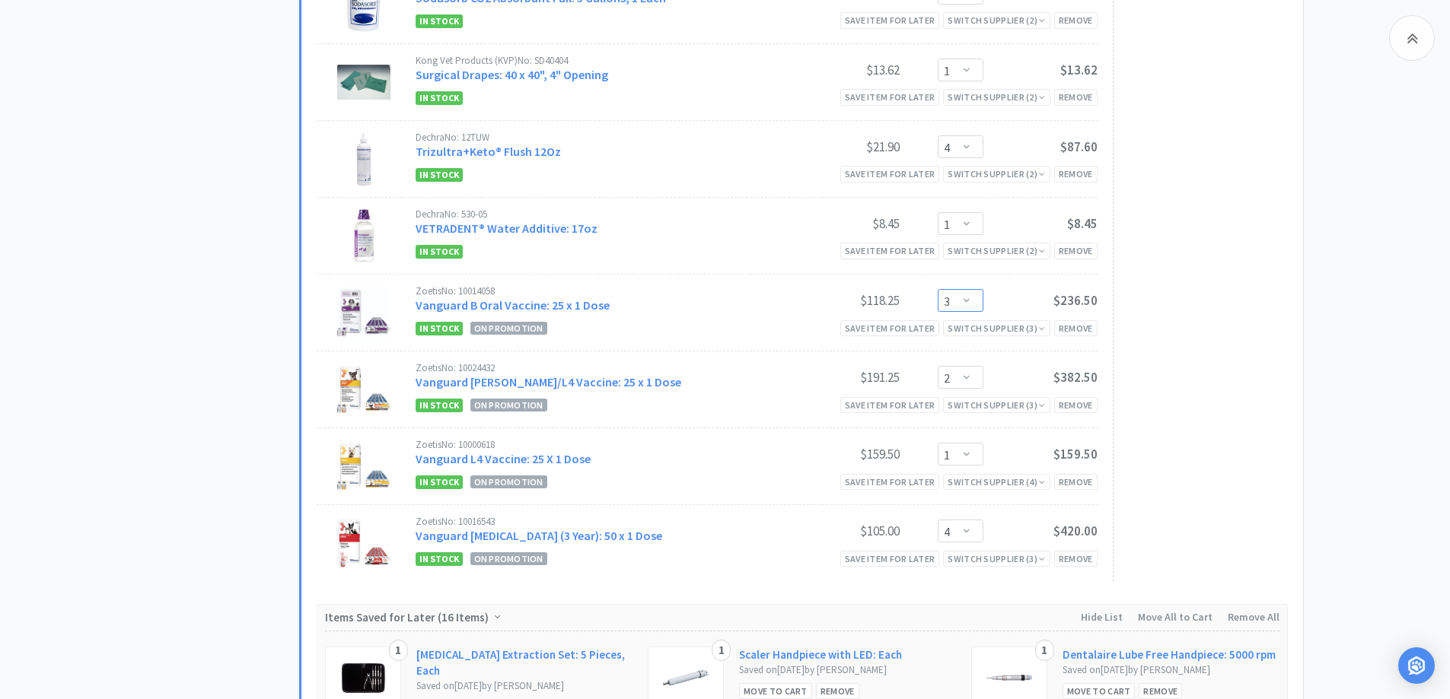
click at [938, 289] on select "Enter Quantity 1 2 3 4 5 6 7 8 9 10 11 12 13 14 15 16 17 18 19 20 Enter Quantity" at bounding box center [961, 300] width 46 height 23
click at [965, 443] on select "Enter Quantity 1 2 3 4 5 6 7 8 9 10 11 12 13 14 15 16 17 18 19 20 Enter Quantity" at bounding box center [961, 454] width 46 height 23
click at [938, 443] on select "Enter Quantity 1 2 3 4 5 6 7 8 9 10 11 12 13 14 15 16 17 18 19 20 Enter Quantity" at bounding box center [961, 454] width 46 height 23
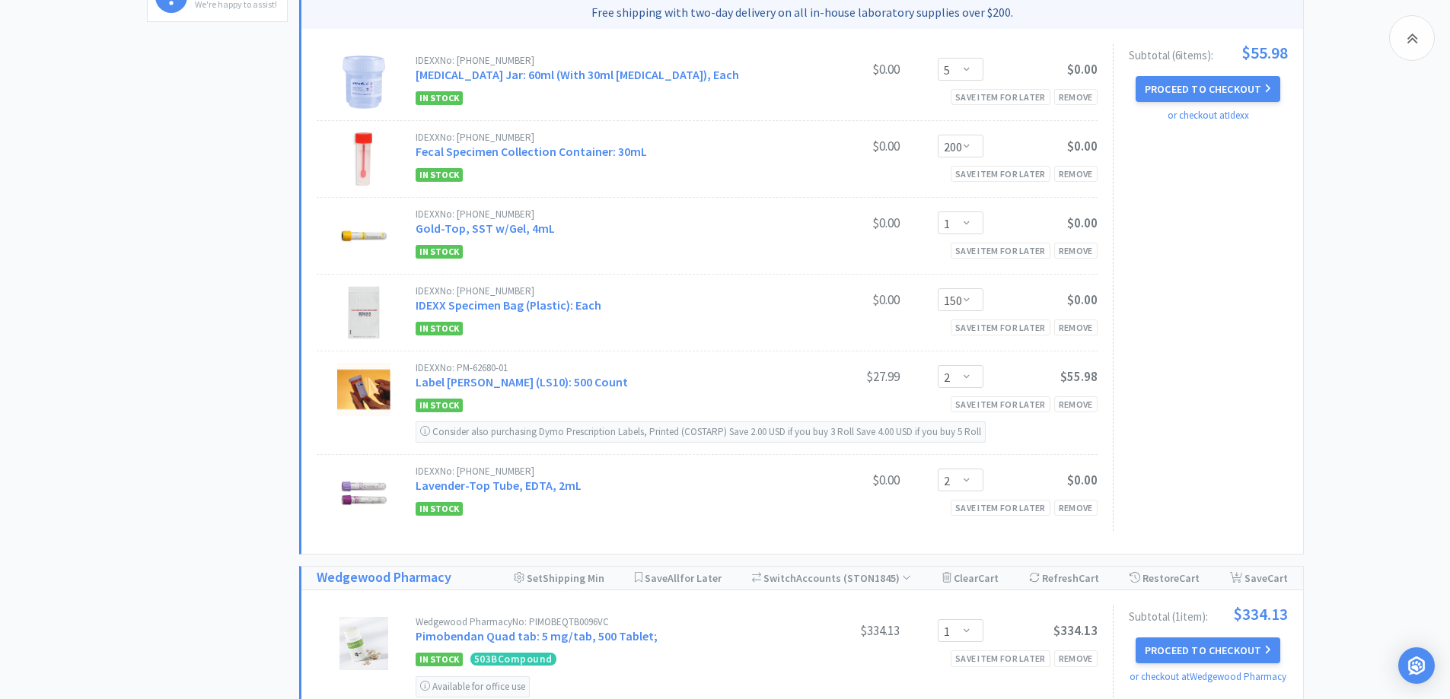
scroll to position [0, 0]
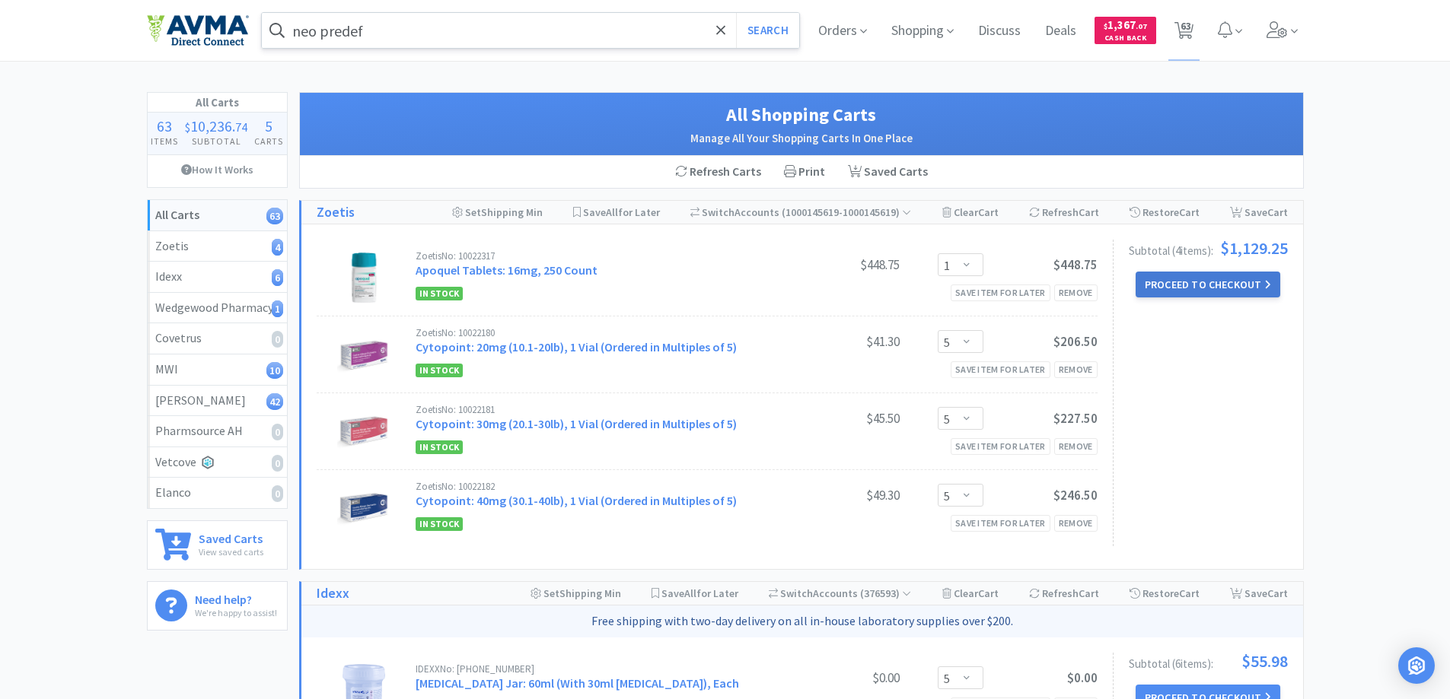
click at [1202, 291] on button "Proceed to Checkout" at bounding box center [1207, 285] width 145 height 26
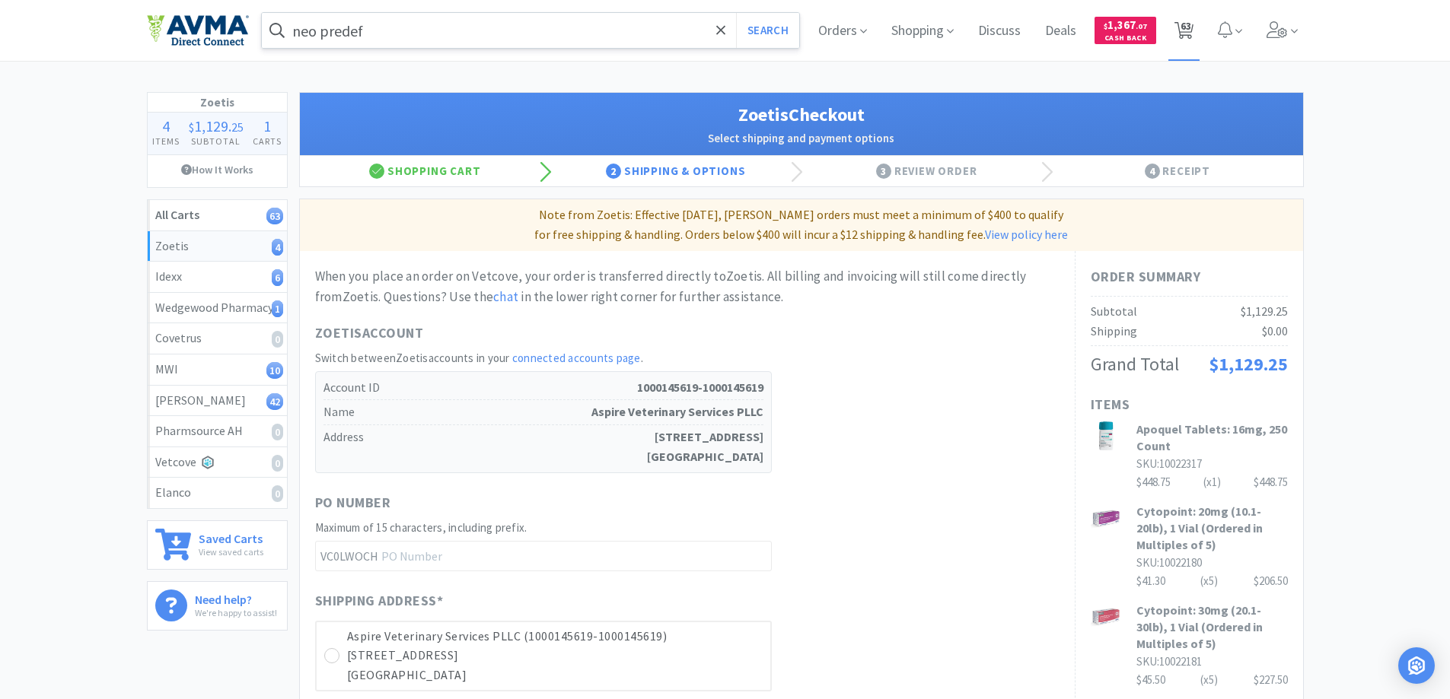
click at [1183, 37] on span "63" at bounding box center [1185, 25] width 11 height 61
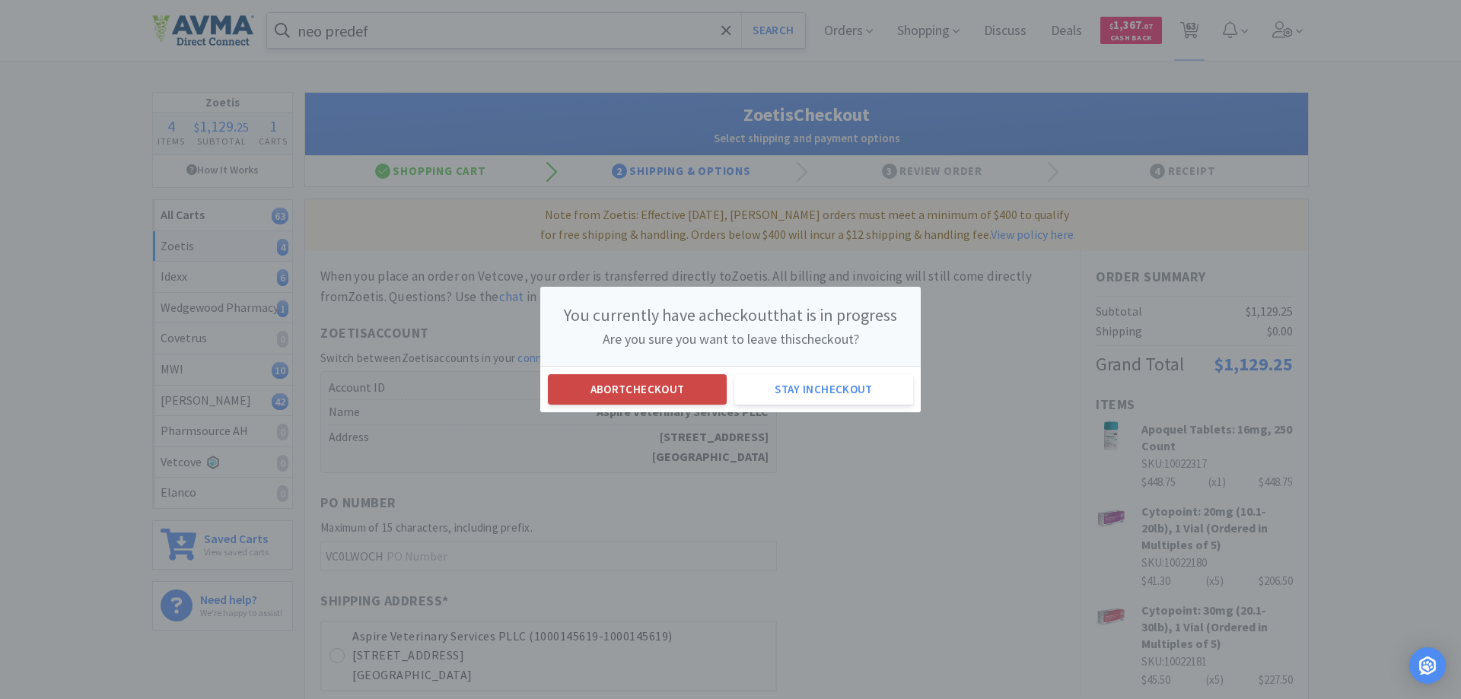
click at [686, 386] on button "Abort checkout" at bounding box center [637, 389] width 179 height 30
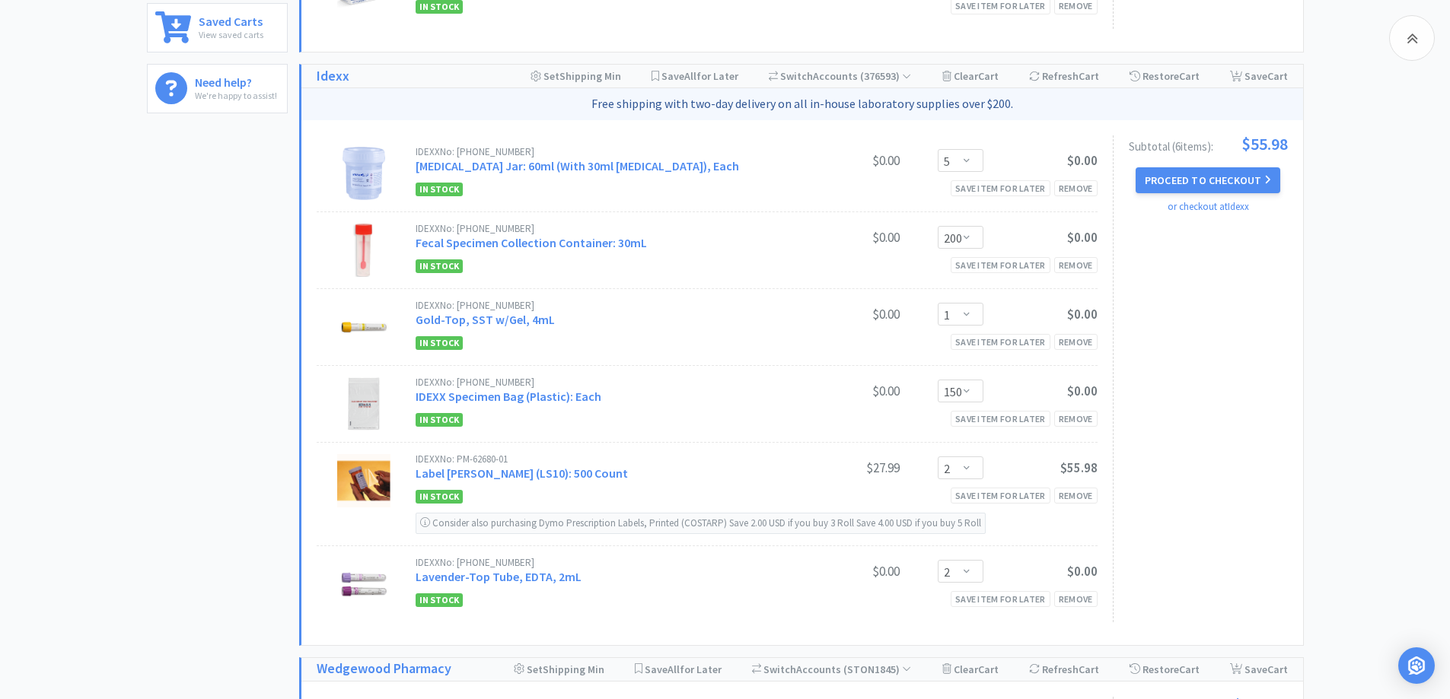
scroll to position [533, 0]
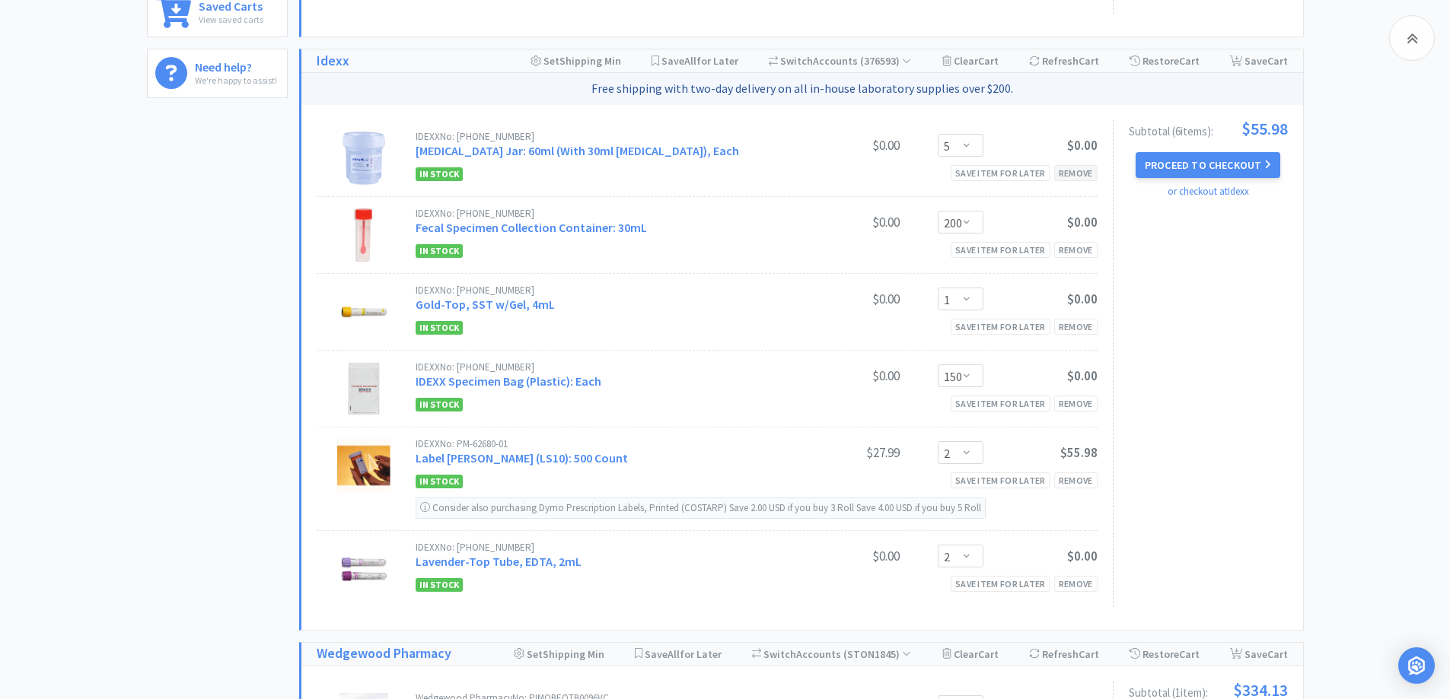
click at [1071, 171] on div "Remove" at bounding box center [1075, 173] width 43 height 16
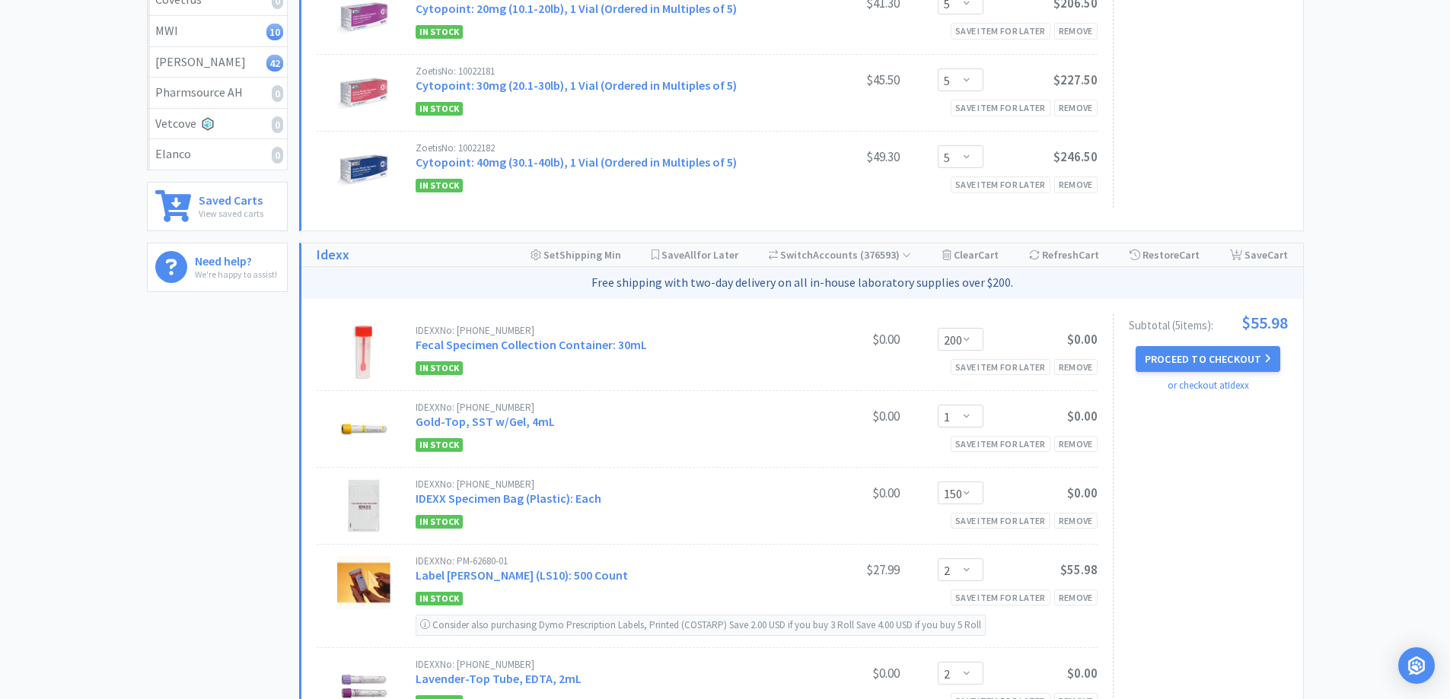
scroll to position [0, 0]
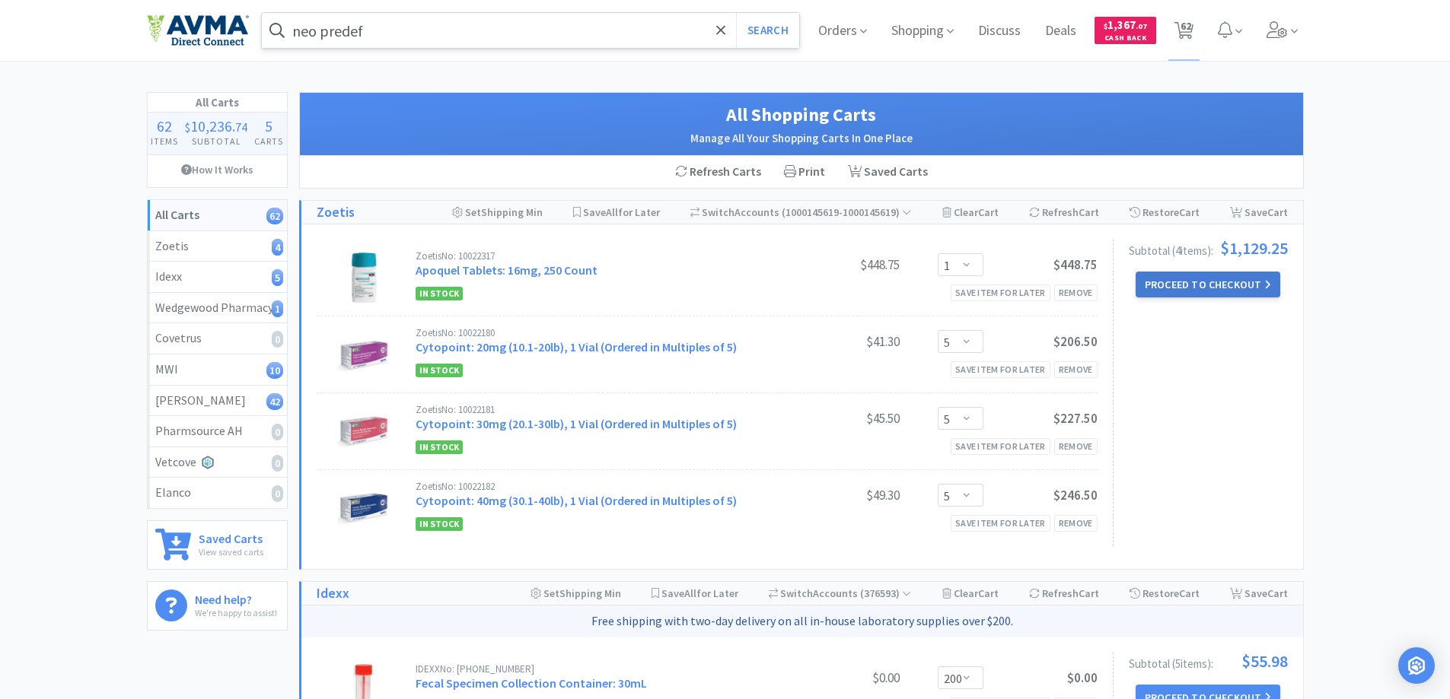
click at [1164, 288] on button "Proceed to Checkout" at bounding box center [1207, 285] width 145 height 26
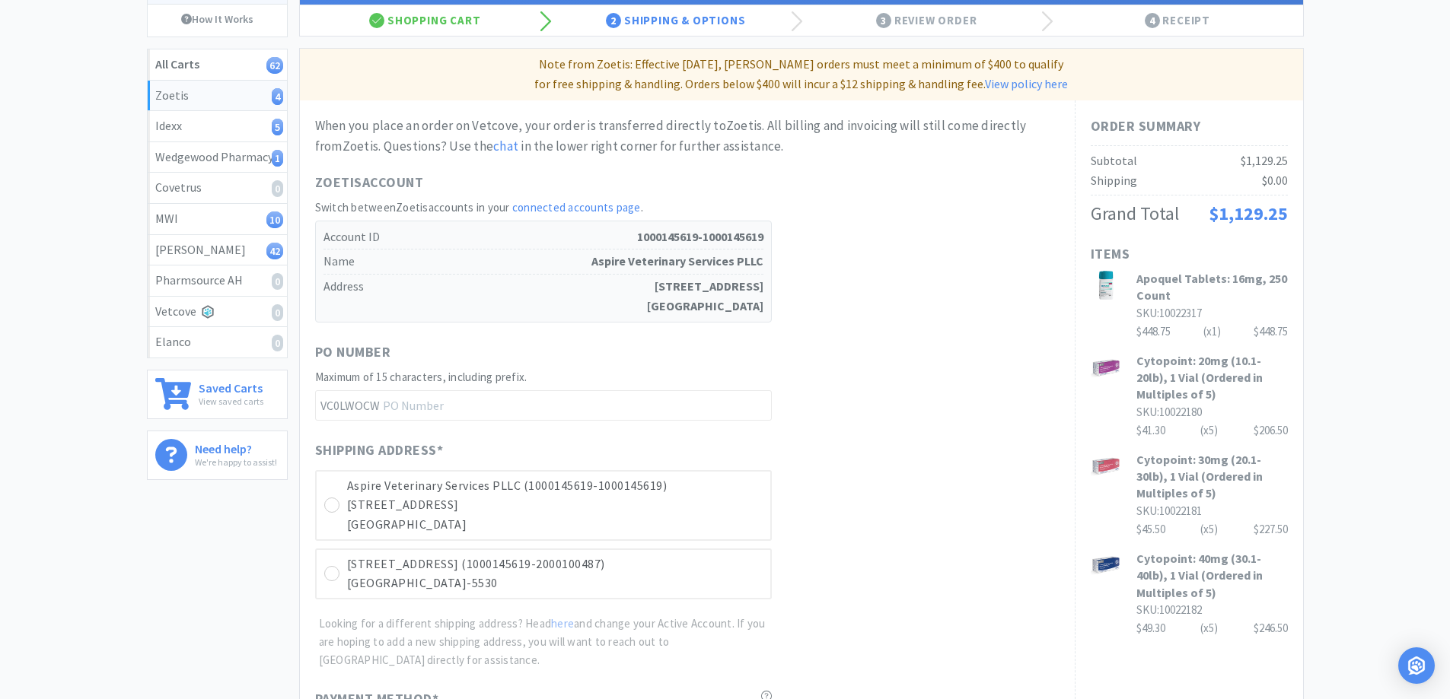
scroll to position [453, 0]
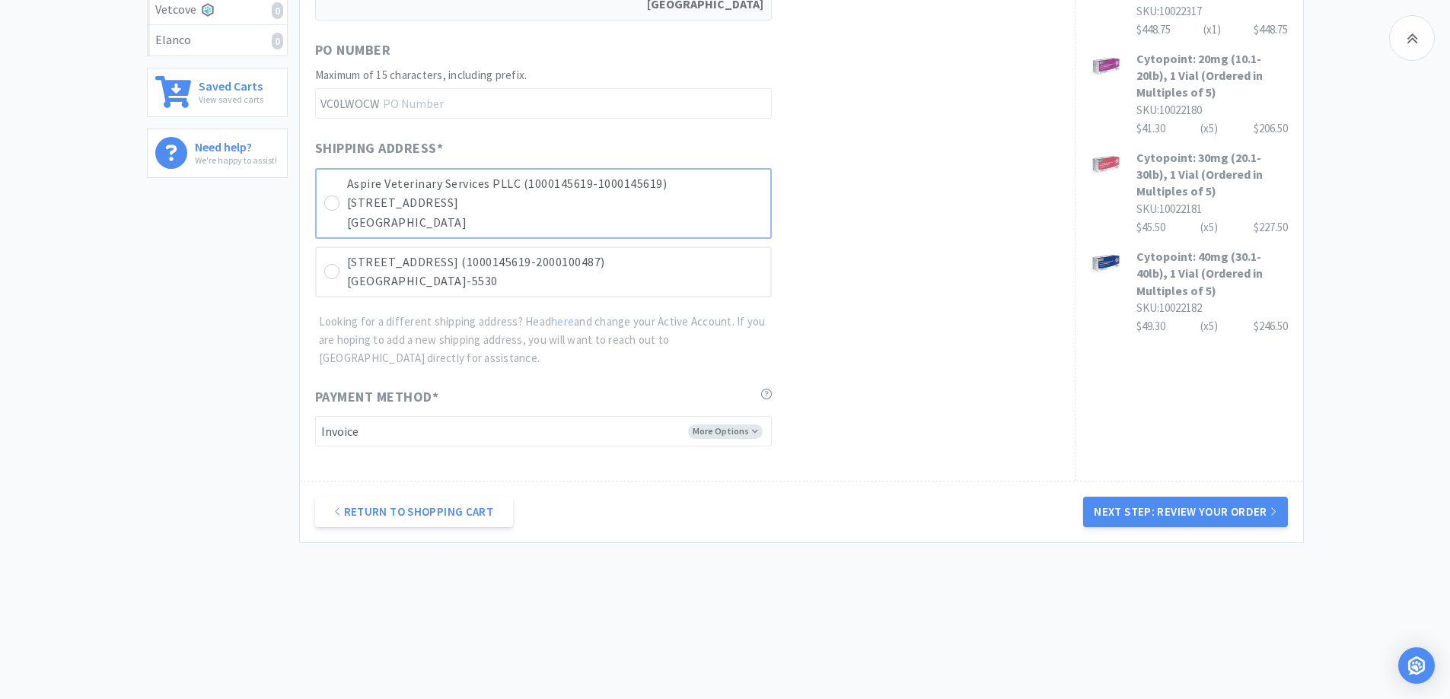
click at [348, 212] on p "[STREET_ADDRESS]" at bounding box center [554, 203] width 415 height 20
click at [1229, 516] on button "Next Step: Review Your Order" at bounding box center [1185, 512] width 204 height 30
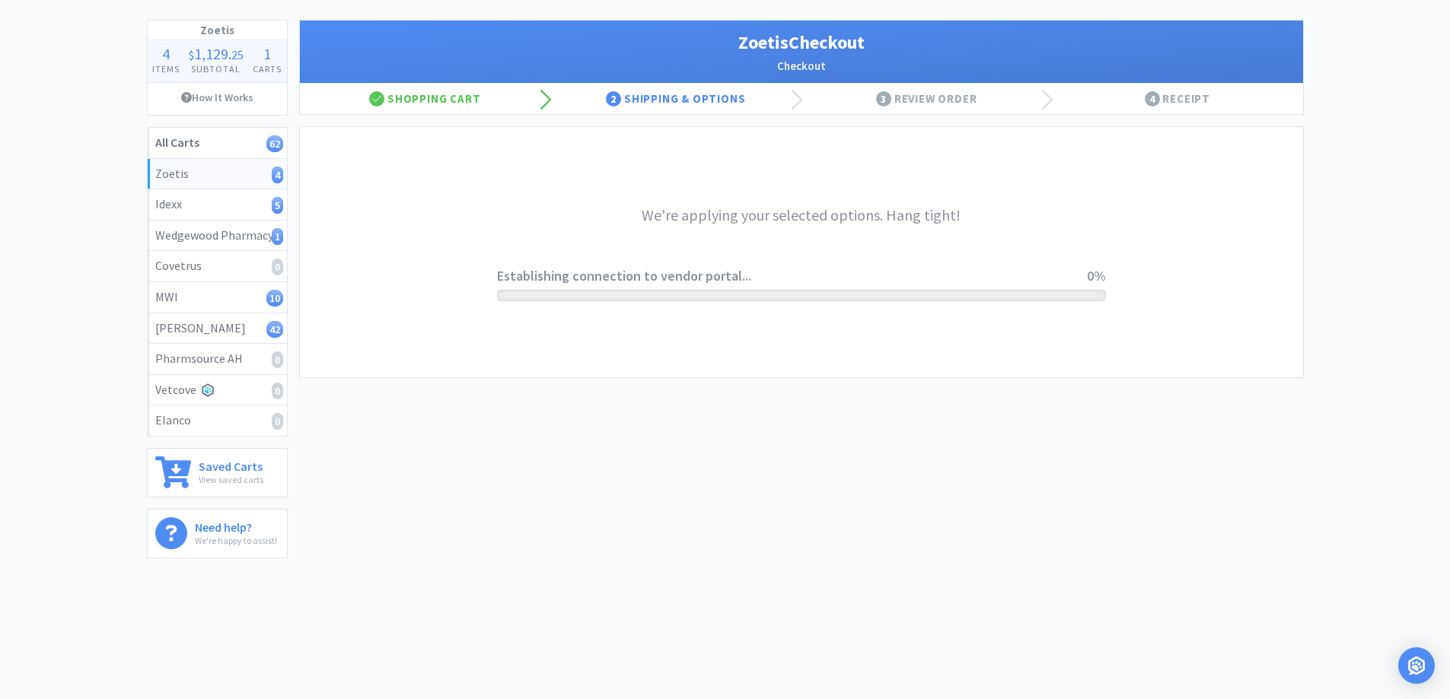
scroll to position [0, 0]
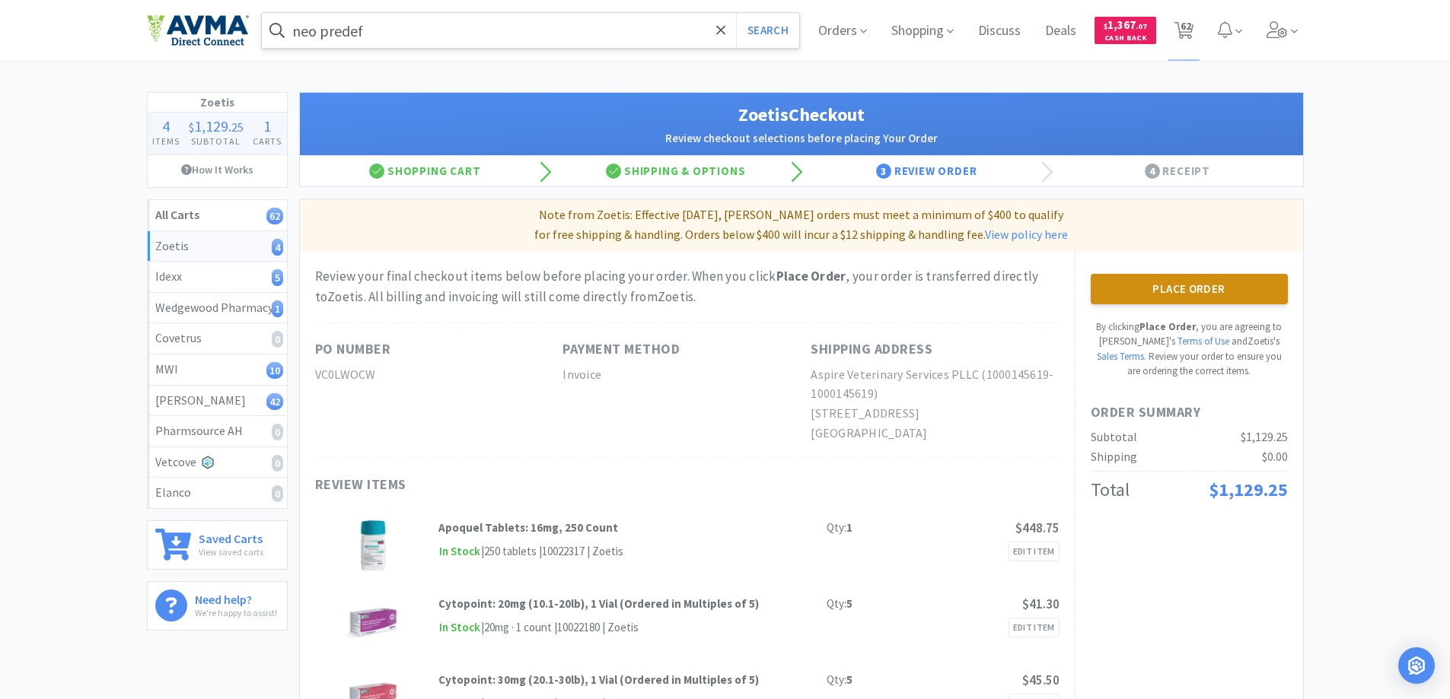
click at [1160, 286] on button "Place Order" at bounding box center [1188, 289] width 197 height 30
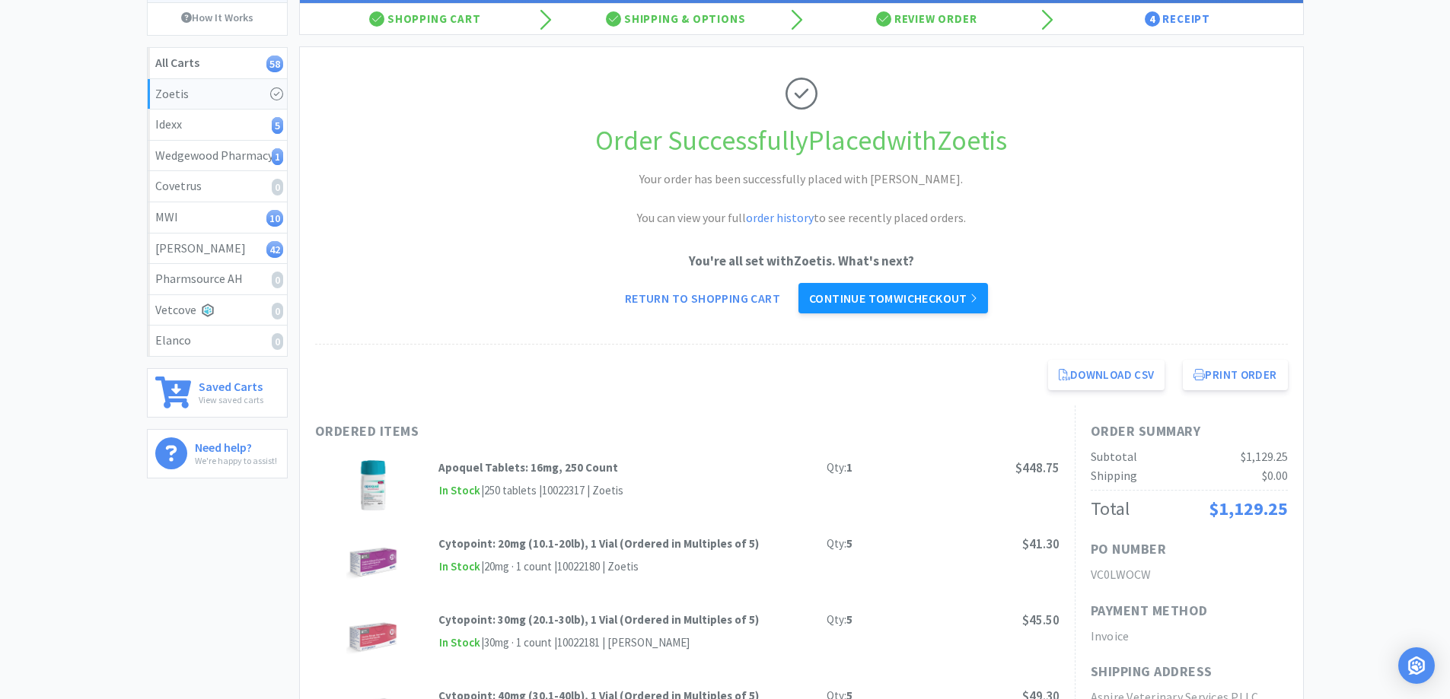
click at [900, 302] on link "Continue to MWI checkout" at bounding box center [892, 298] width 189 height 30
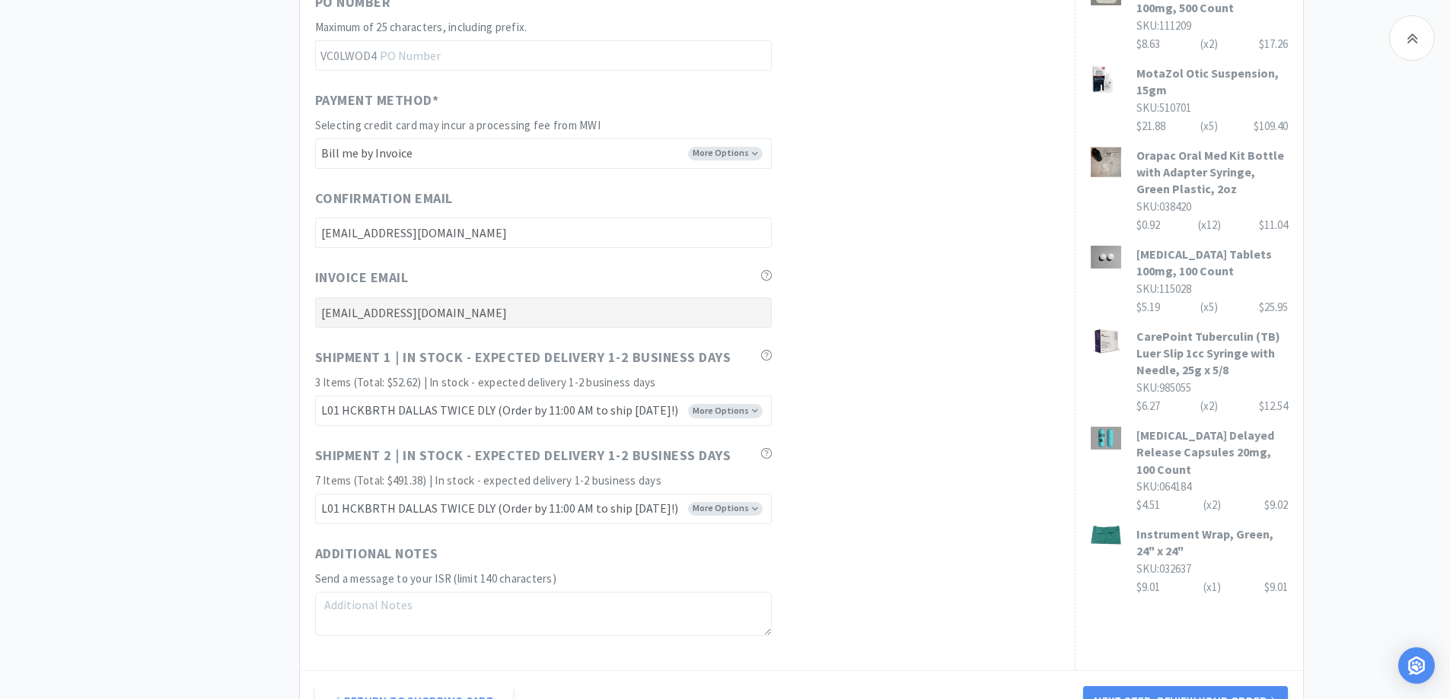
scroll to position [922, 0]
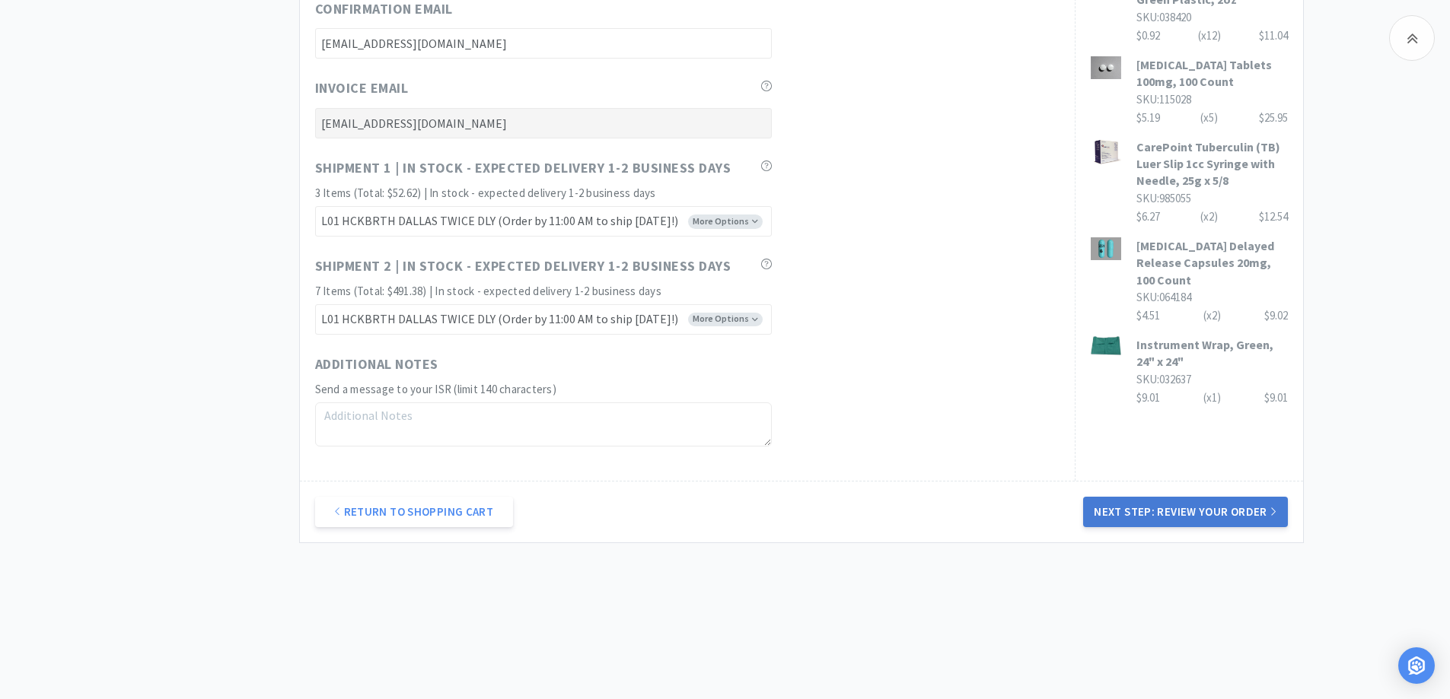
click at [1132, 507] on button "Next Step: Review Your Order" at bounding box center [1185, 512] width 204 height 30
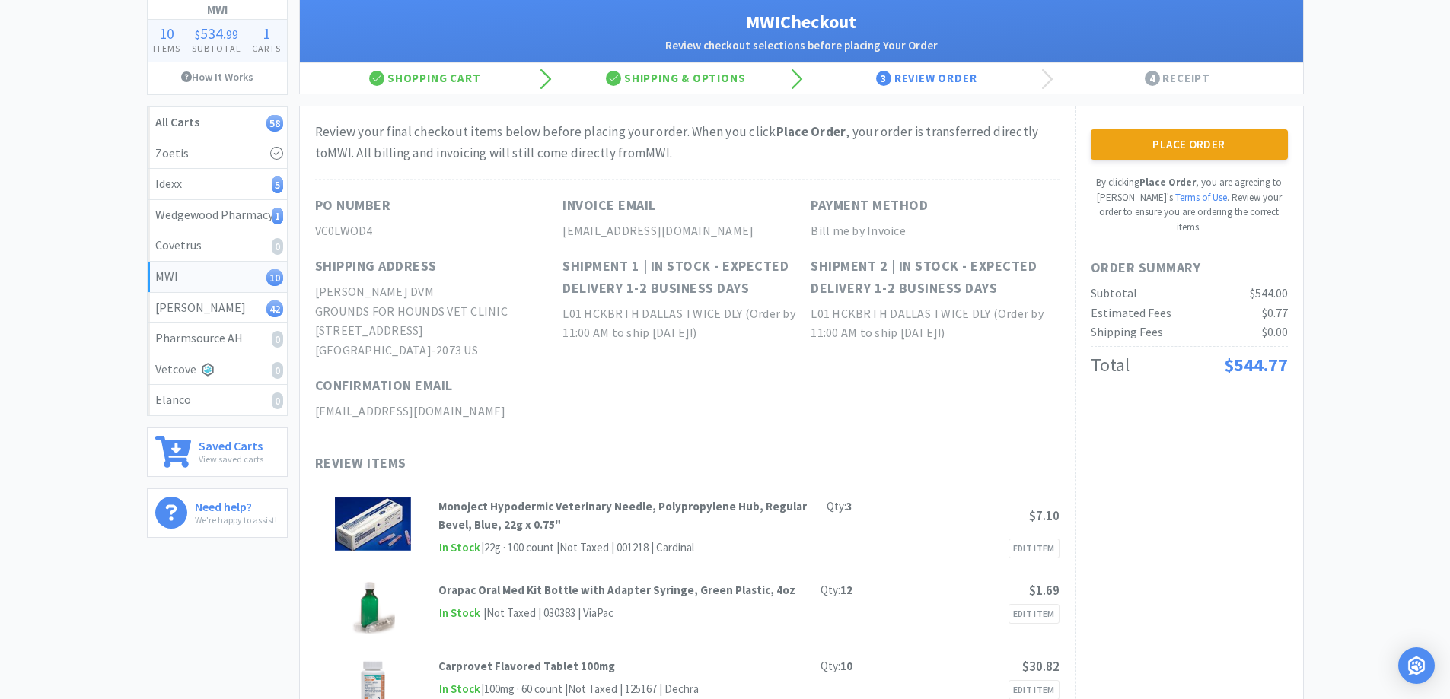
scroll to position [0, 0]
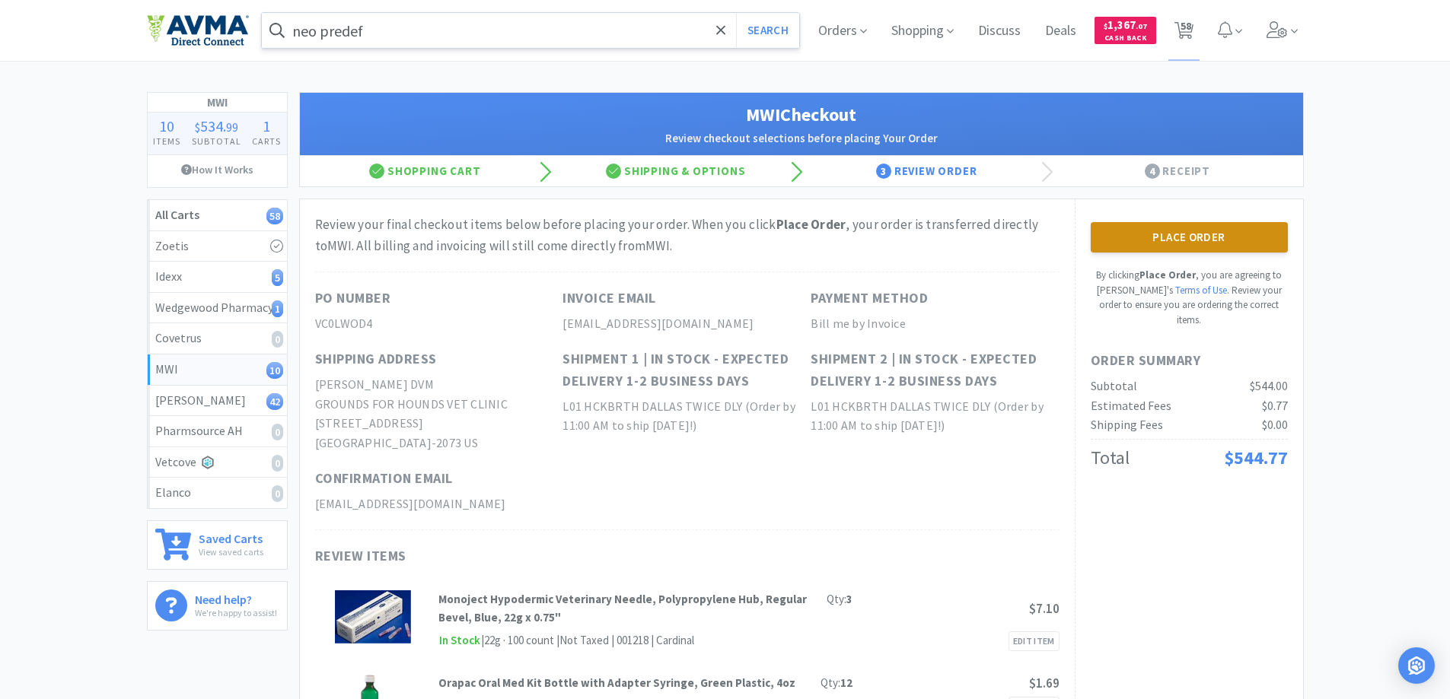
click at [1190, 234] on button "Place Order" at bounding box center [1188, 237] width 197 height 30
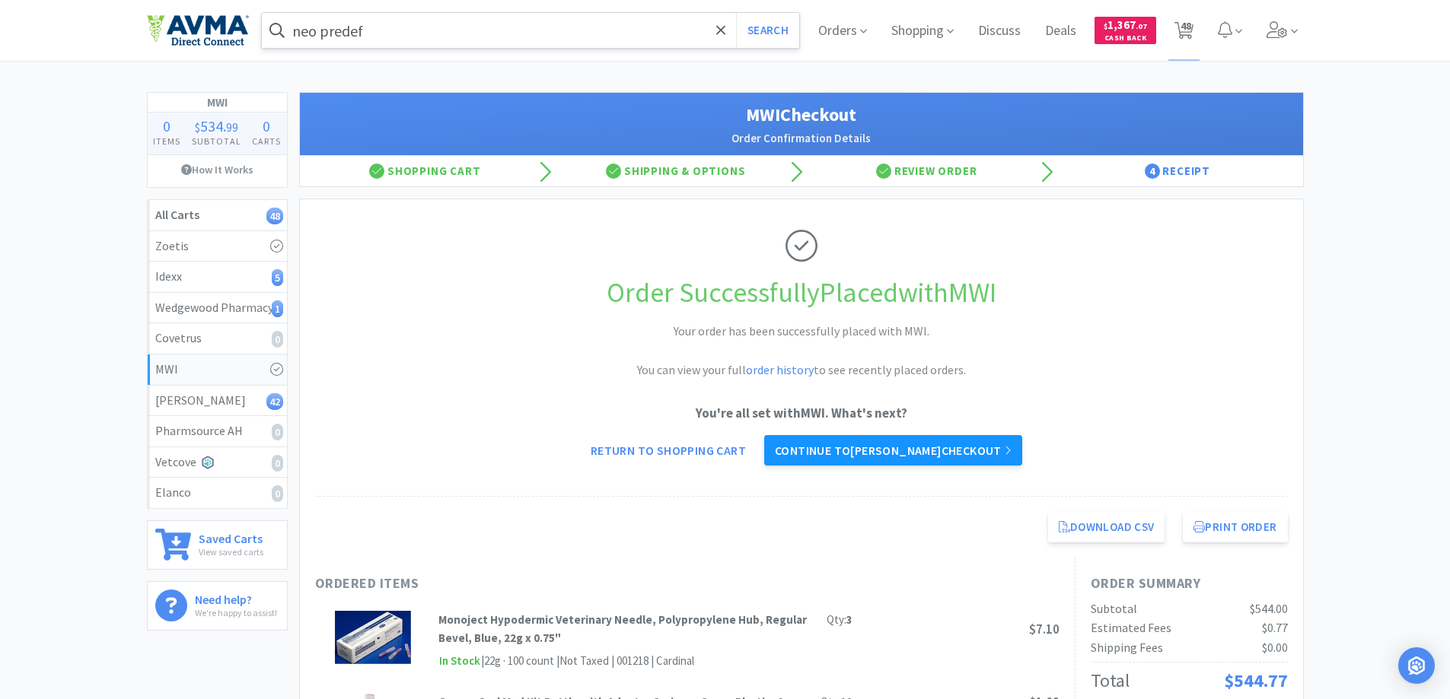
click at [842, 453] on link "Continue to [PERSON_NAME] checkout" at bounding box center [893, 450] width 258 height 30
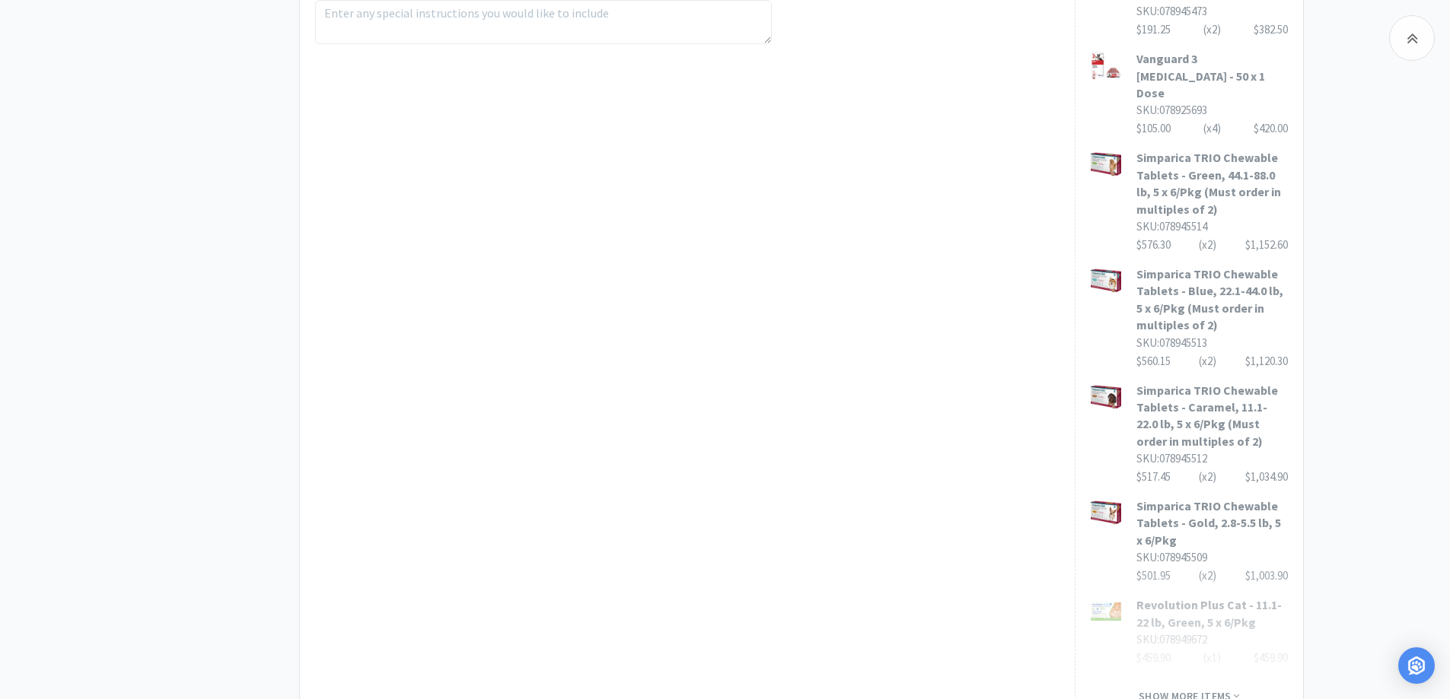
scroll to position [1110, 0]
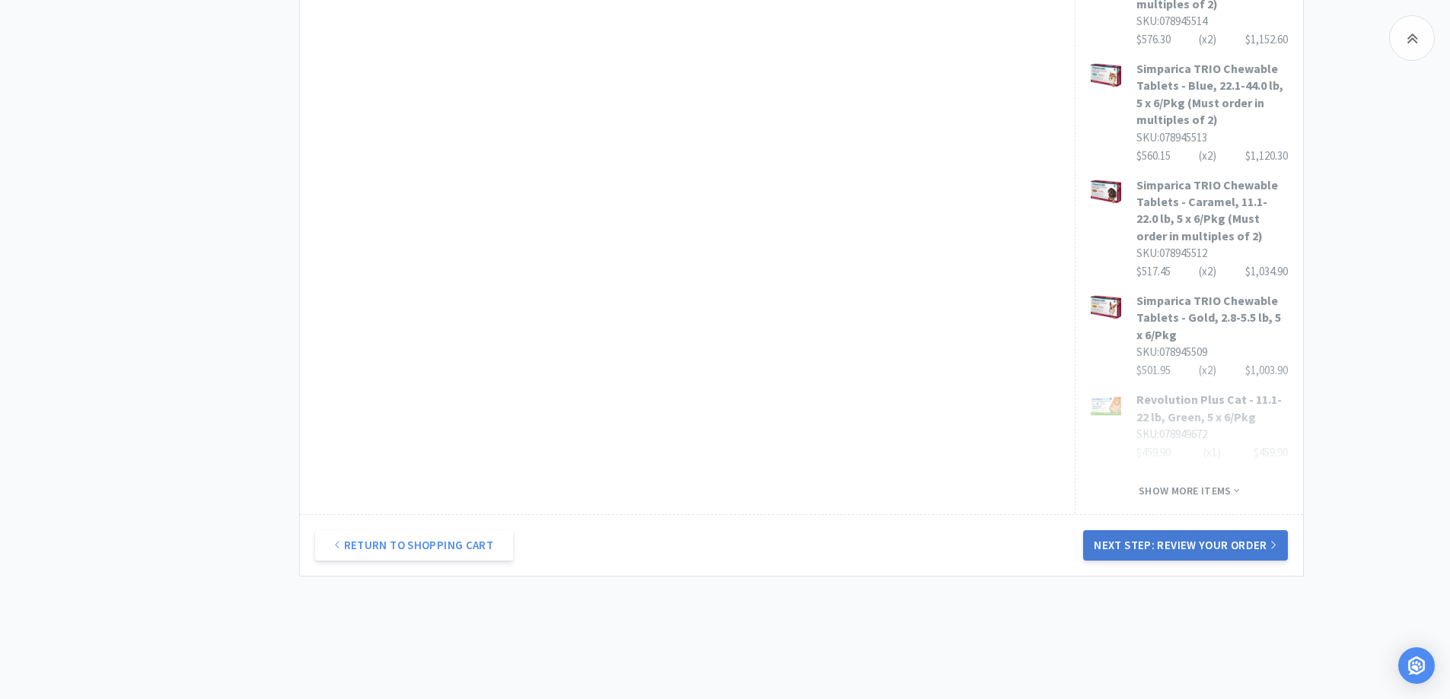
click at [1167, 530] on button "Next Step: Review Your Order" at bounding box center [1185, 545] width 204 height 30
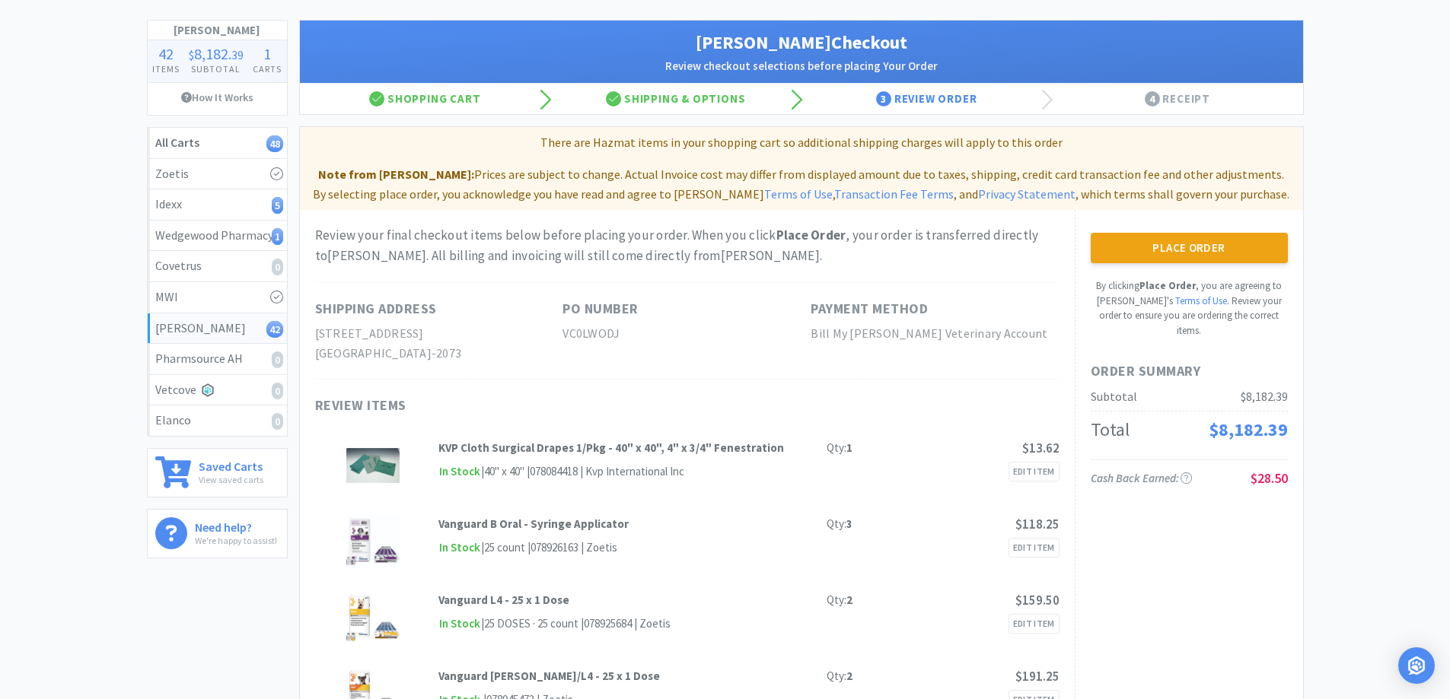
scroll to position [0, 0]
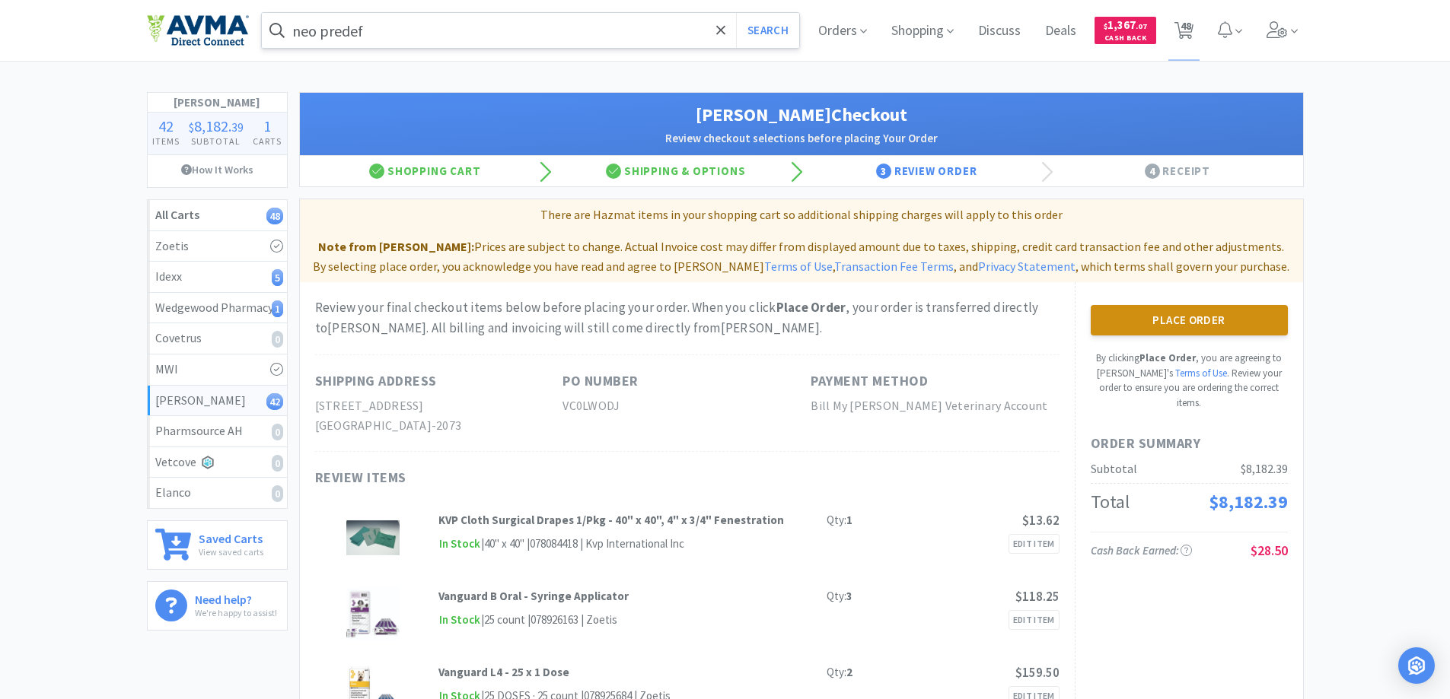
click at [1175, 325] on button "Place Order" at bounding box center [1188, 320] width 197 height 30
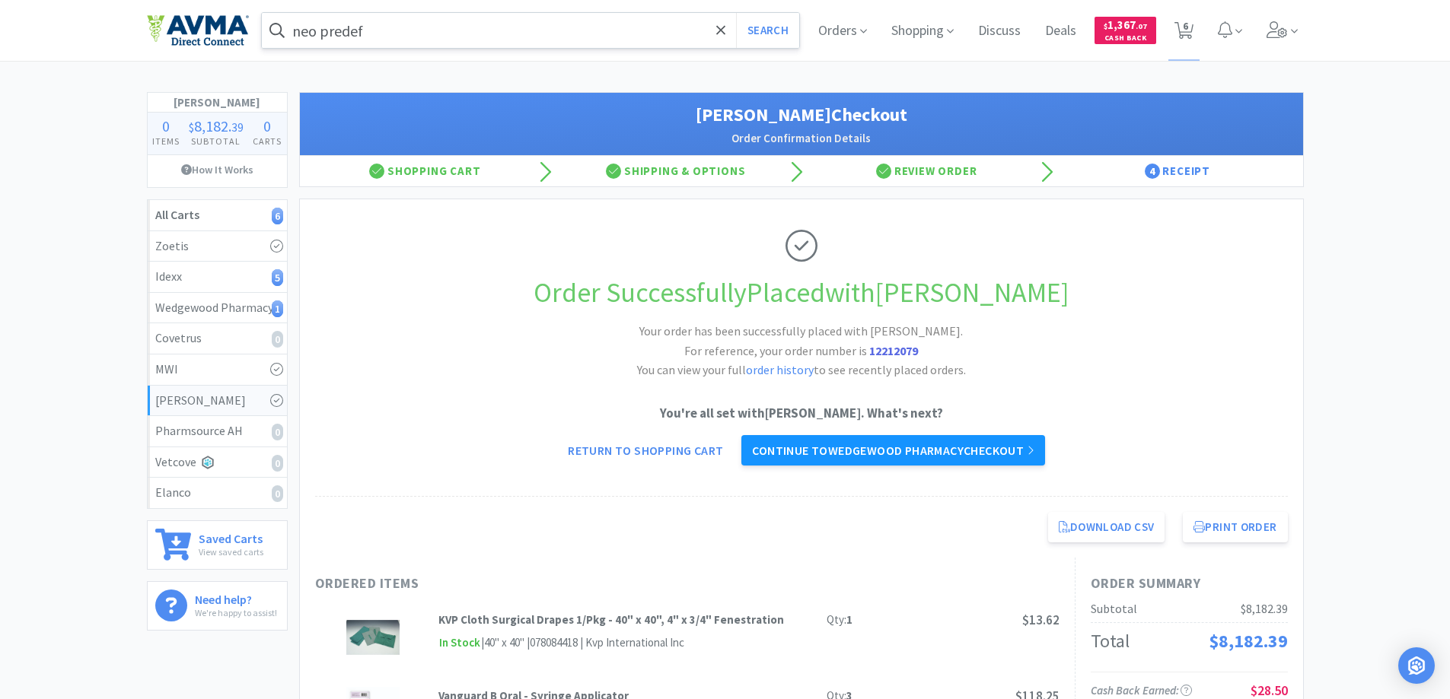
click at [894, 450] on link "Continue to Wedgewood Pharmacy checkout" at bounding box center [892, 450] width 303 height 30
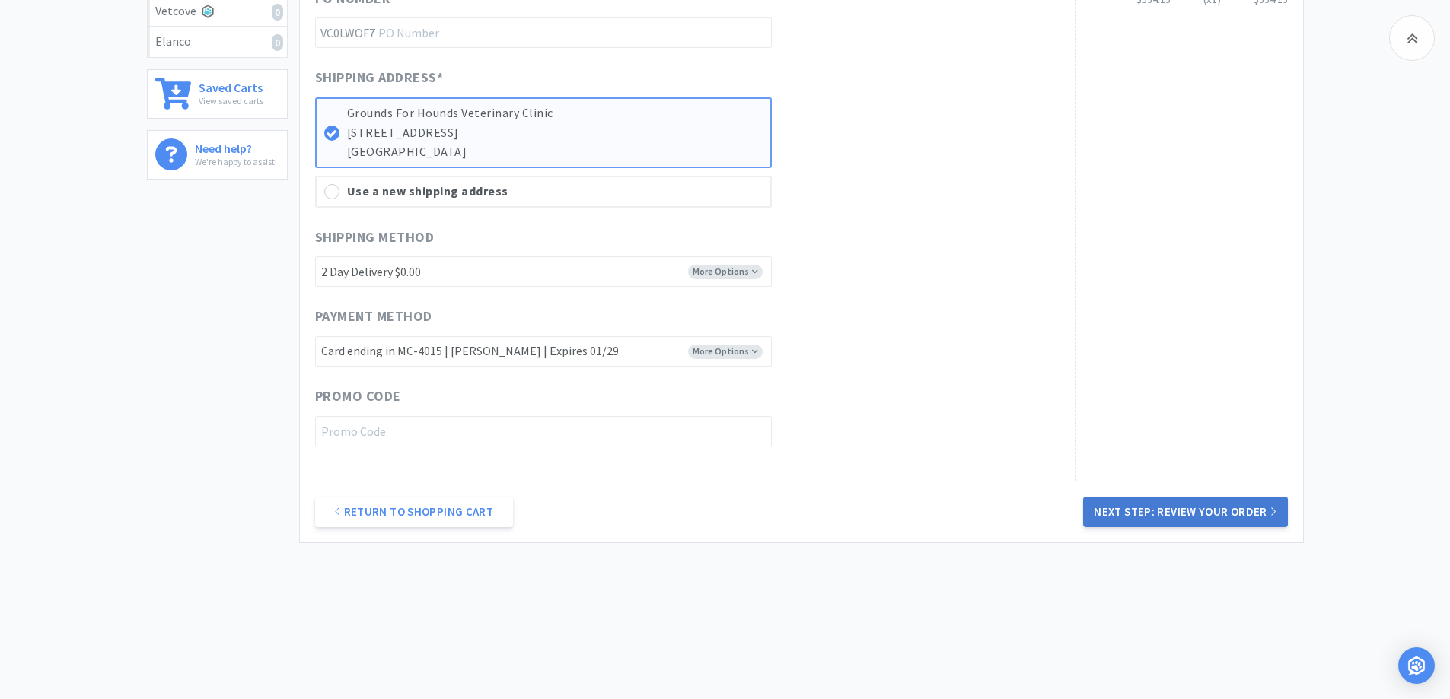
click at [1141, 514] on button "Next Step: Review Your Order" at bounding box center [1185, 512] width 204 height 30
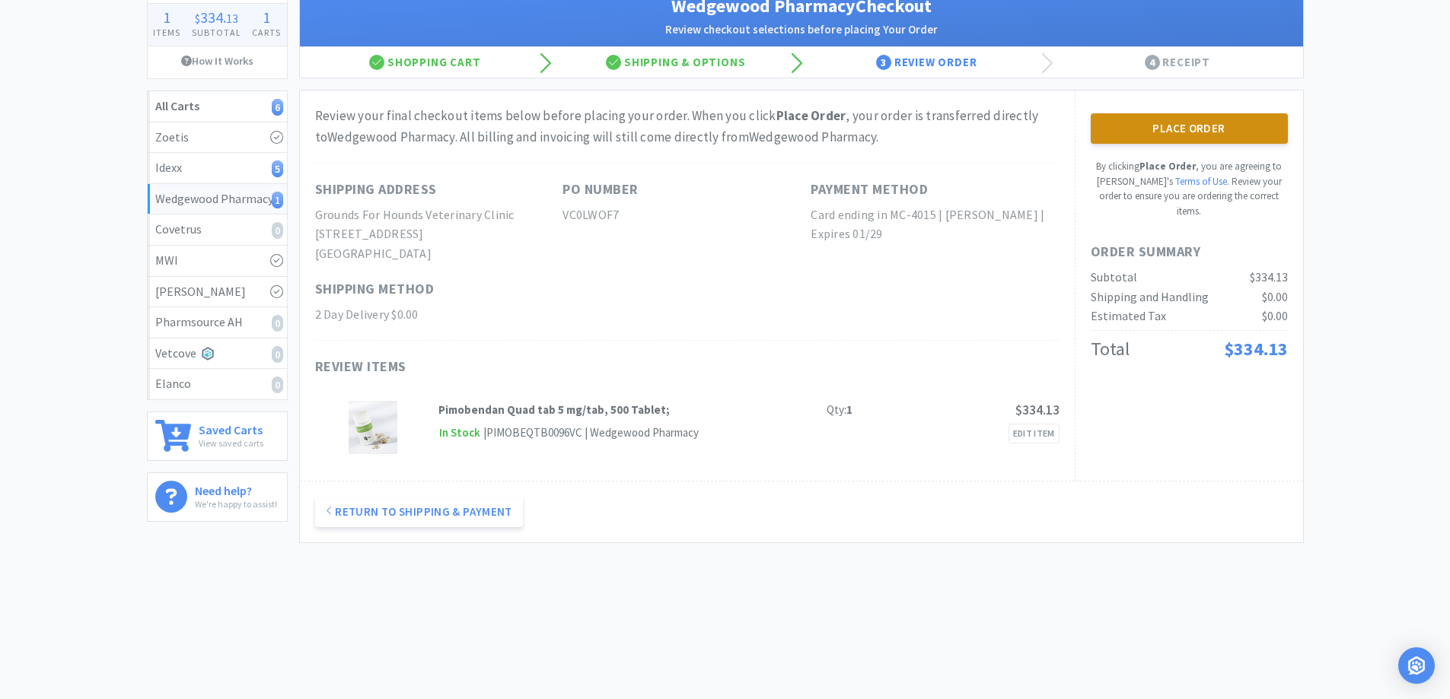
click at [1148, 128] on button "Place Order" at bounding box center [1188, 128] width 197 height 30
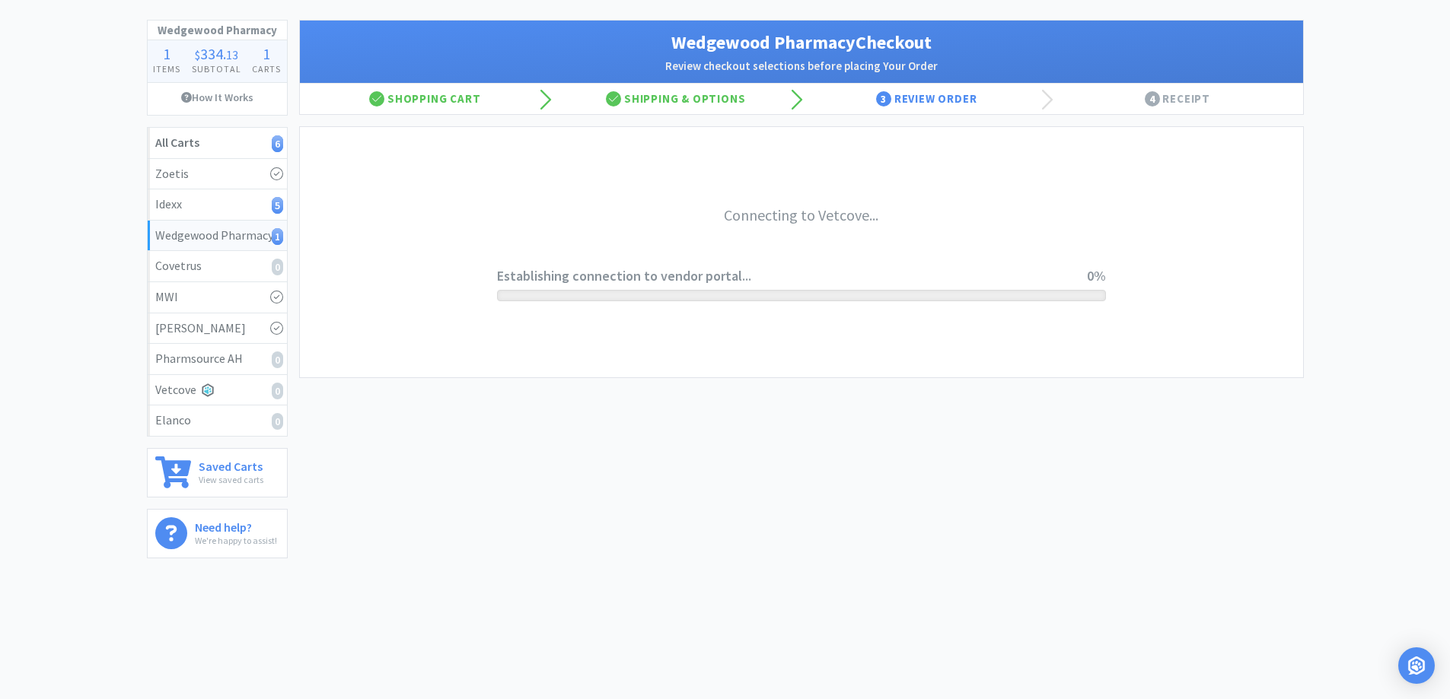
scroll to position [72, 0]
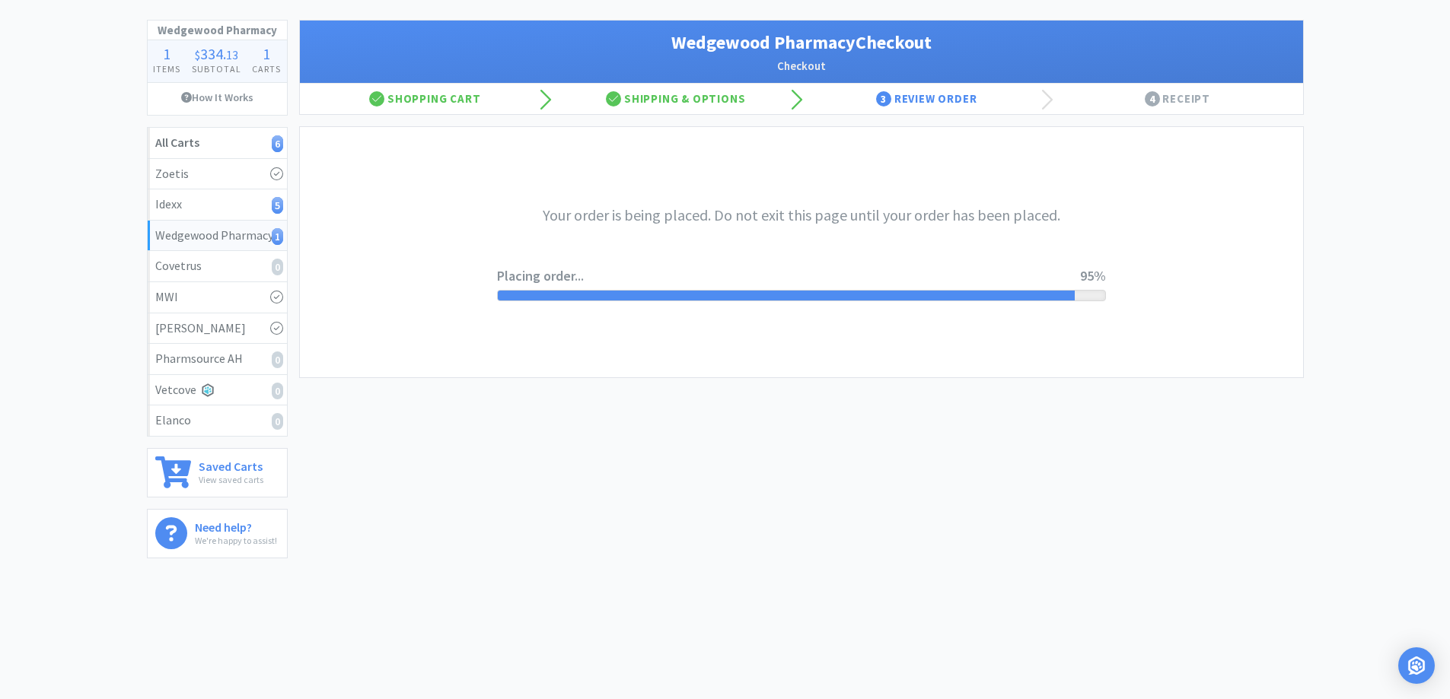
scroll to position [109, 0]
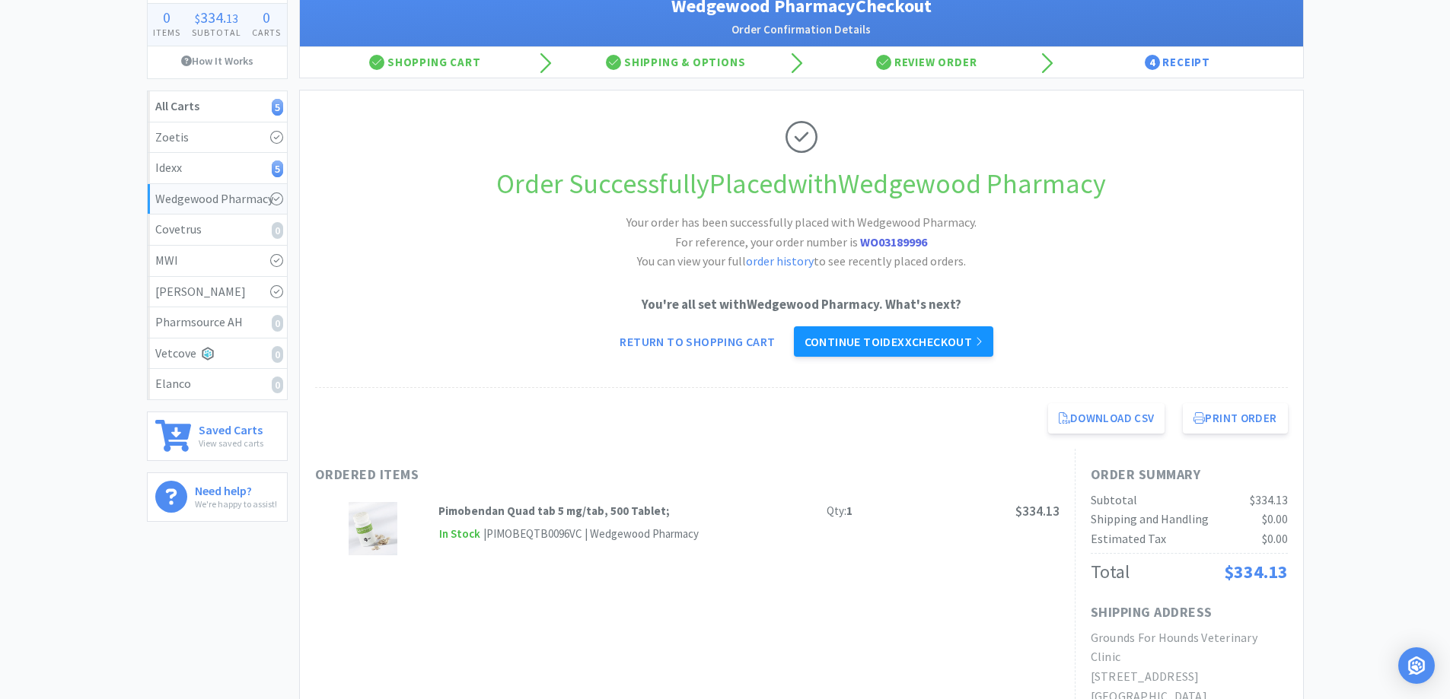
click at [861, 344] on link "Continue to Idexx checkout" at bounding box center [893, 341] width 199 height 30
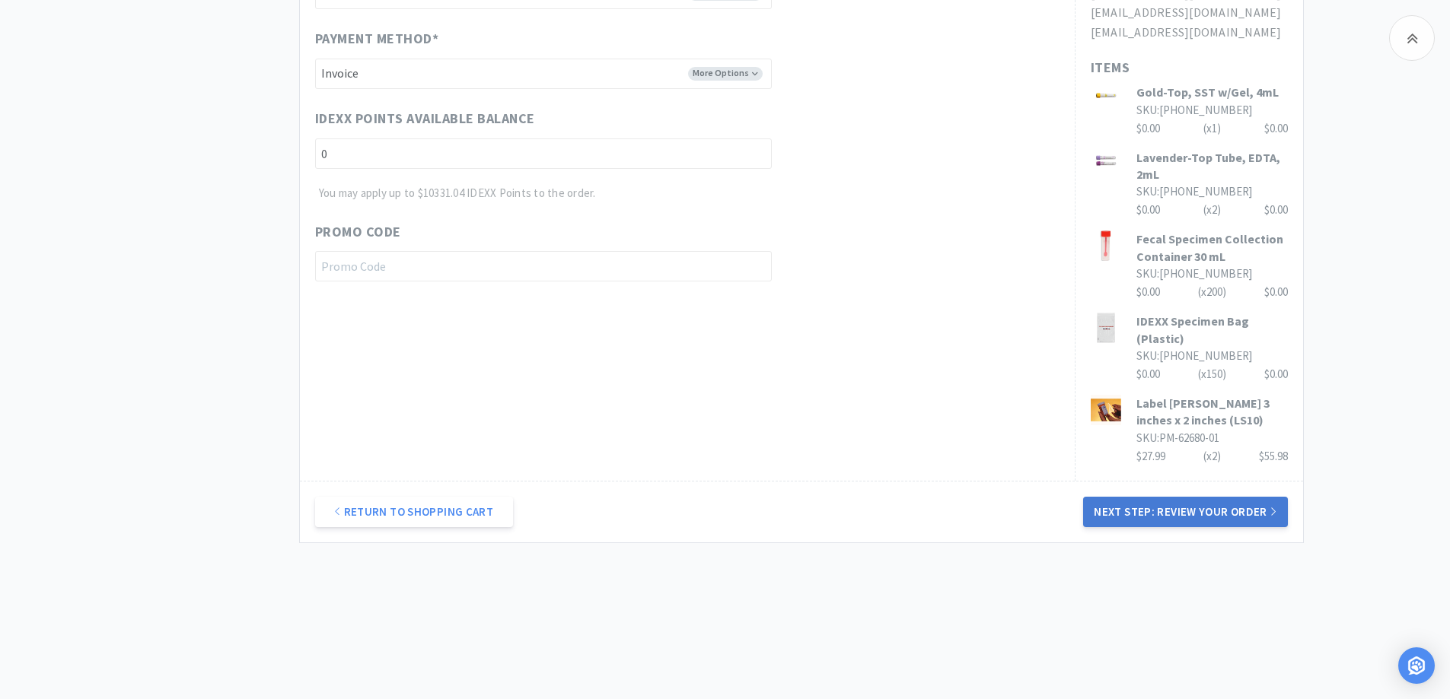
click at [1173, 503] on button "Next Step: Review Your Order" at bounding box center [1185, 512] width 204 height 30
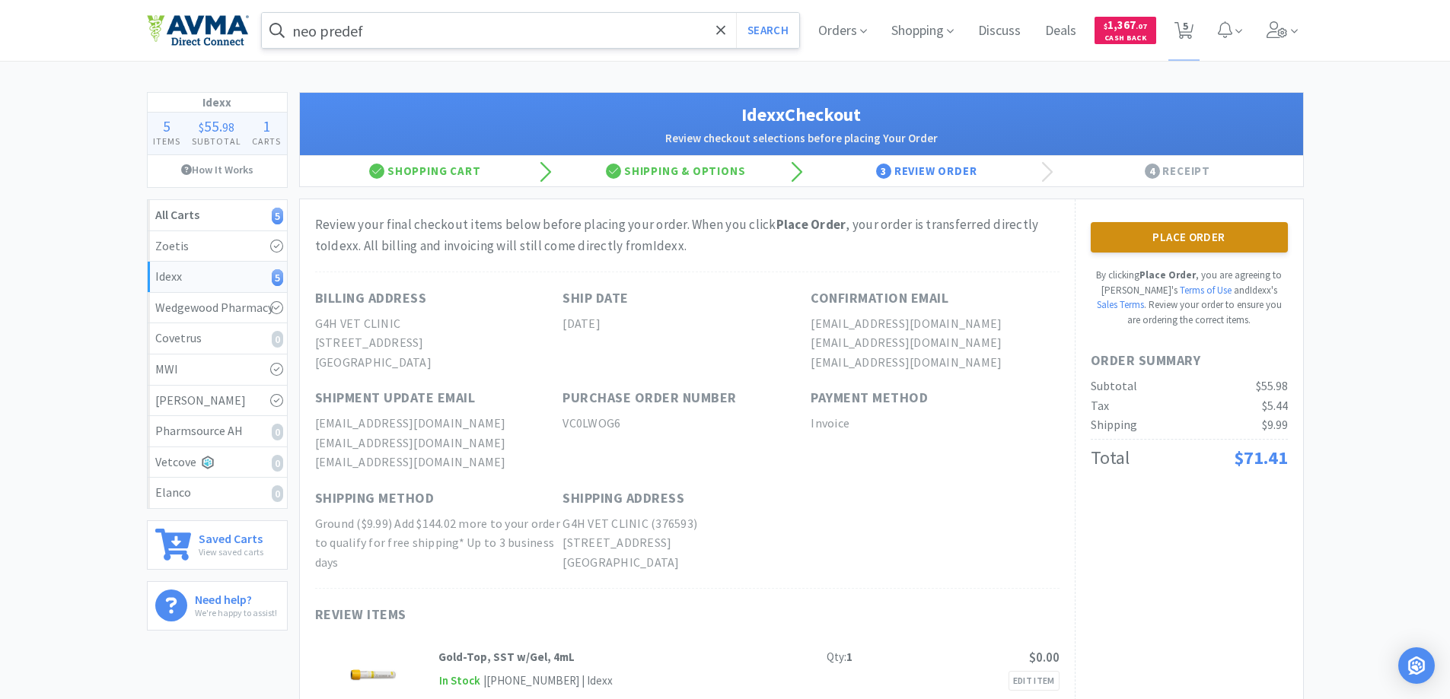
click at [1205, 239] on button "Place Order" at bounding box center [1188, 237] width 197 height 30
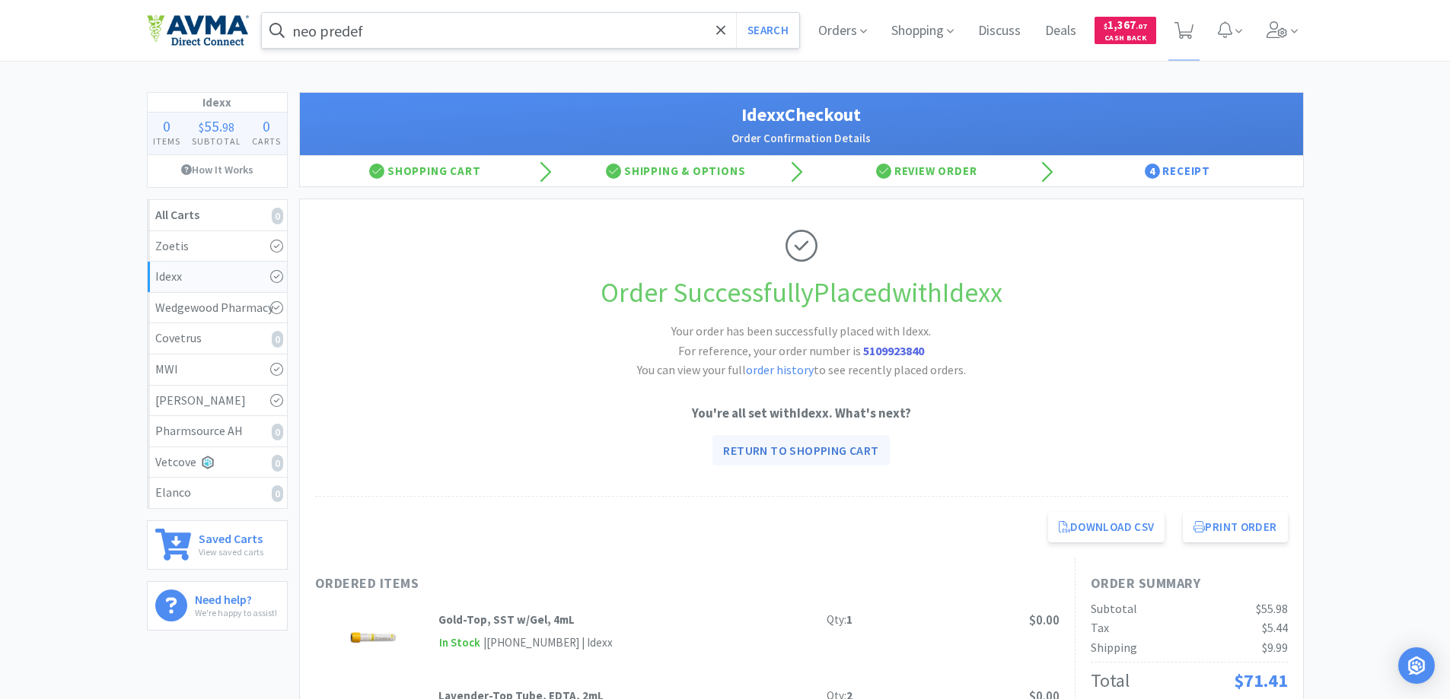
click at [812, 449] on link "Return to Shopping Cart" at bounding box center [800, 450] width 177 height 30
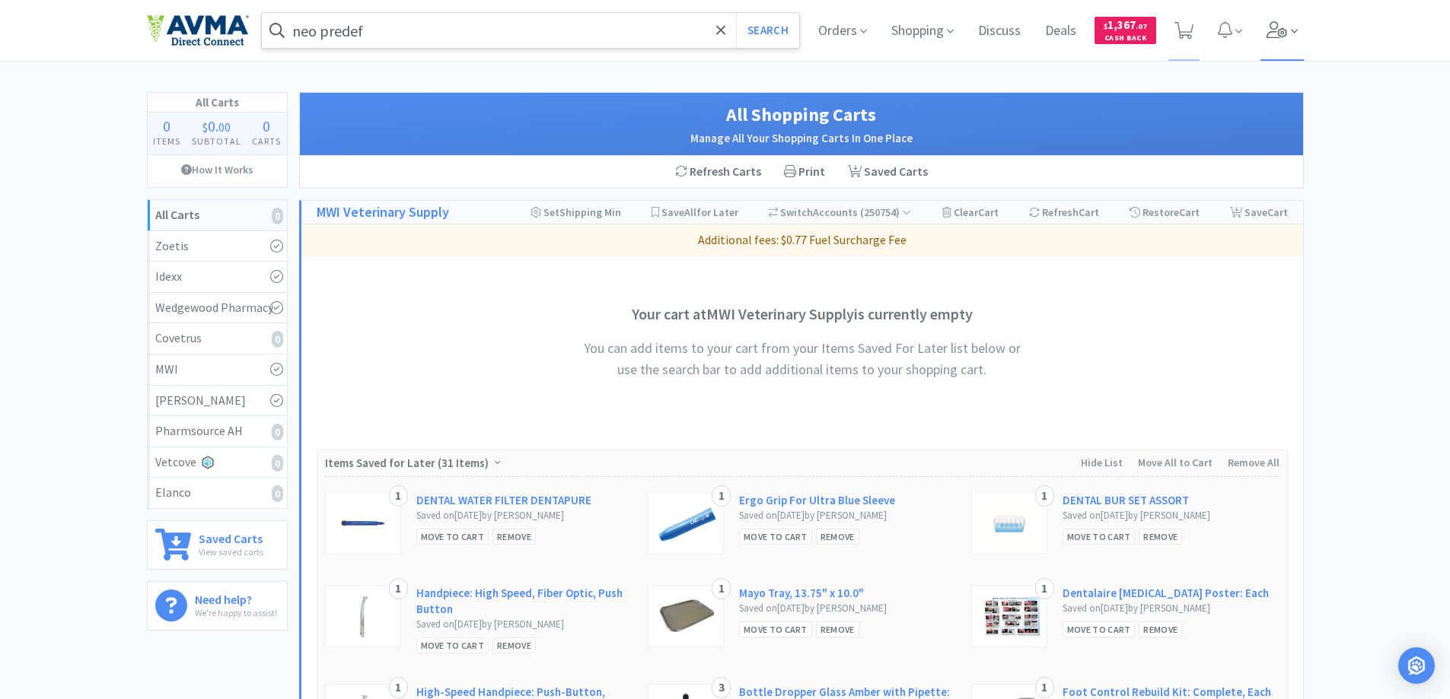
click at [1297, 33] on span at bounding box center [1281, 30] width 43 height 61
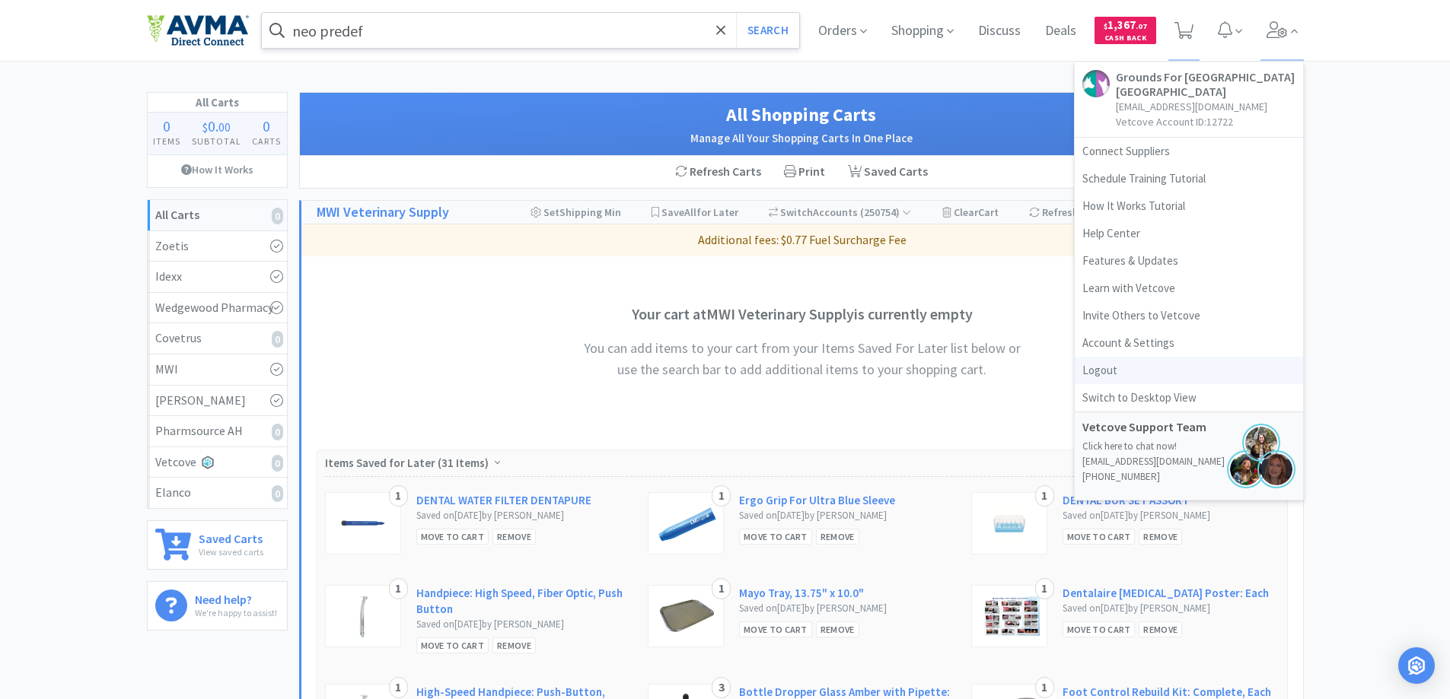
click at [1088, 370] on link "Logout" at bounding box center [1188, 370] width 228 height 27
